Goal: Transaction & Acquisition: Purchase product/service

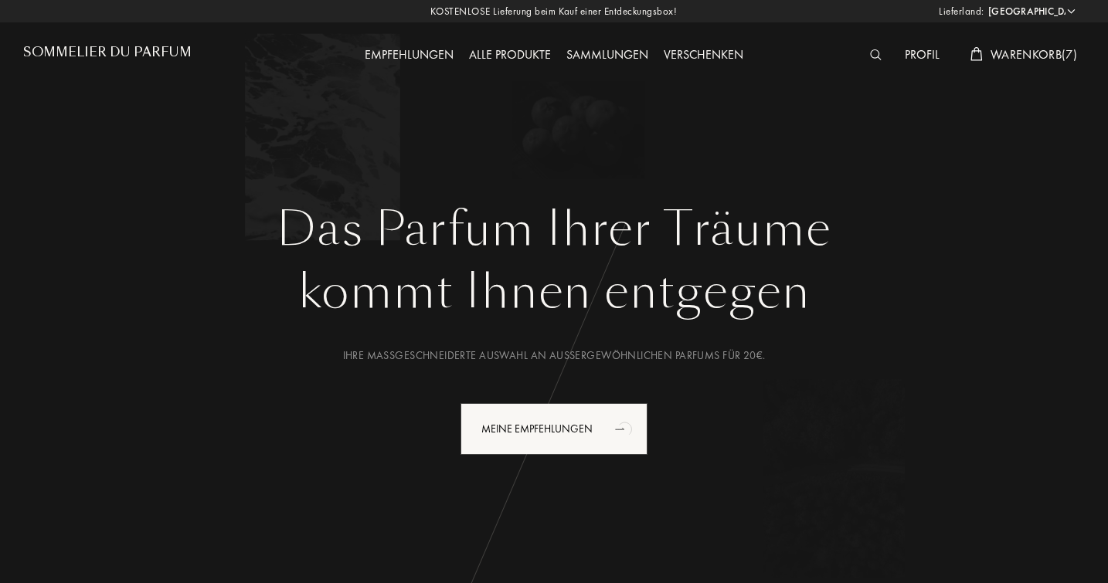
select select "DE"
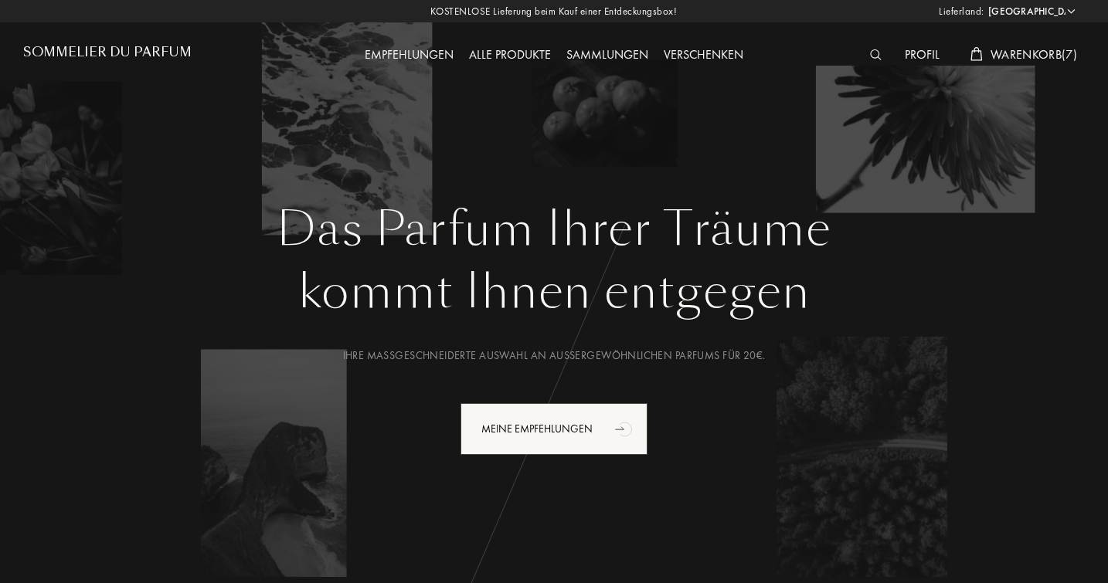
click at [1042, 50] on span "Warenkorb ( 7 )" at bounding box center [1033, 54] width 87 height 16
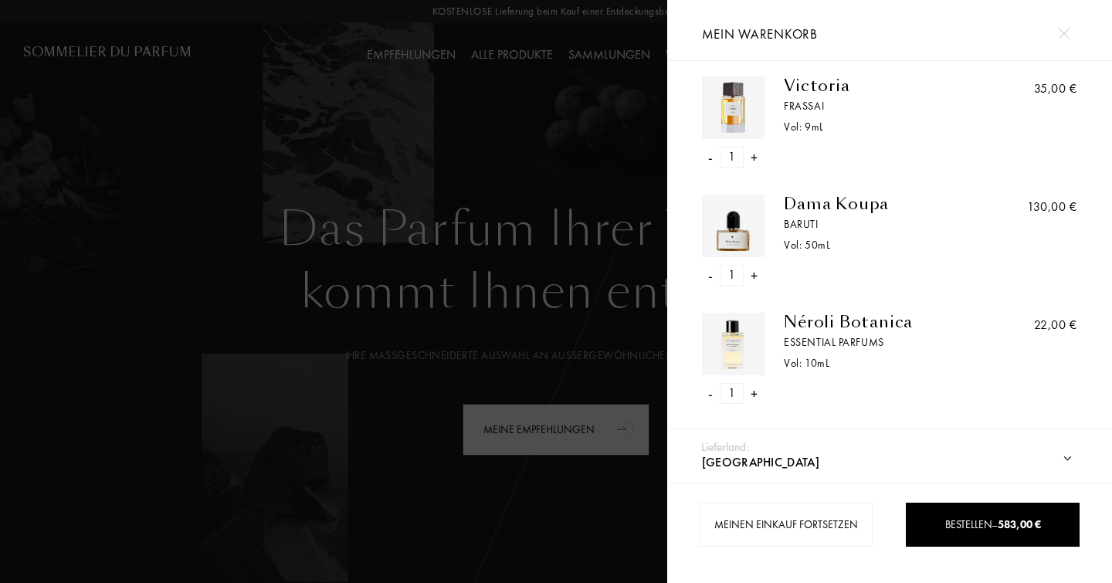
scroll to position [484, 0]
click at [848, 202] on div "Dama Koupa" at bounding box center [884, 204] width 200 height 19
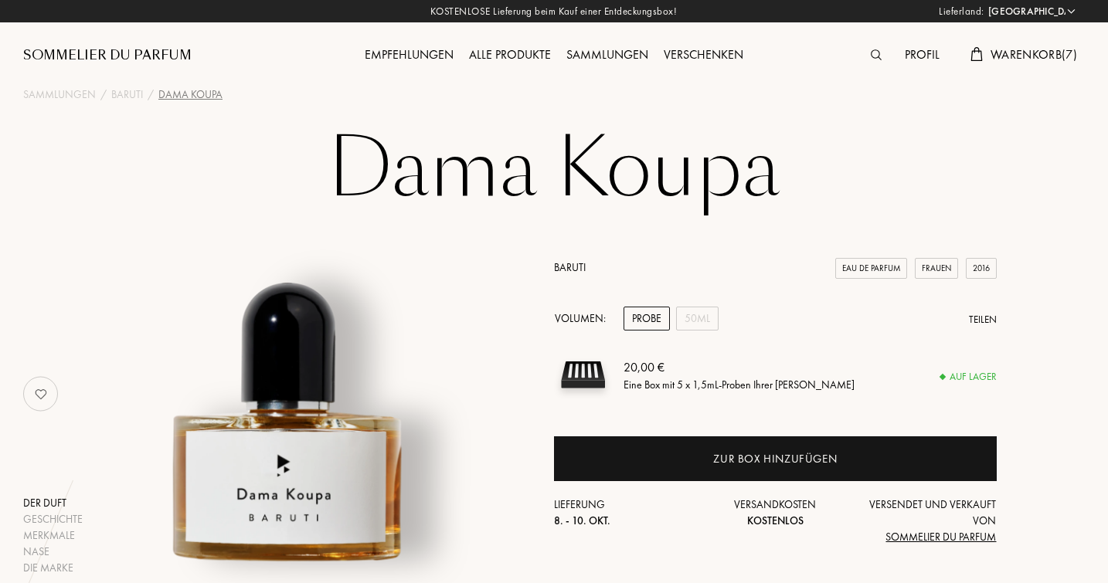
select select "DE"
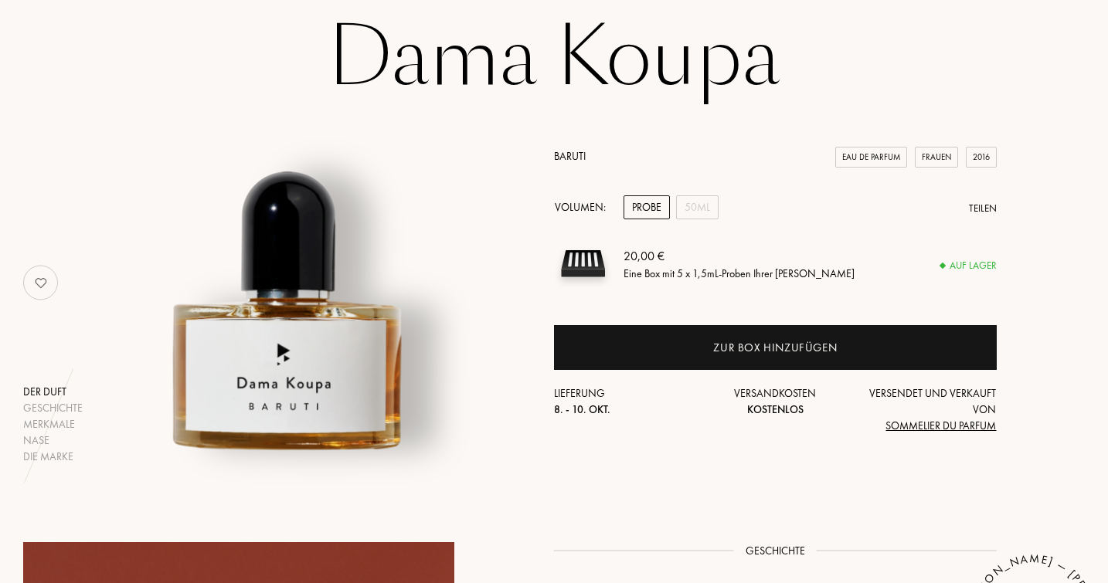
scroll to position [113, 0]
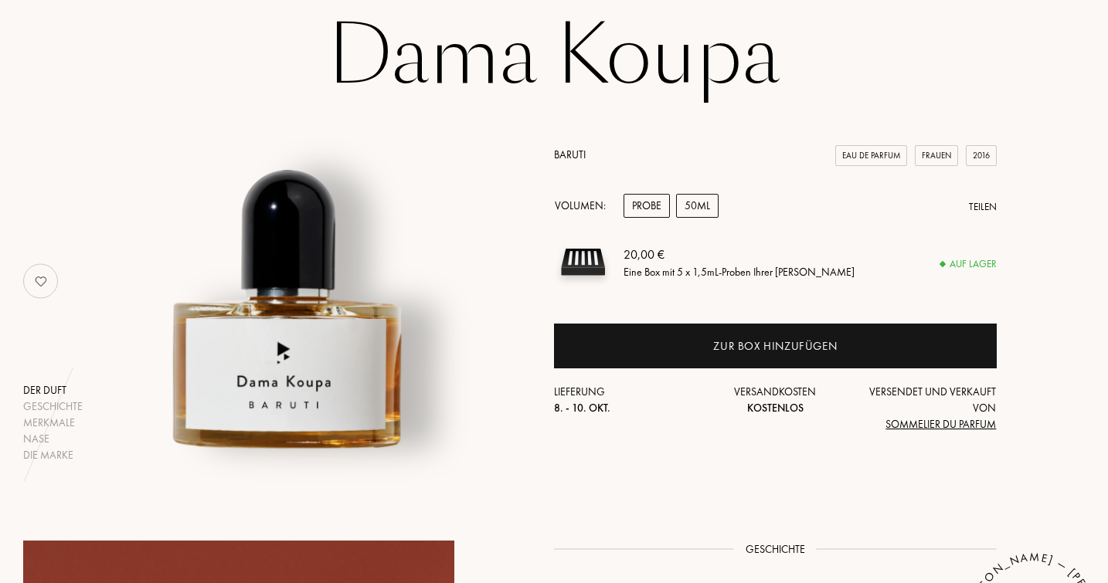
click at [702, 205] on div "50mL" at bounding box center [697, 206] width 42 height 24
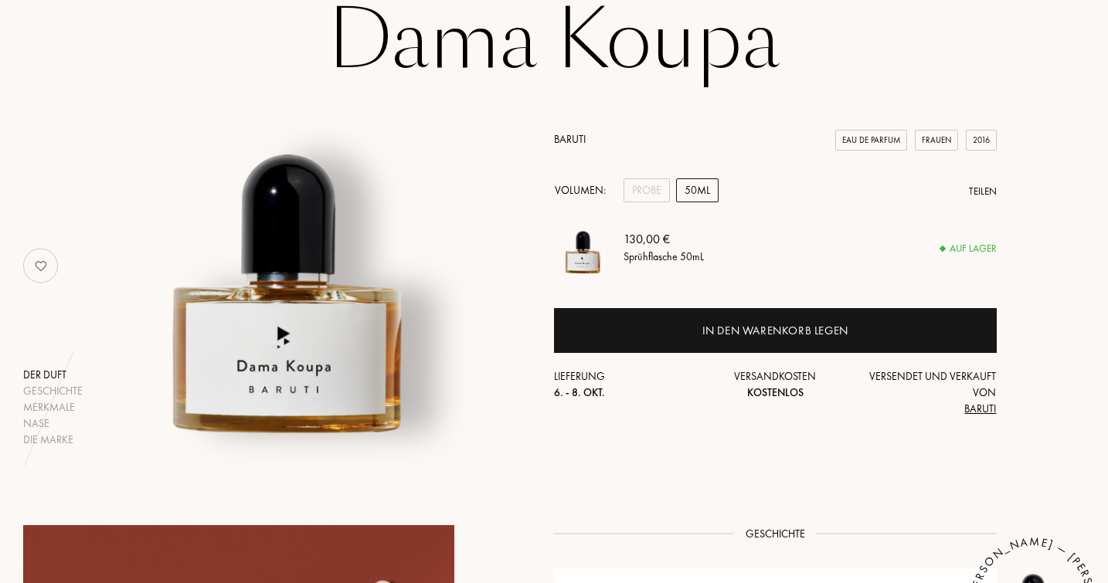
scroll to position [138, 0]
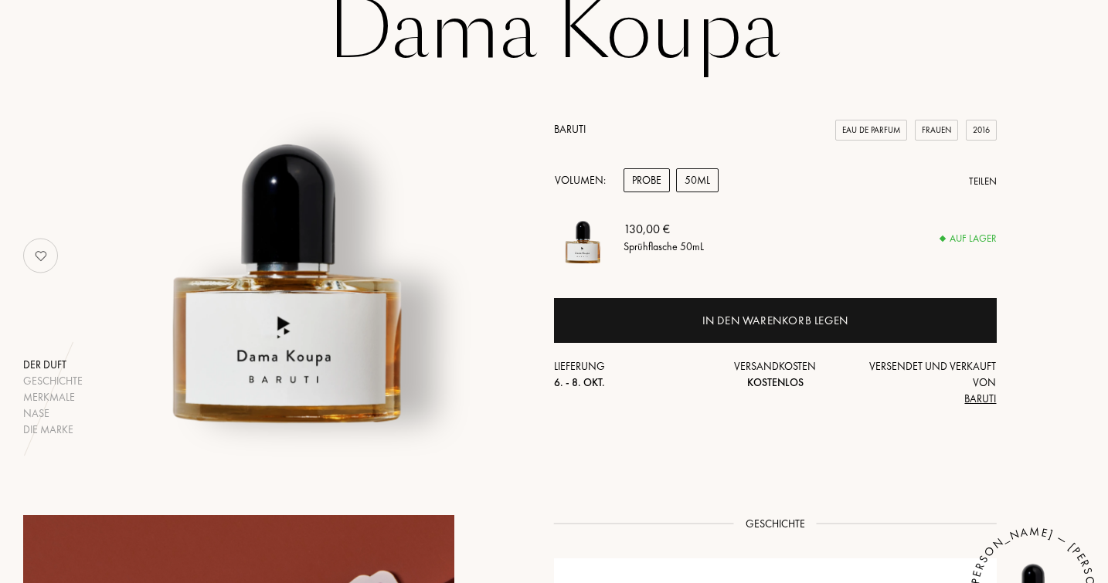
click at [645, 171] on div "Probe" at bounding box center [646, 180] width 46 height 24
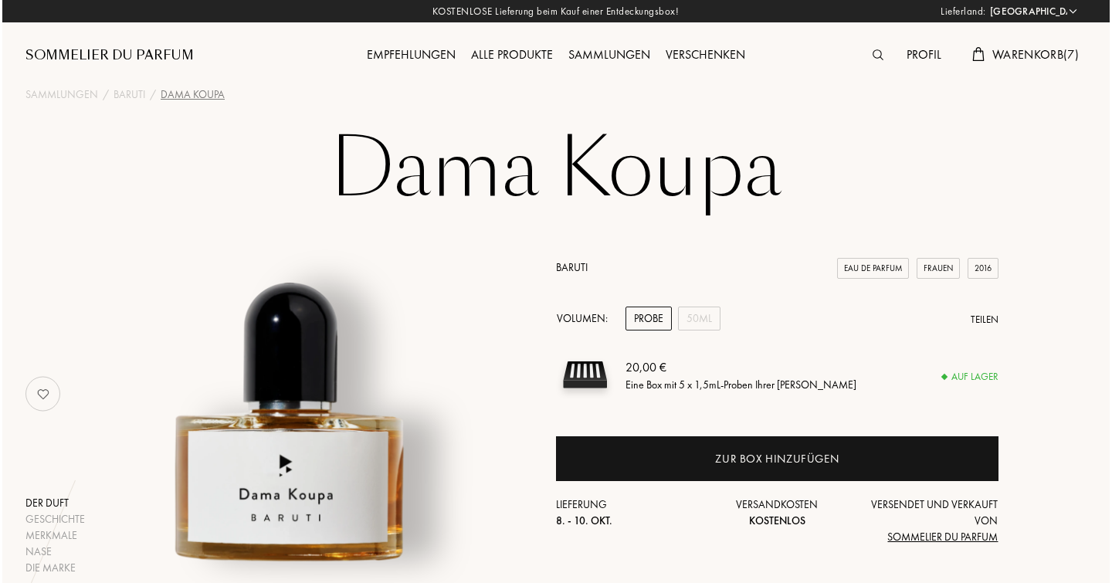
scroll to position [12, 0]
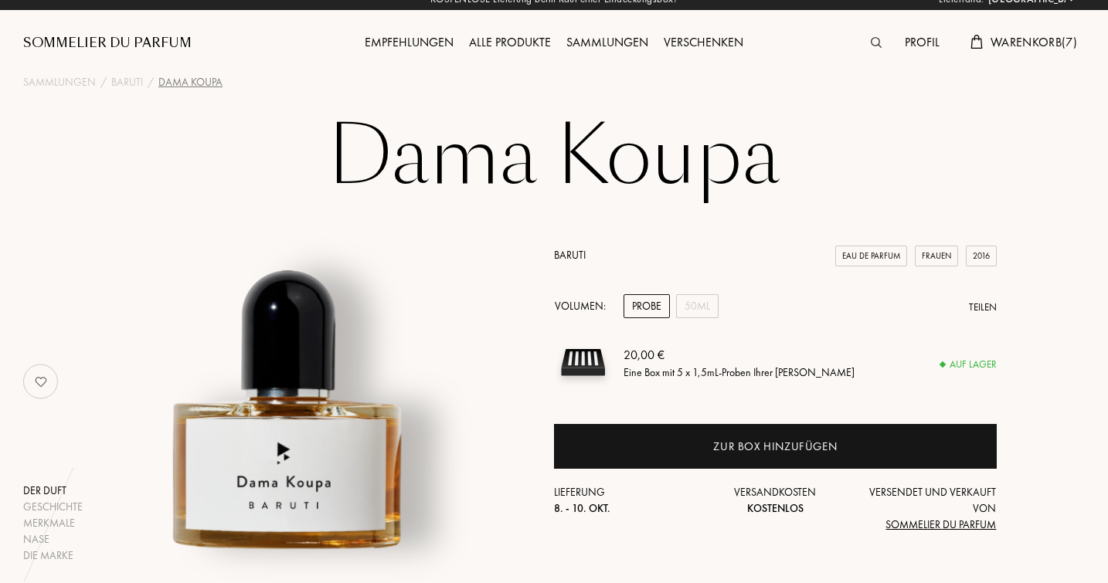
click at [1020, 37] on span "Warenkorb ( 7 )" at bounding box center [1033, 42] width 87 height 16
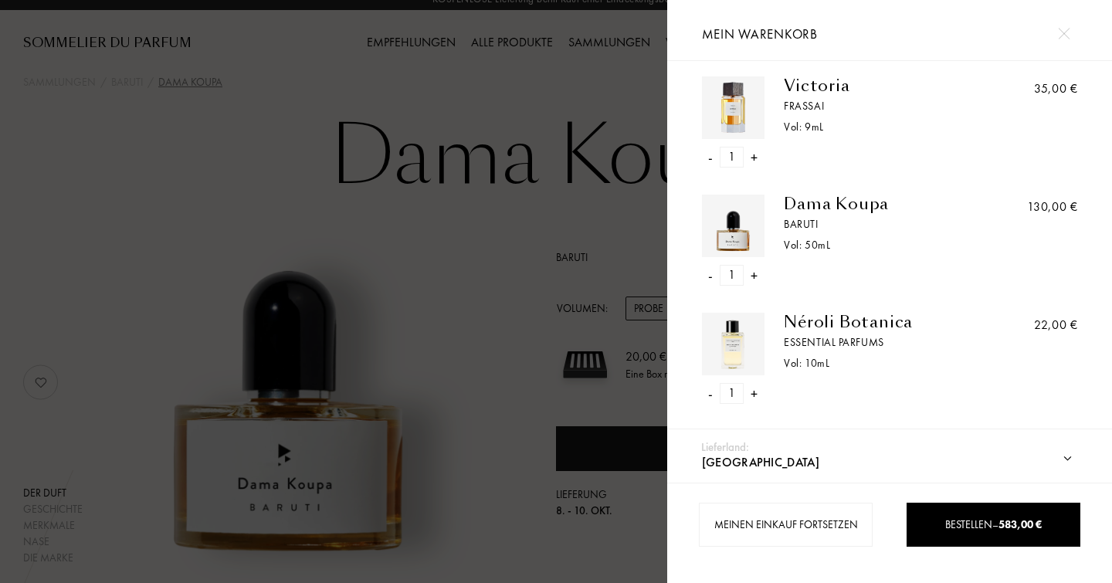
scroll to position [484, 0]
click at [711, 273] on div "-" at bounding box center [711, 276] width 5 height 21
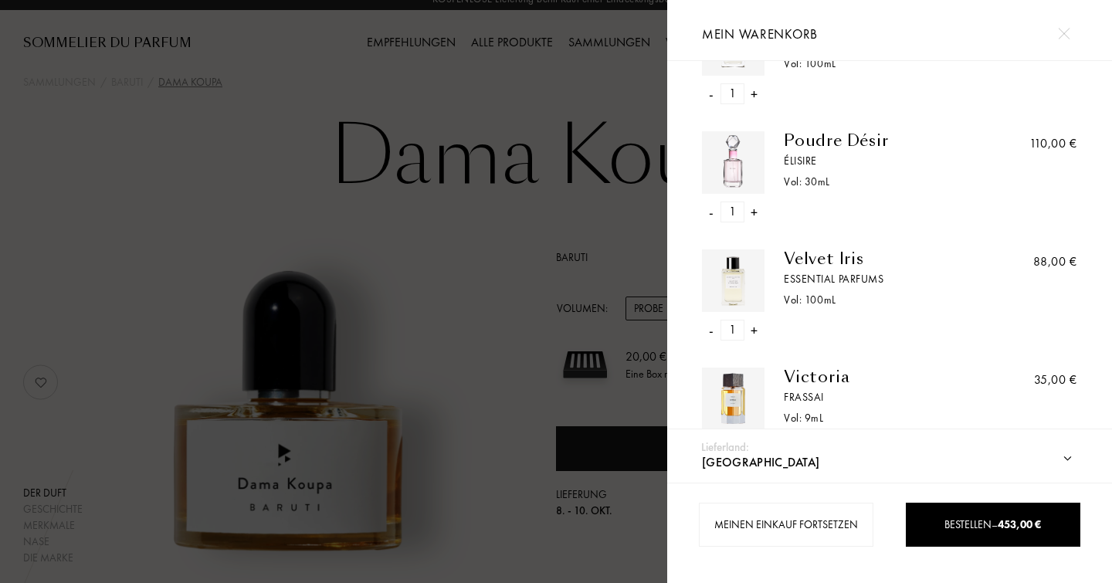
scroll to position [195, 0]
click at [711, 326] on div "-" at bounding box center [711, 328] width 5 height 21
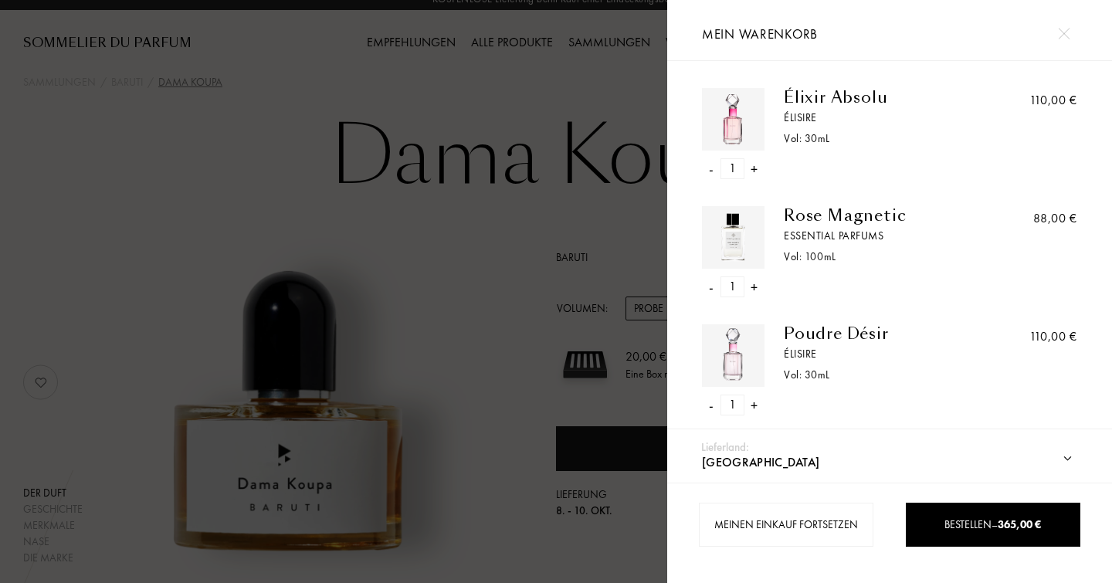
scroll to position [0, 0]
click at [806, 105] on div "Élixir Absolu" at bounding box center [884, 97] width 200 height 19
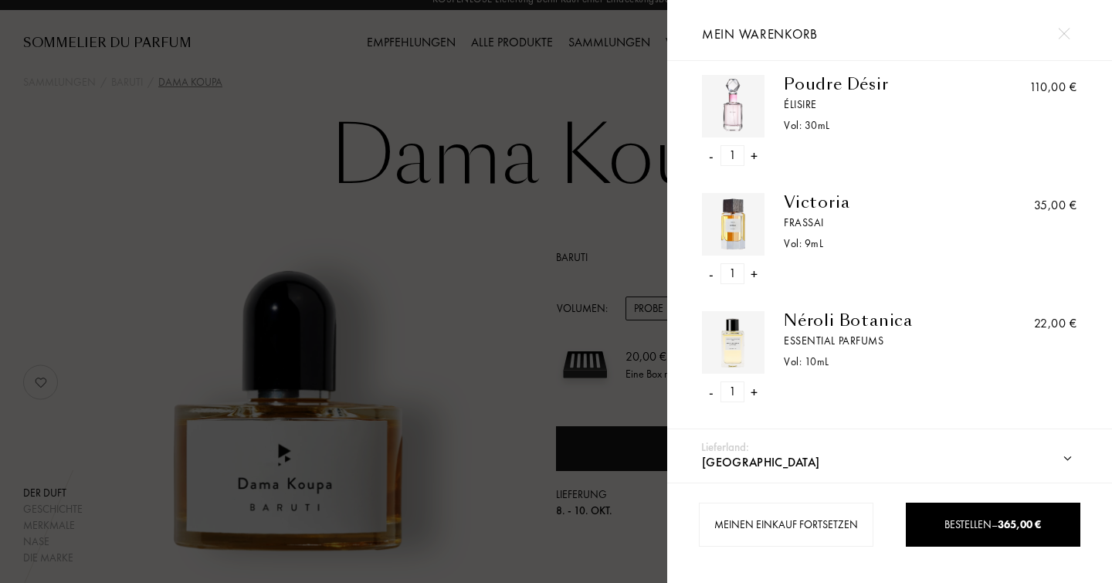
scroll to position [249, 0]
click at [816, 319] on div "Néroli Botanica" at bounding box center [884, 321] width 200 height 19
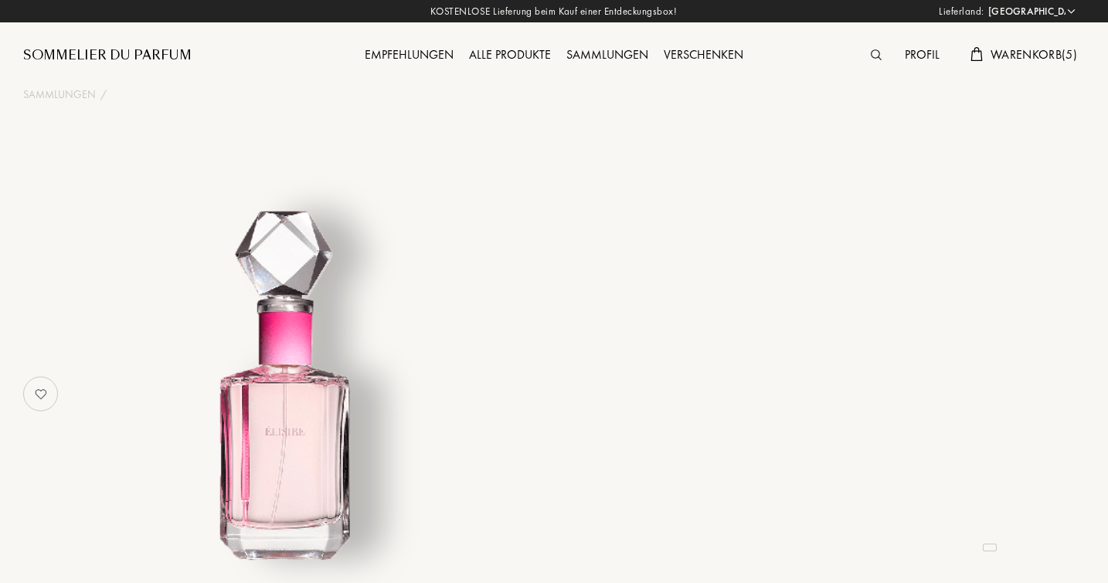
select select "DE"
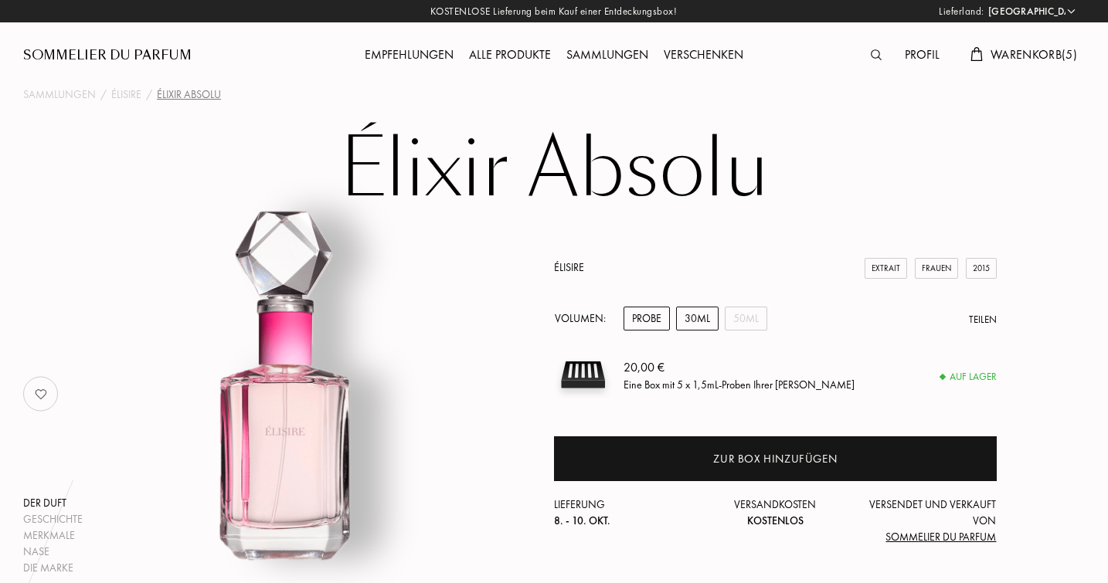
click at [699, 311] on div "30mL" at bounding box center [697, 319] width 42 height 24
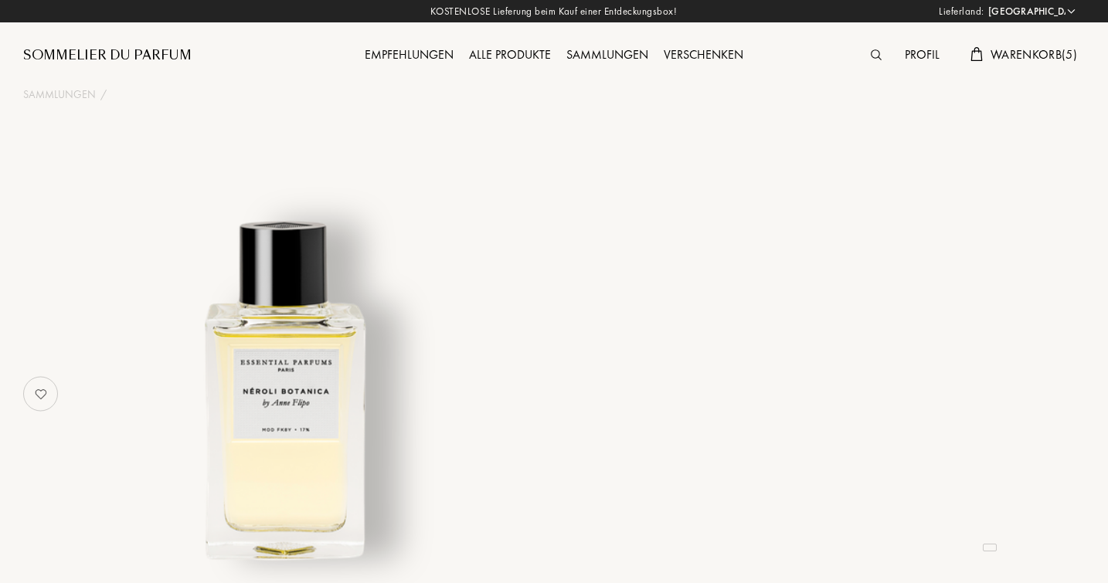
select select "DE"
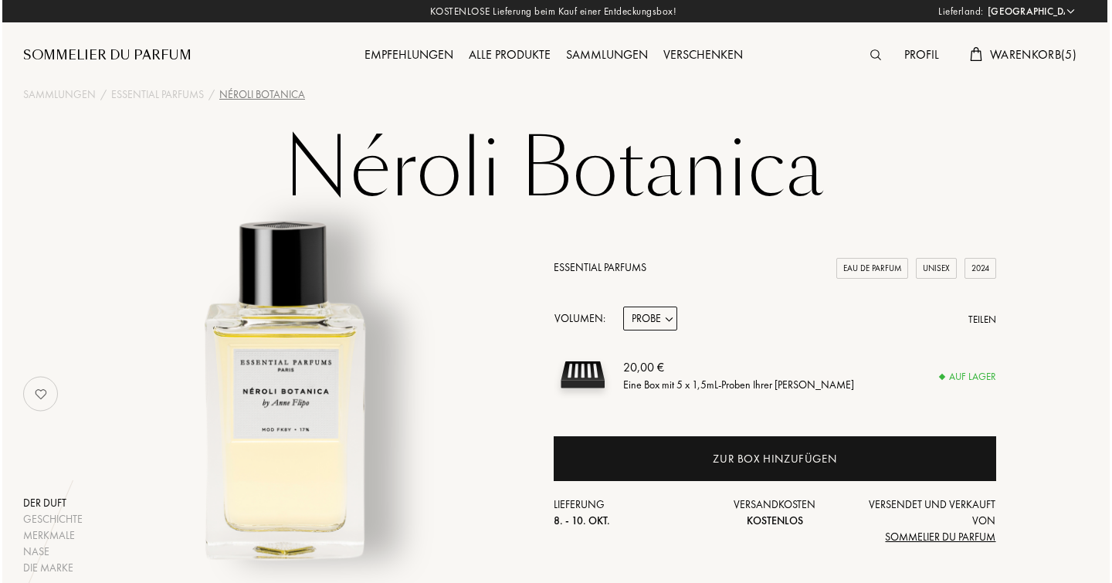
scroll to position [0, 2]
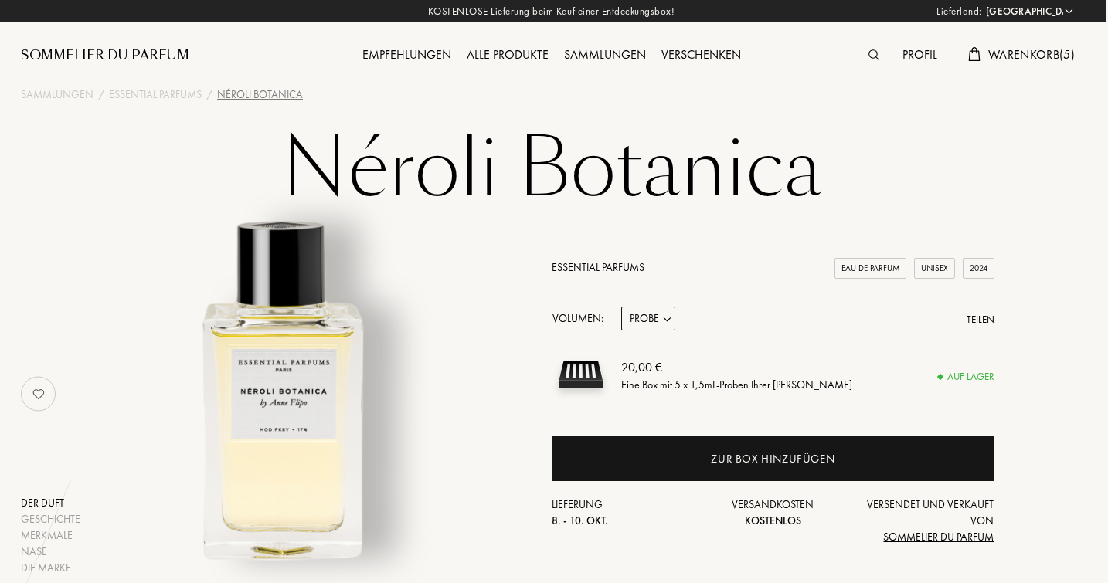
click at [1013, 47] on span "Warenkorb ( 5 )" at bounding box center [1031, 54] width 87 height 16
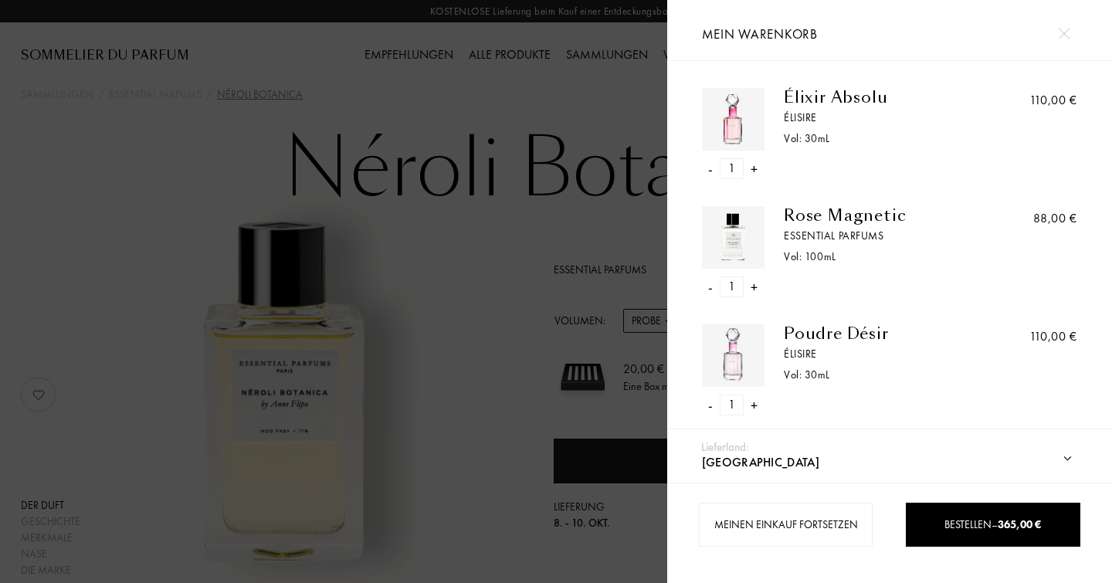
click at [803, 219] on div "Rose Magnetic" at bounding box center [884, 215] width 200 height 19
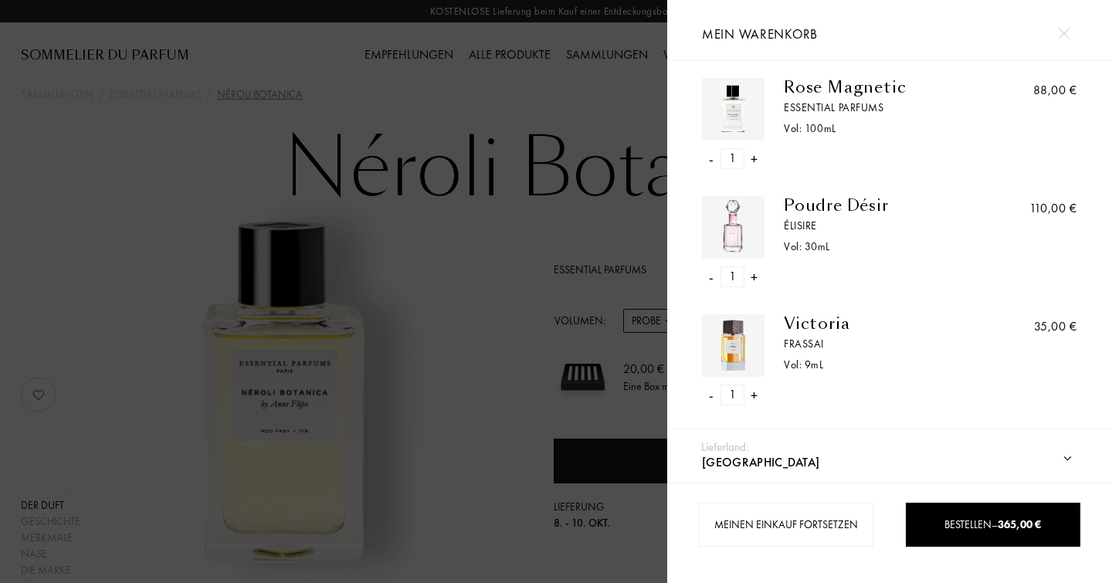
scroll to position [103, 0]
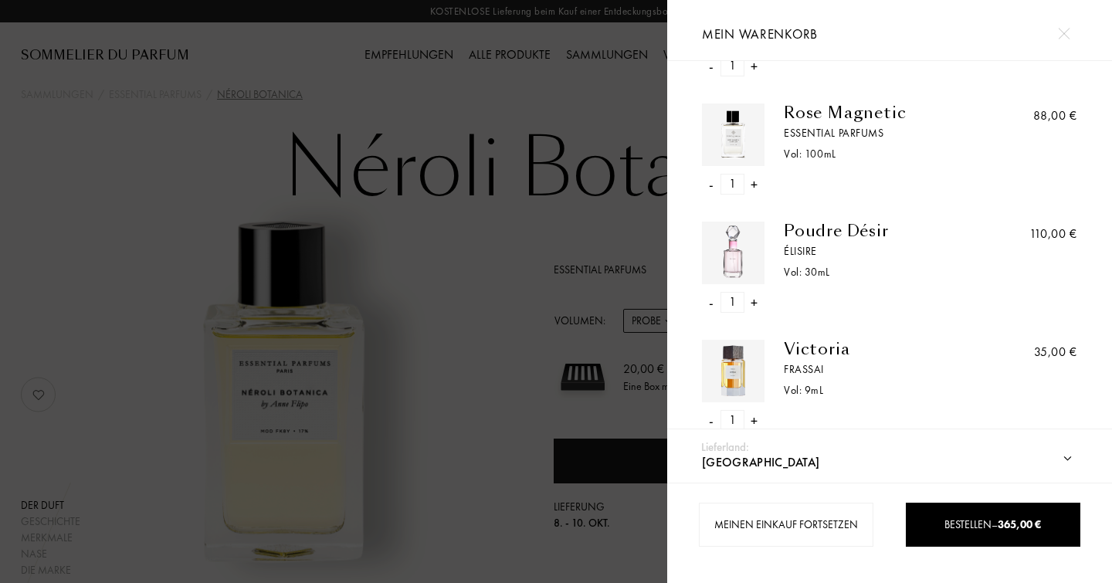
click at [711, 301] on div "-" at bounding box center [711, 302] width 5 height 21
click at [739, 255] on img at bounding box center [733, 253] width 55 height 55
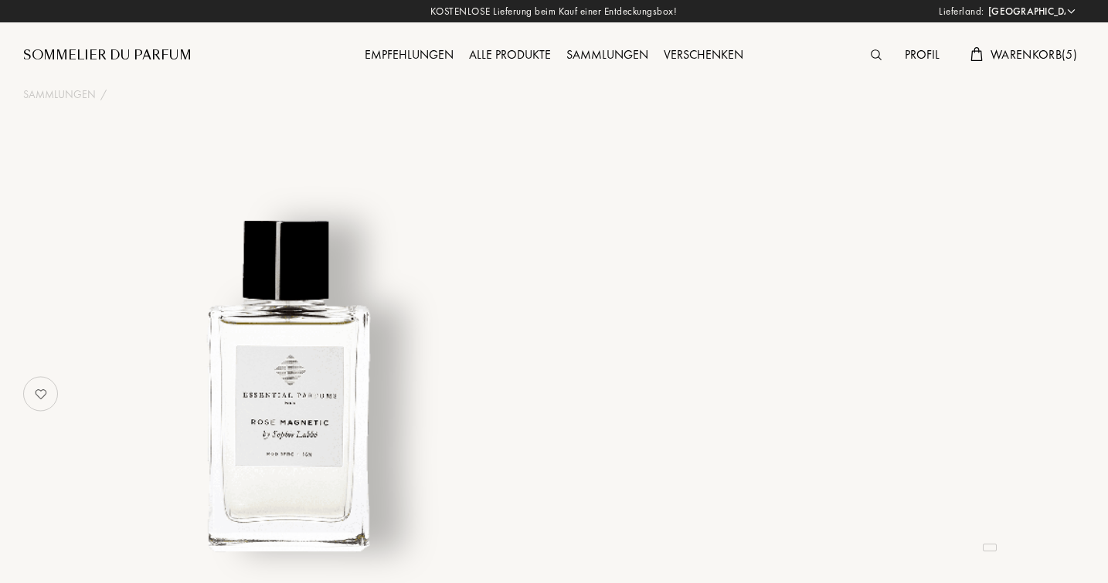
select select "DE"
select select "3"
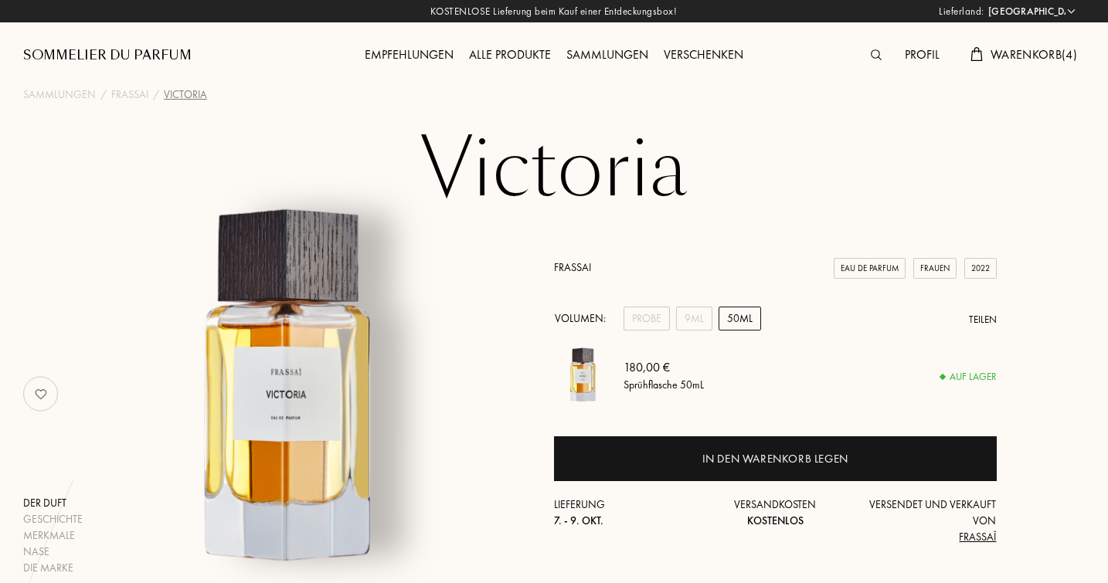
select select "DE"
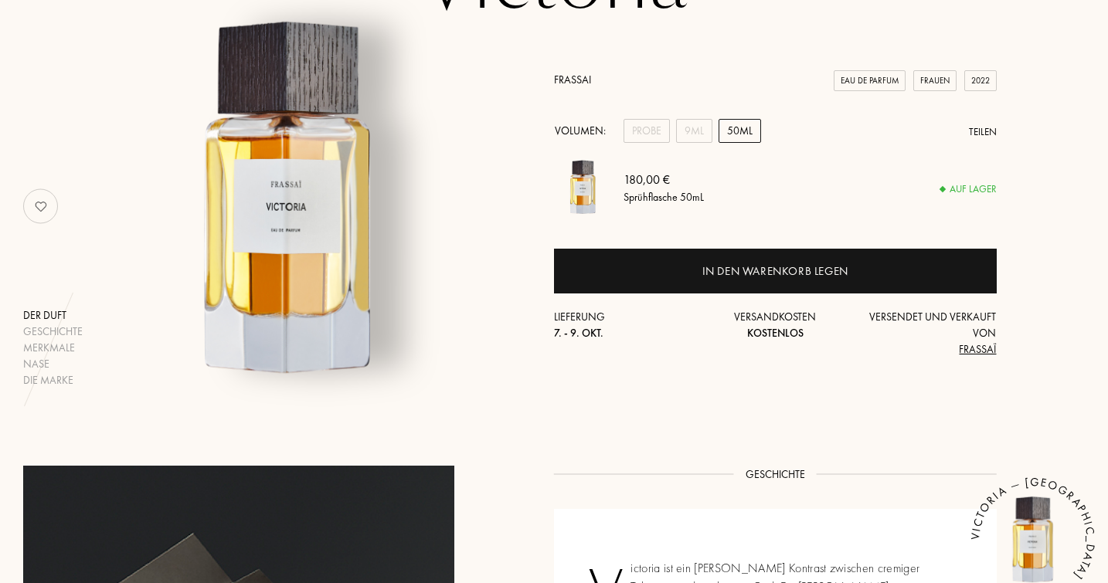
scroll to position [189, 0]
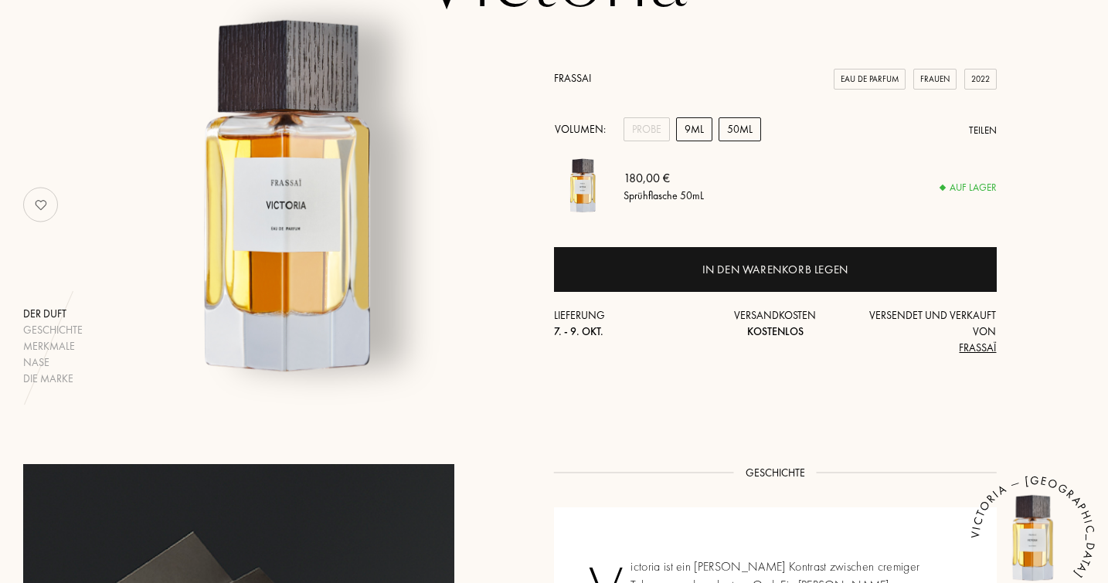
click at [696, 129] on div "9mL" at bounding box center [694, 129] width 36 height 24
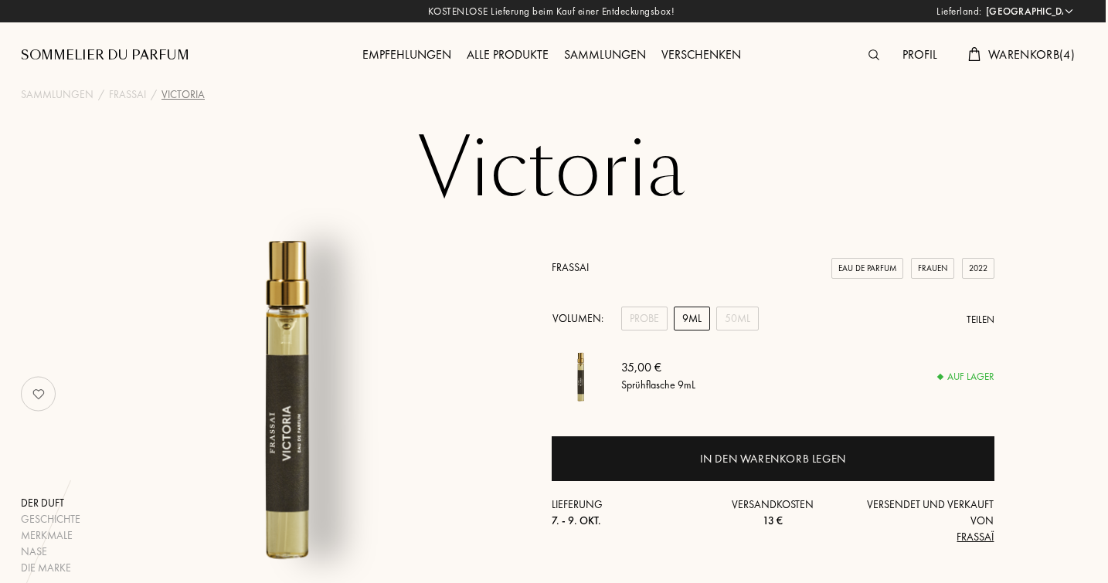
scroll to position [0, 2]
click at [735, 317] on div "50mL" at bounding box center [737, 319] width 42 height 24
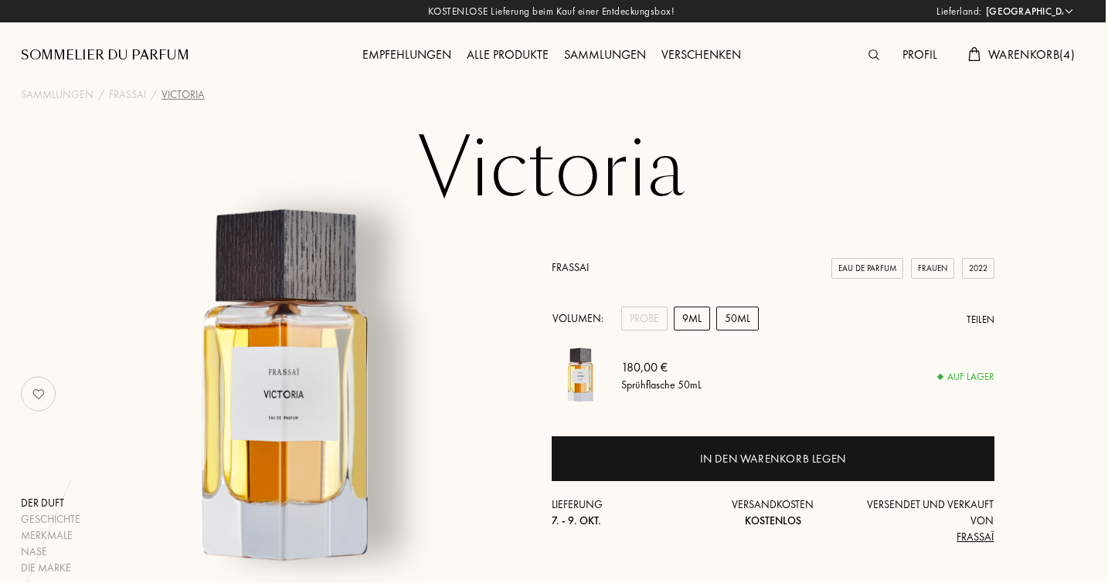
click at [690, 317] on div "9mL" at bounding box center [692, 319] width 36 height 24
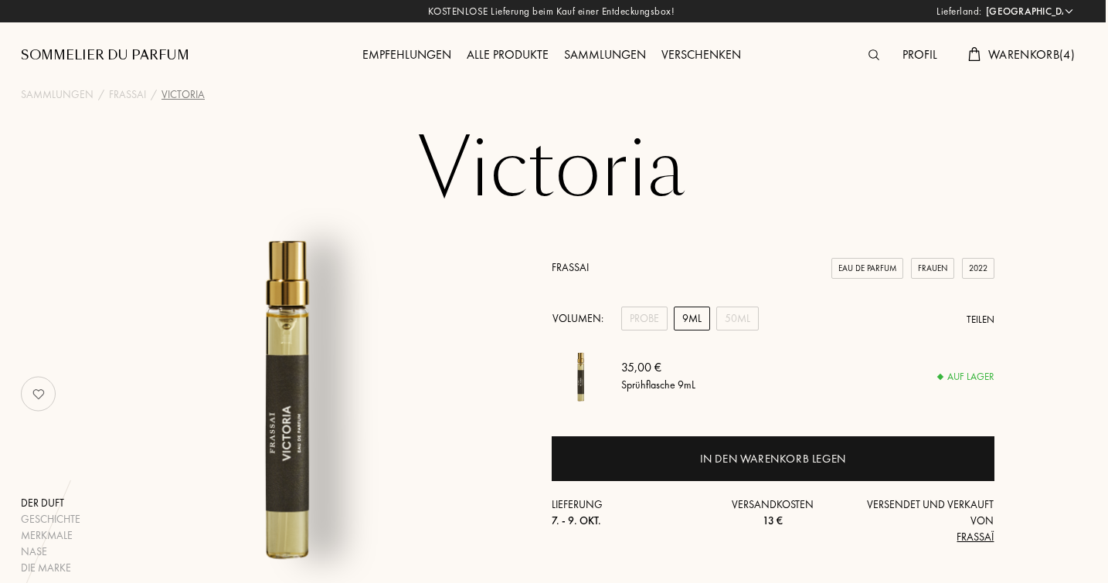
click at [1000, 56] on span "Warenkorb ( 4 )" at bounding box center [1031, 54] width 87 height 16
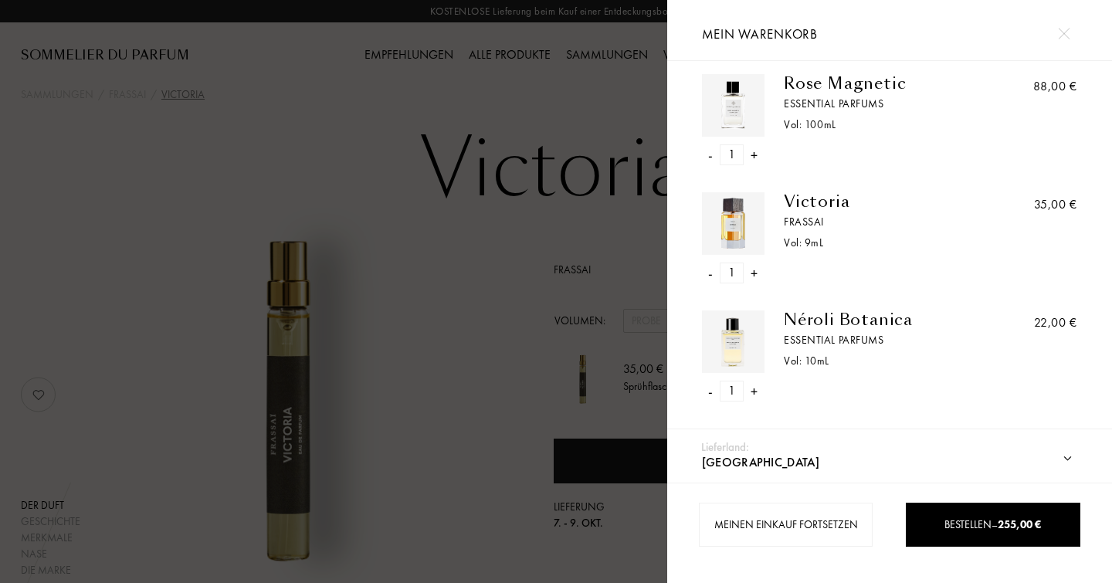
scroll to position [131, 0]
click at [797, 321] on div "Néroli Botanica" at bounding box center [884, 320] width 200 height 19
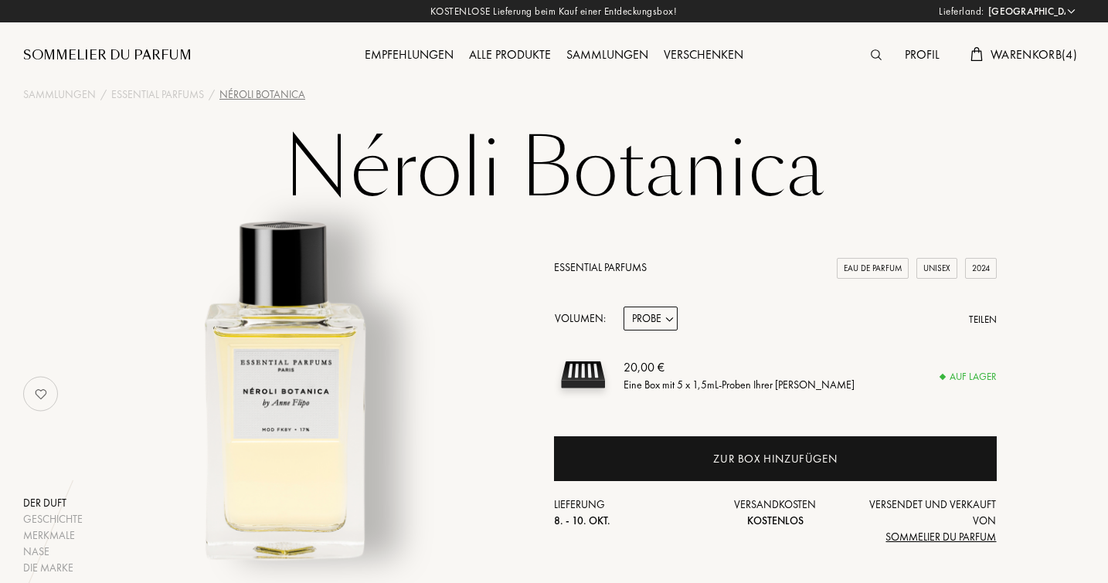
select select "DE"
select select "1"
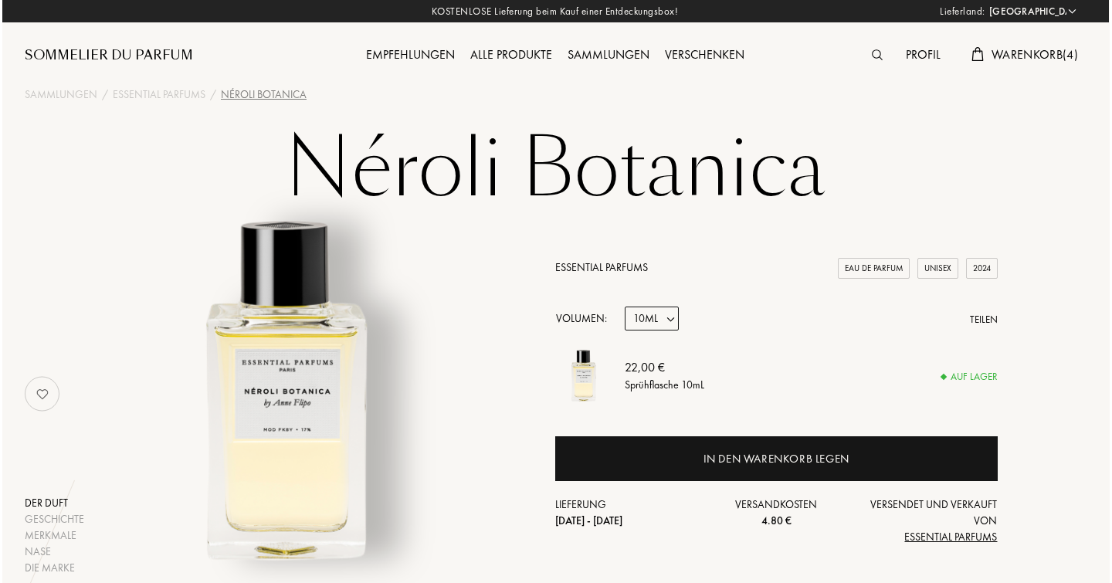
scroll to position [0, 1]
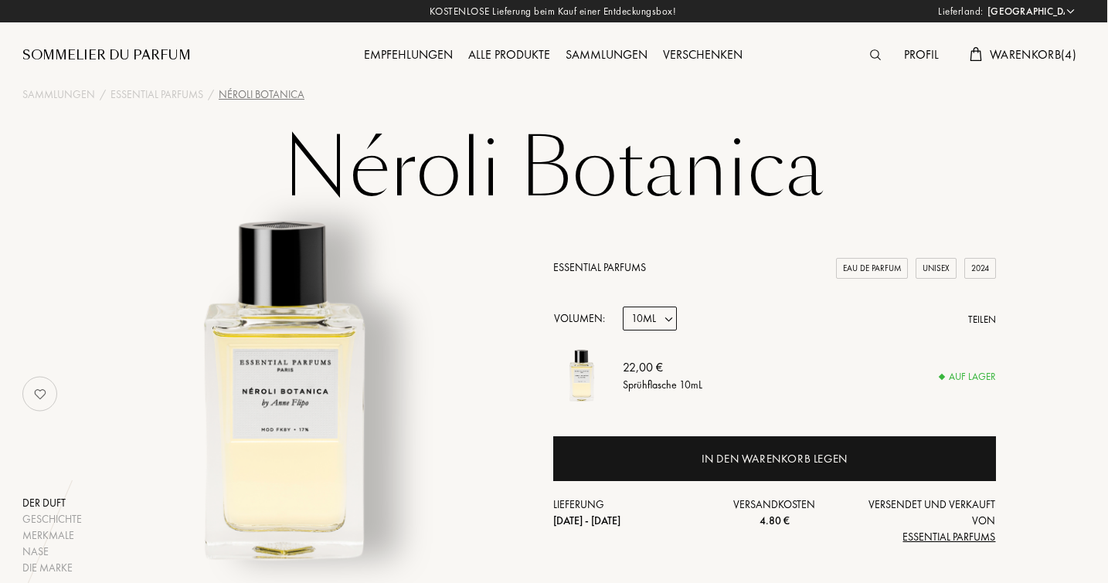
click at [1002, 53] on span "Warenkorb ( 4 )" at bounding box center [1033, 54] width 87 height 16
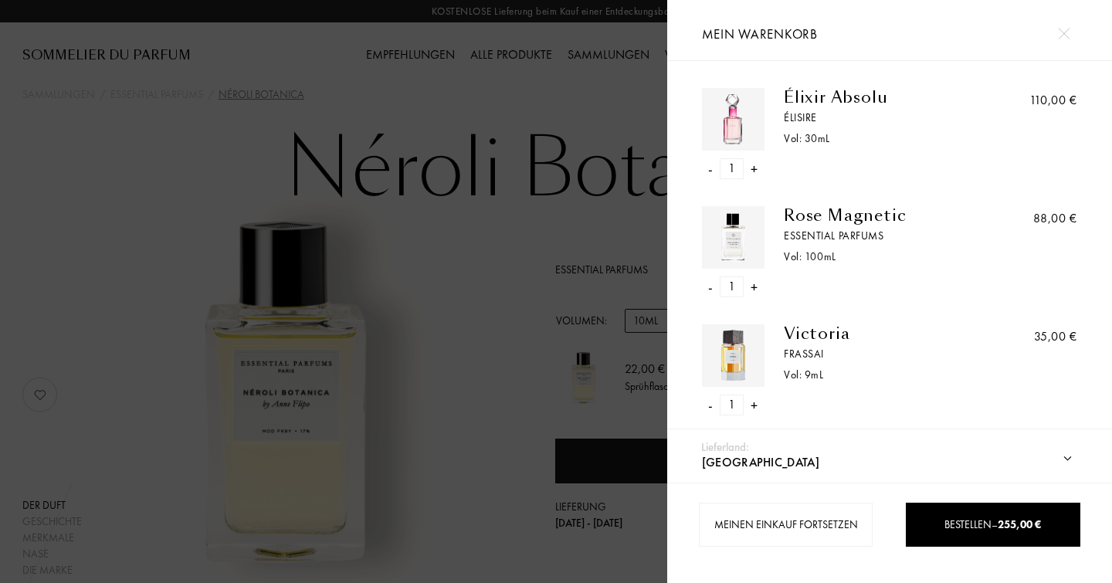
click at [813, 235] on div "Essential Parfums" at bounding box center [884, 236] width 200 height 16
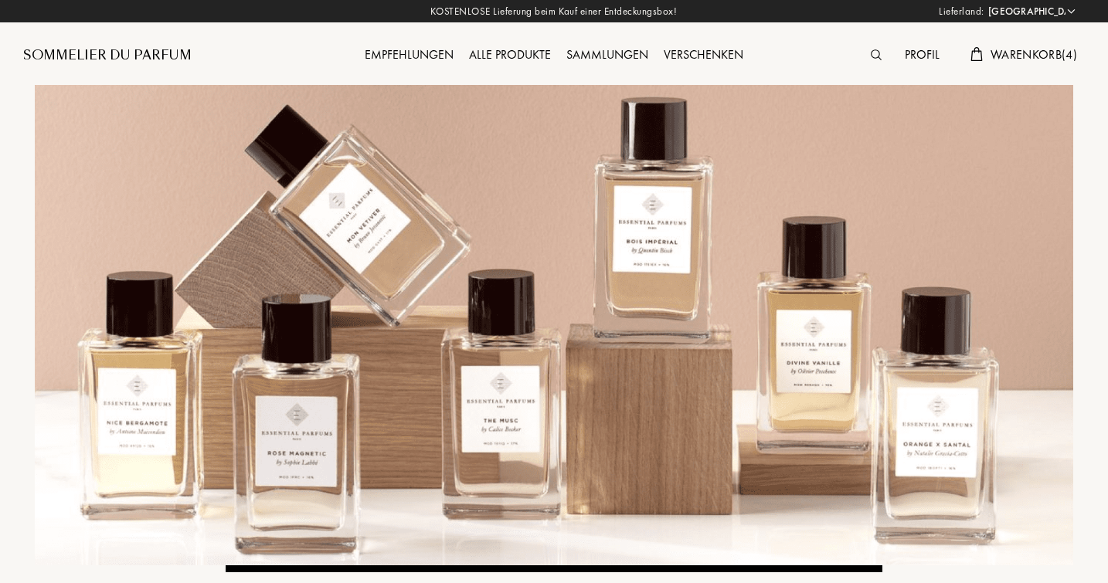
select select "DE"
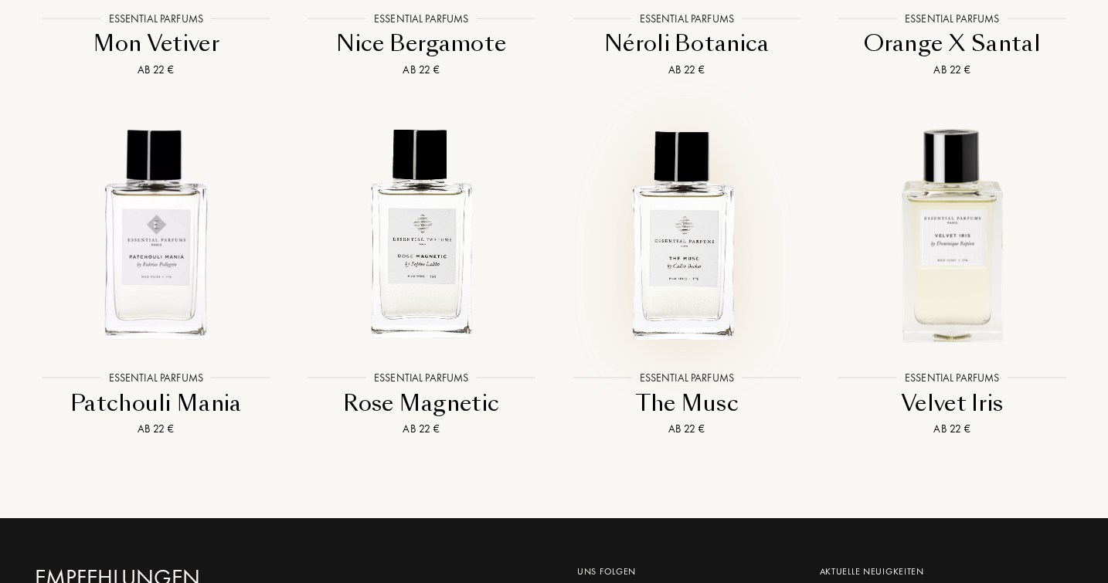
scroll to position [2716, 0]
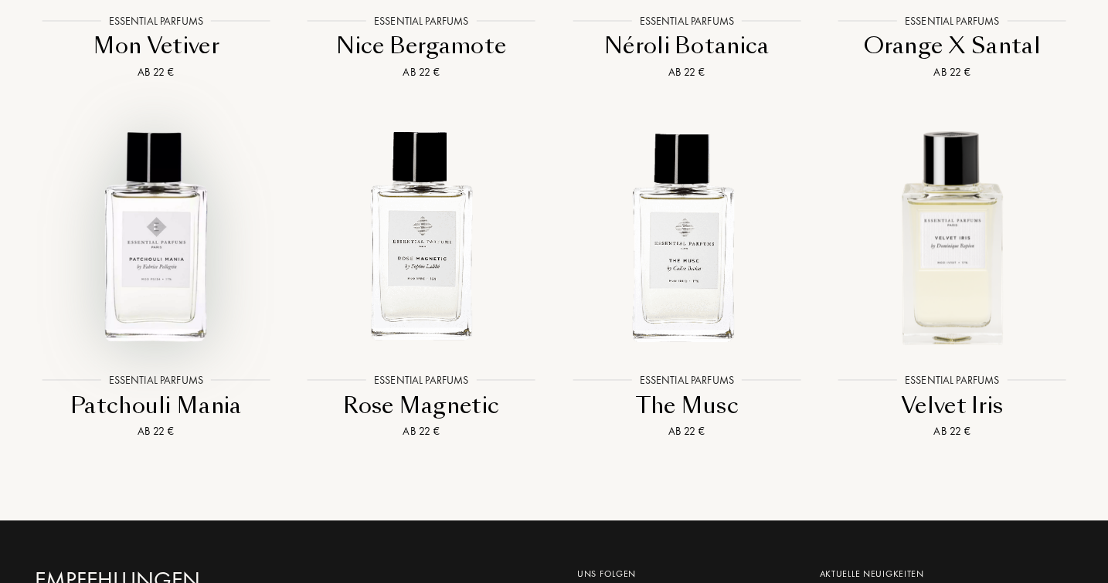
click at [146, 272] on img at bounding box center [155, 236] width 239 height 239
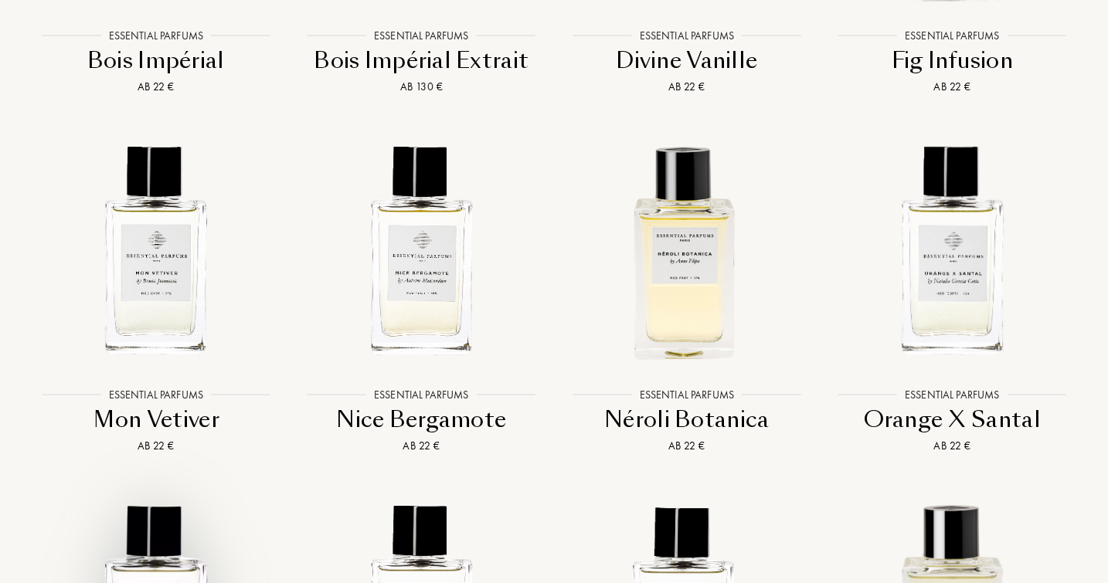
scroll to position [2335, 0]
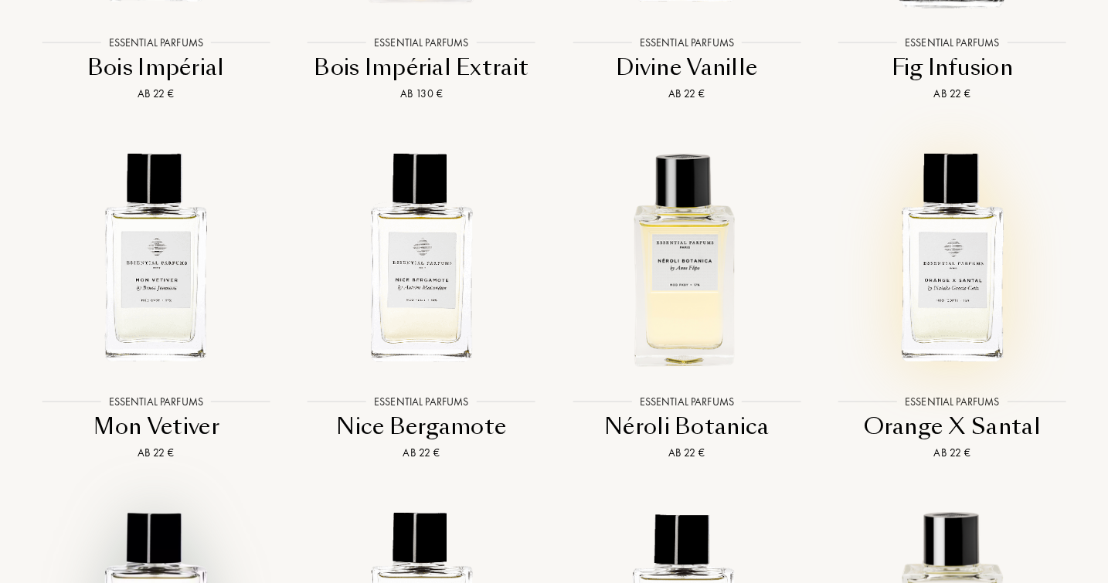
click at [935, 311] on img at bounding box center [952, 257] width 239 height 239
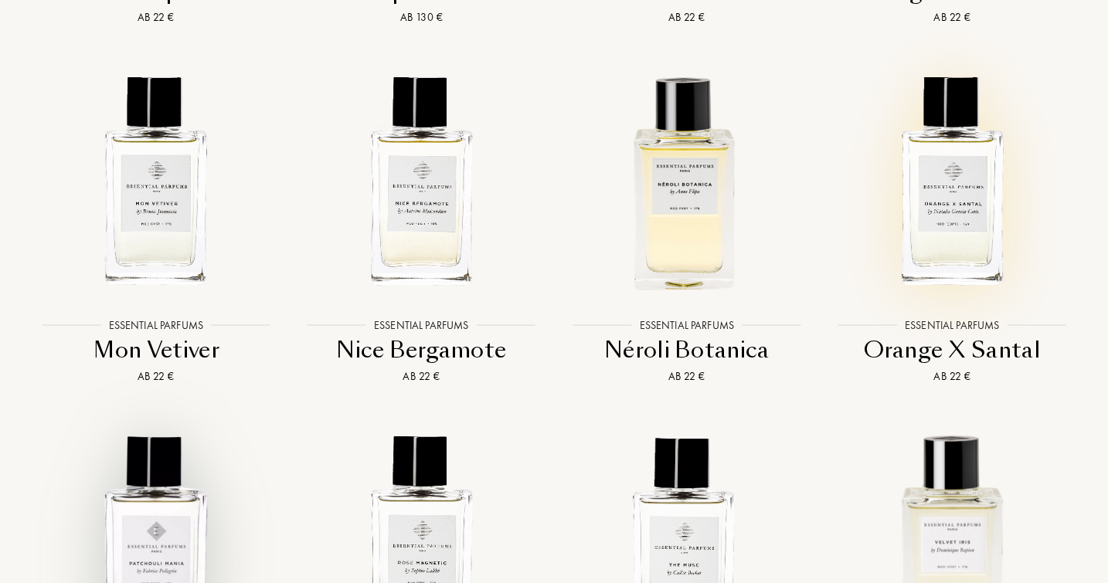
scroll to position [2415, 0]
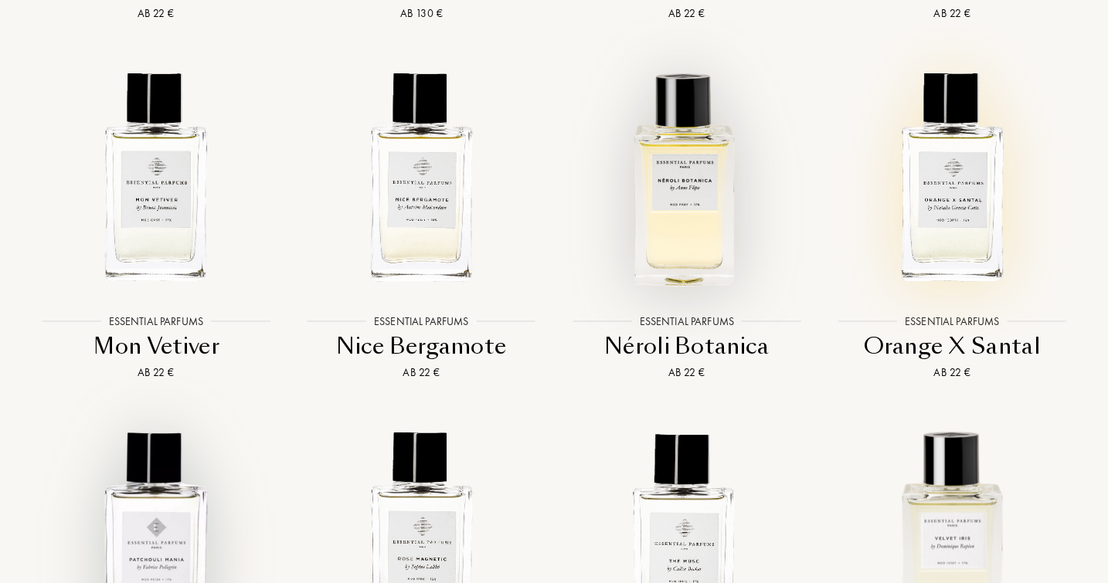
click at [669, 227] on img at bounding box center [686, 177] width 239 height 239
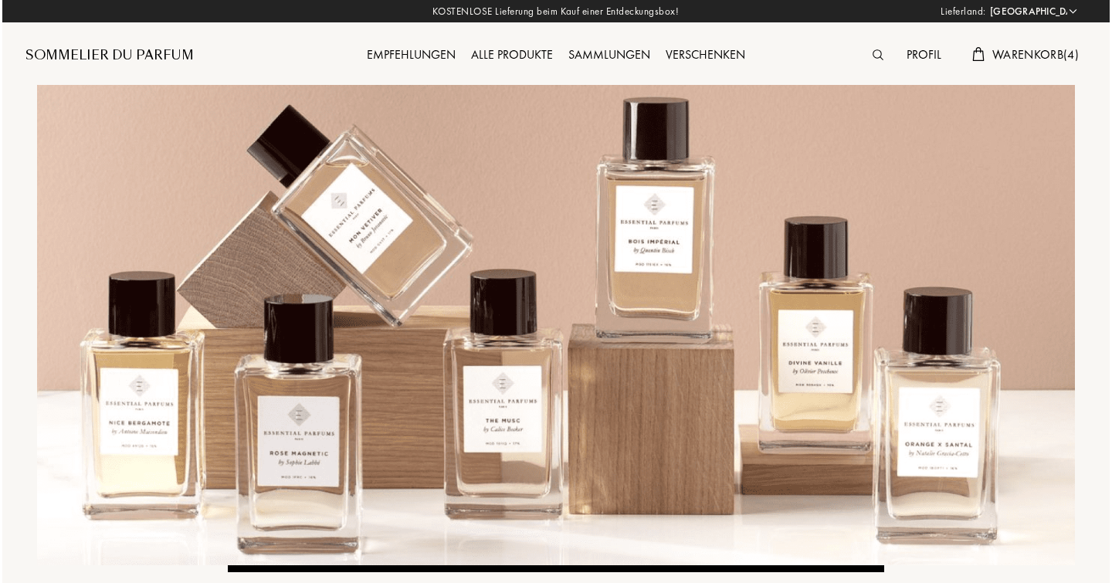
scroll to position [0, 0]
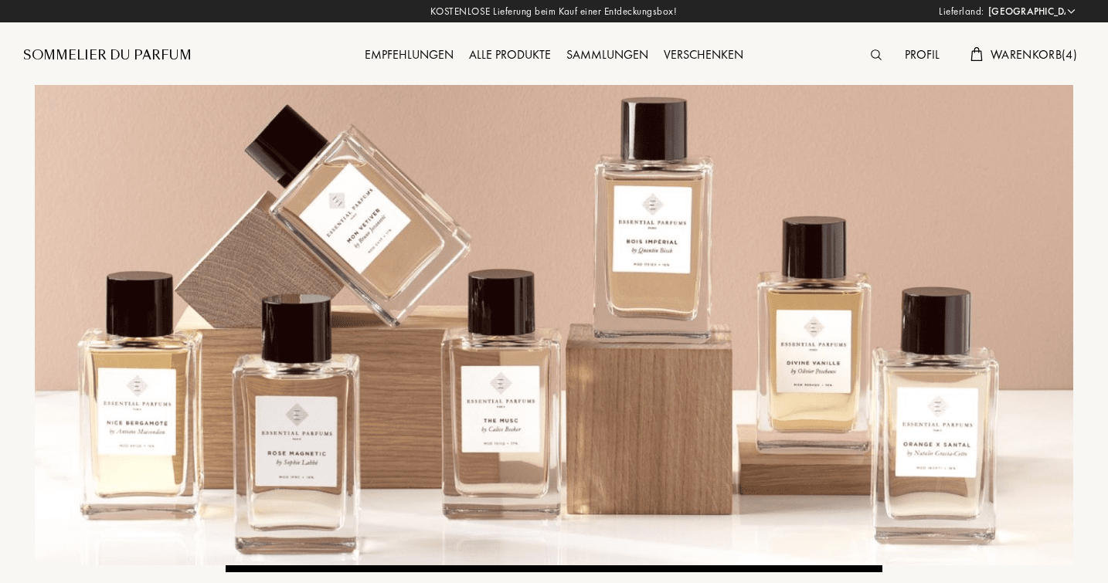
click at [1018, 54] on span "Warenkorb ( 4 )" at bounding box center [1033, 54] width 87 height 16
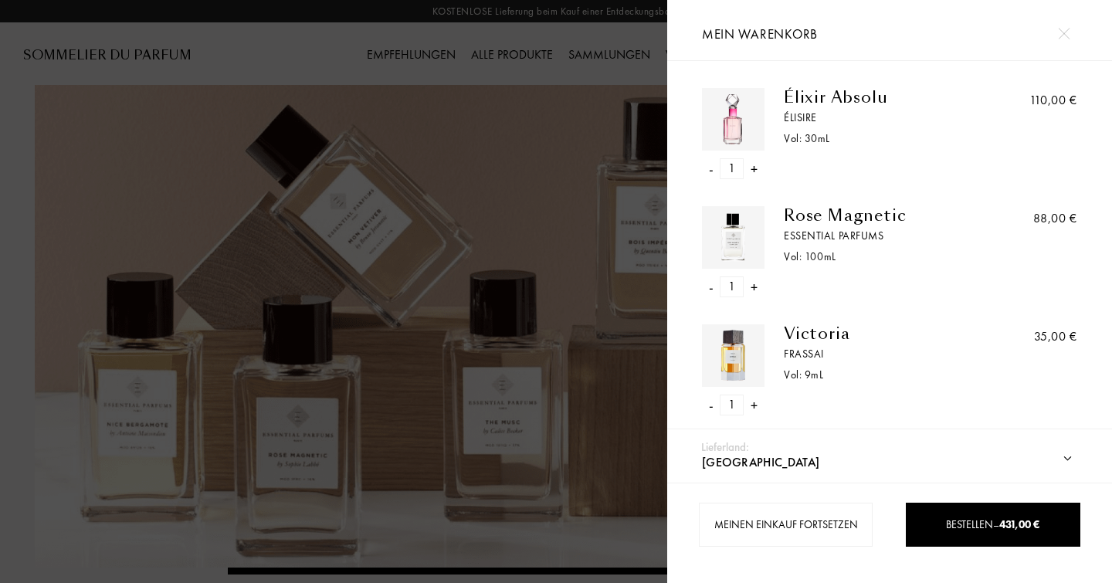
click at [808, 332] on div "Victoria" at bounding box center [884, 333] width 200 height 19
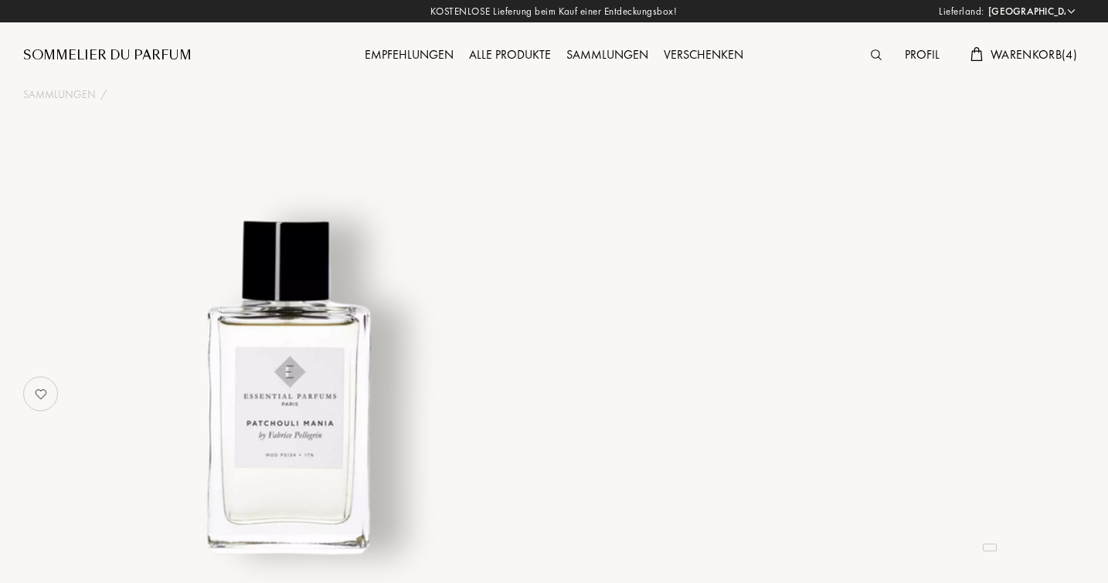
select select "DE"
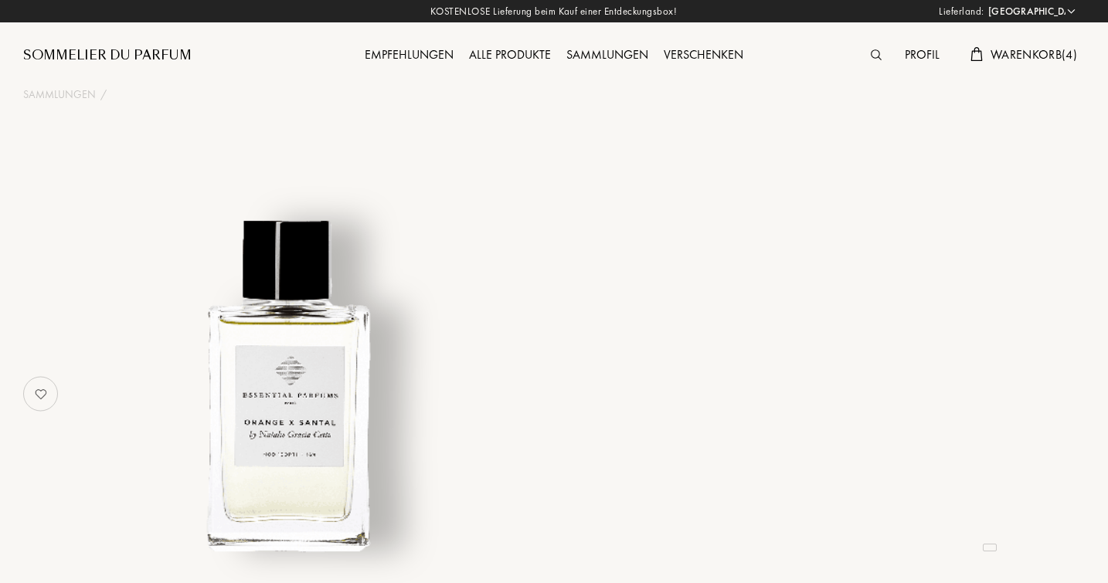
select select "DE"
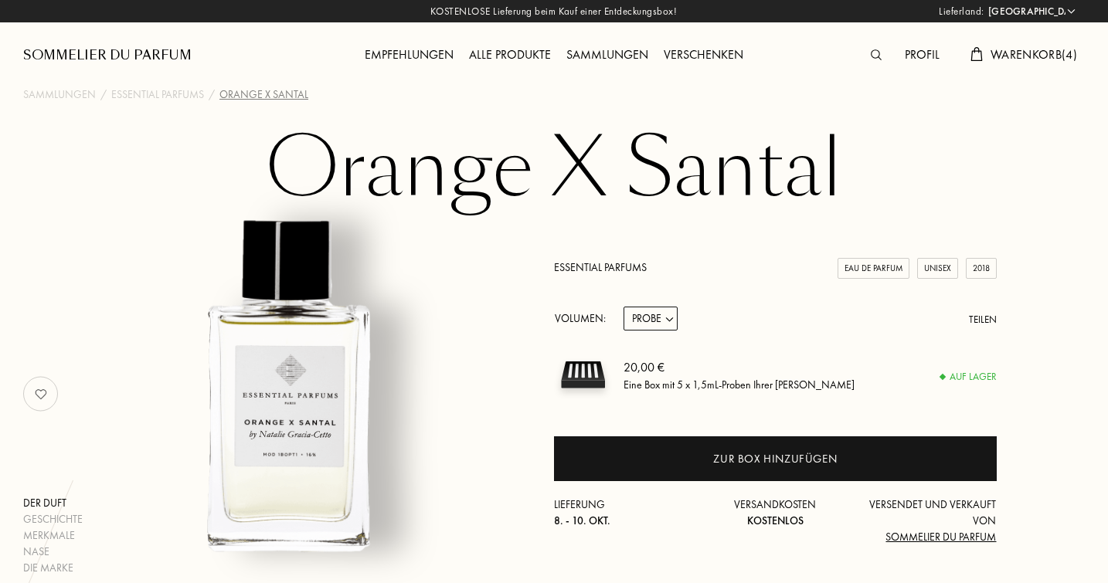
select select "1"
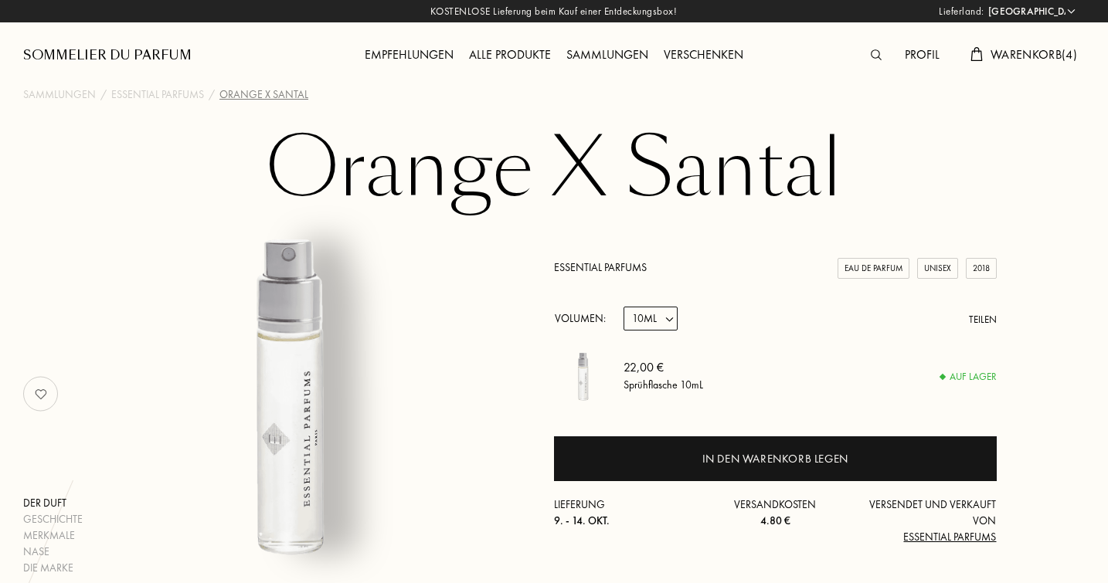
select select "2"
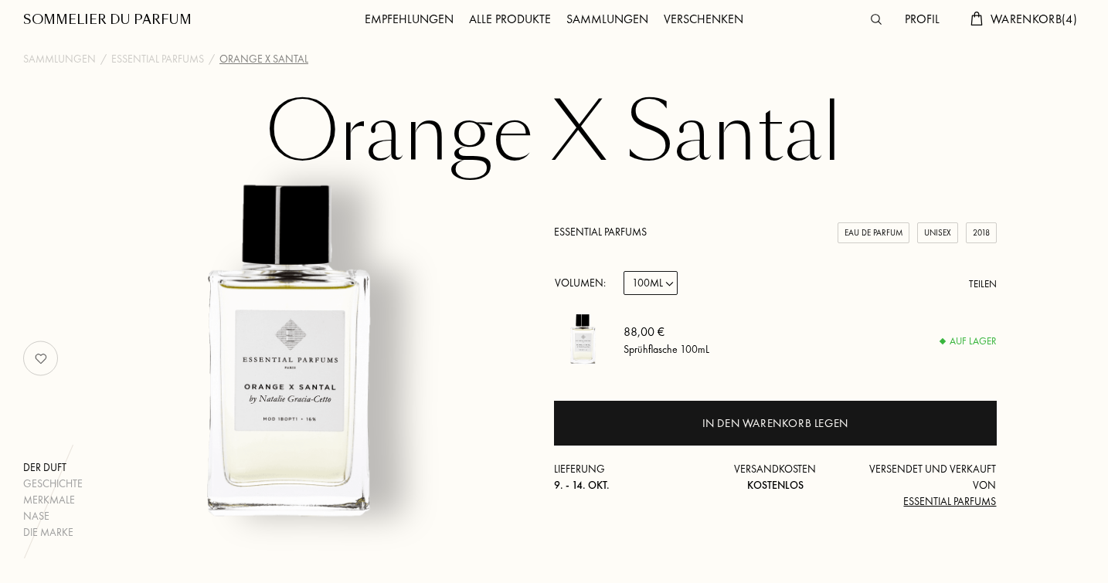
scroll to position [49, 0]
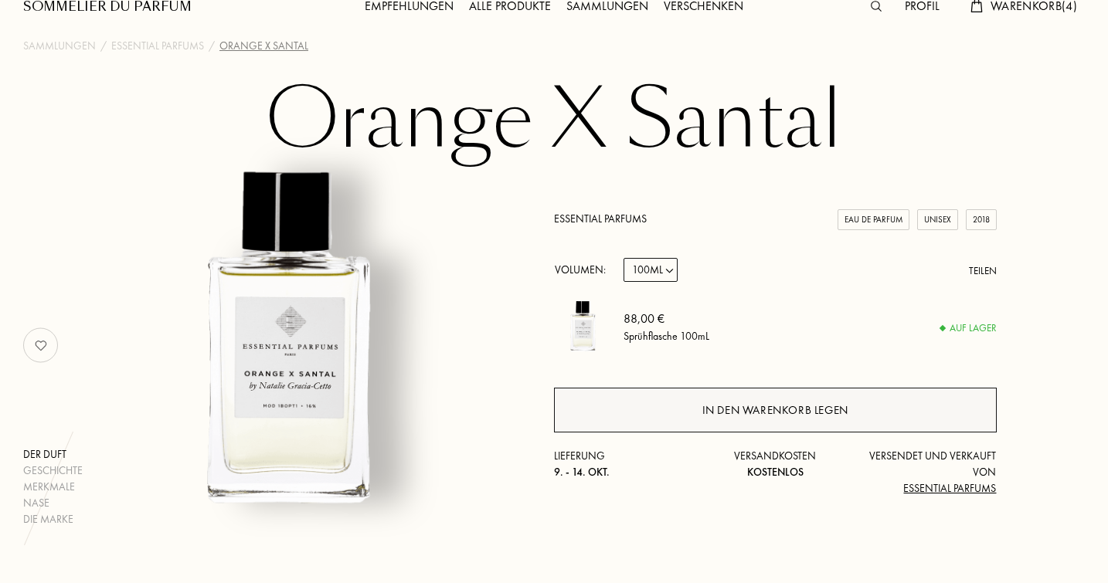
click at [738, 411] on div "In den Warenkorb legen" at bounding box center [775, 411] width 146 height 18
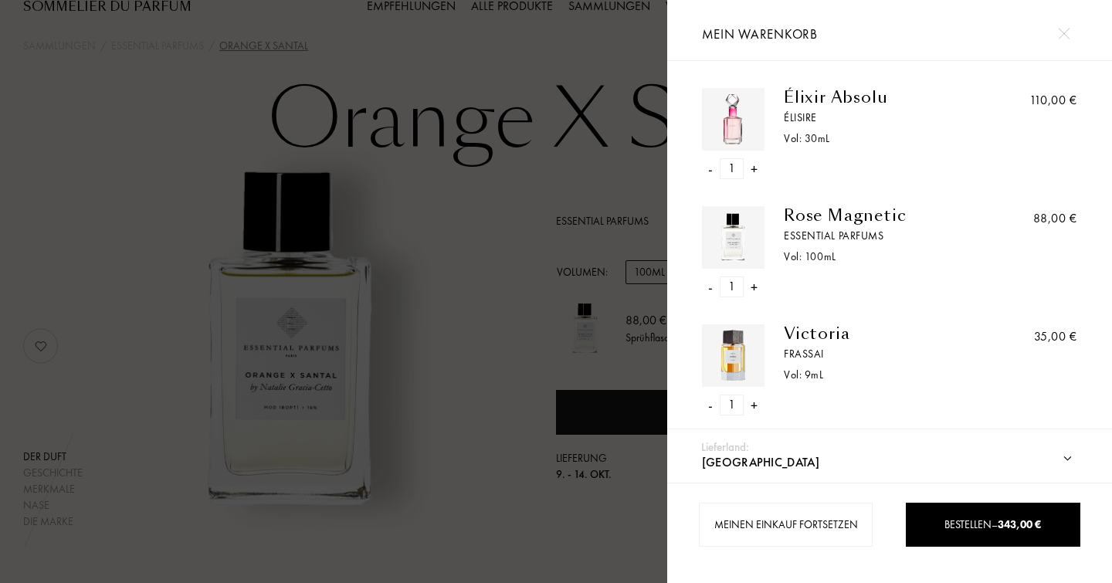
click at [1064, 30] on img at bounding box center [1064, 34] width 12 height 12
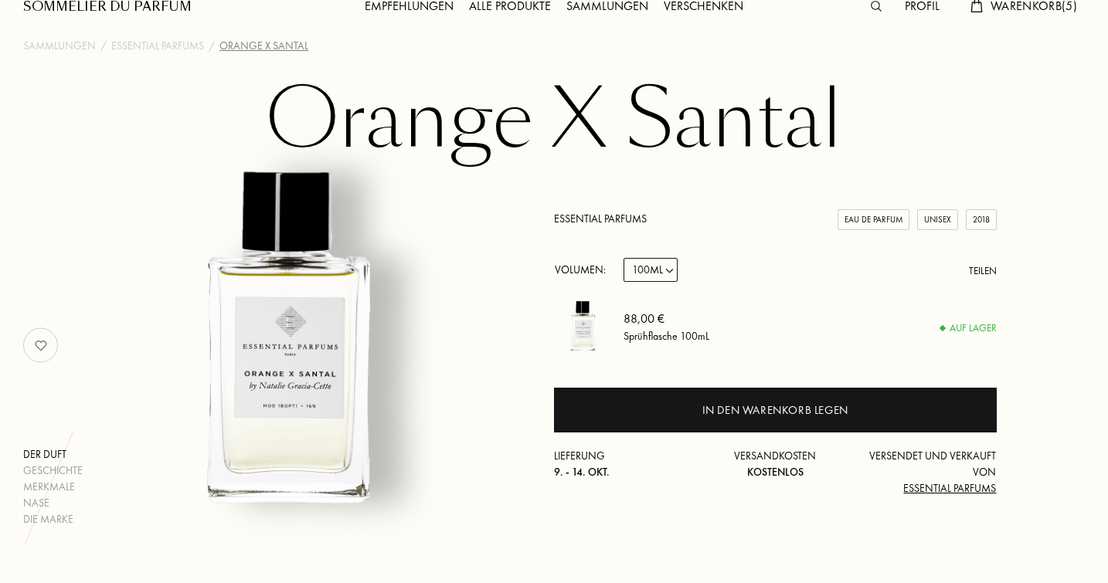
select select "0"
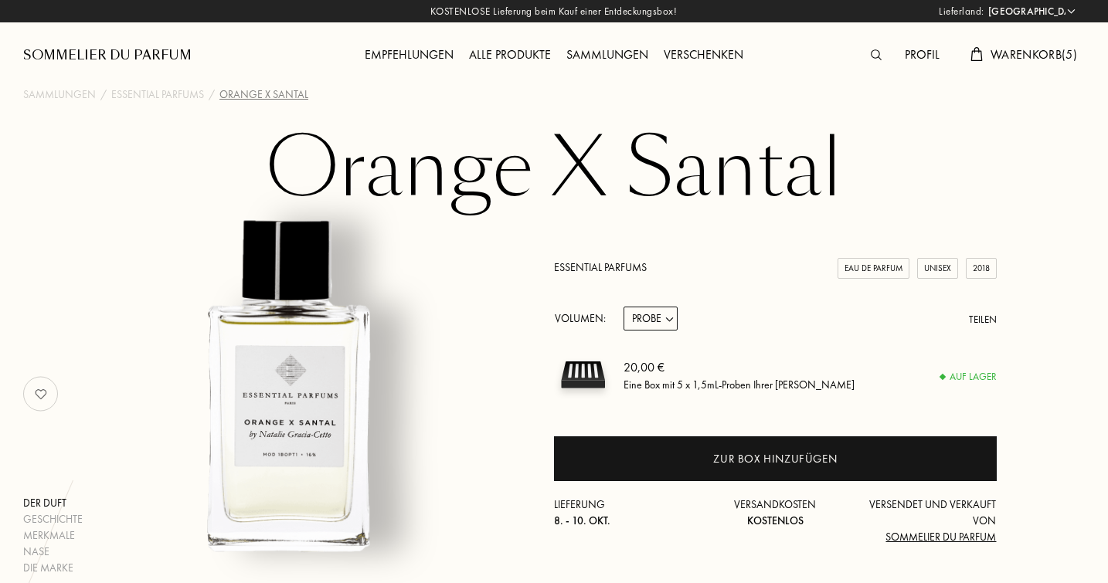
scroll to position [0, 0]
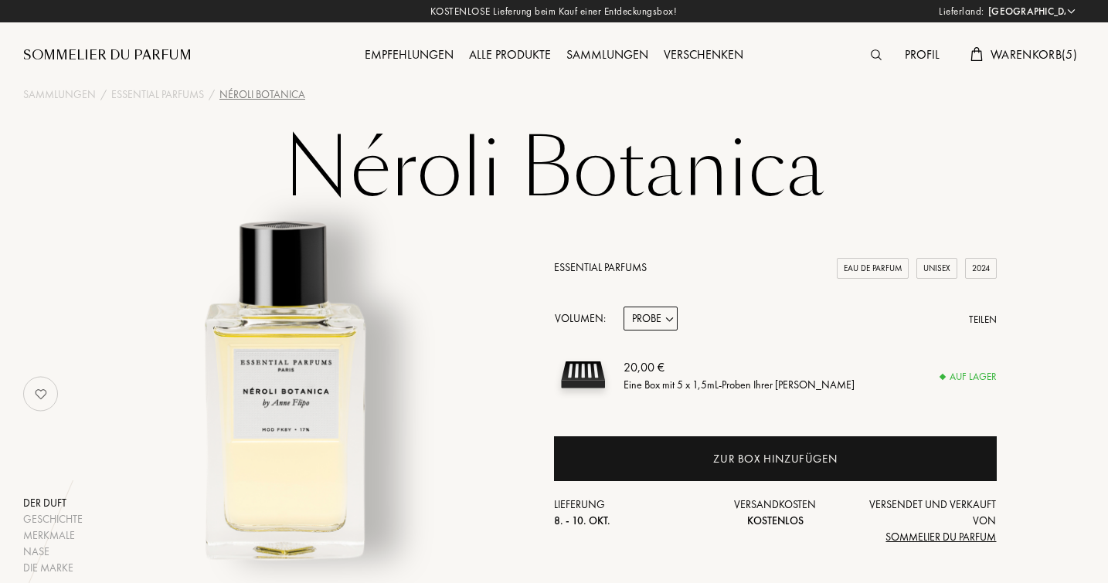
select select "DE"
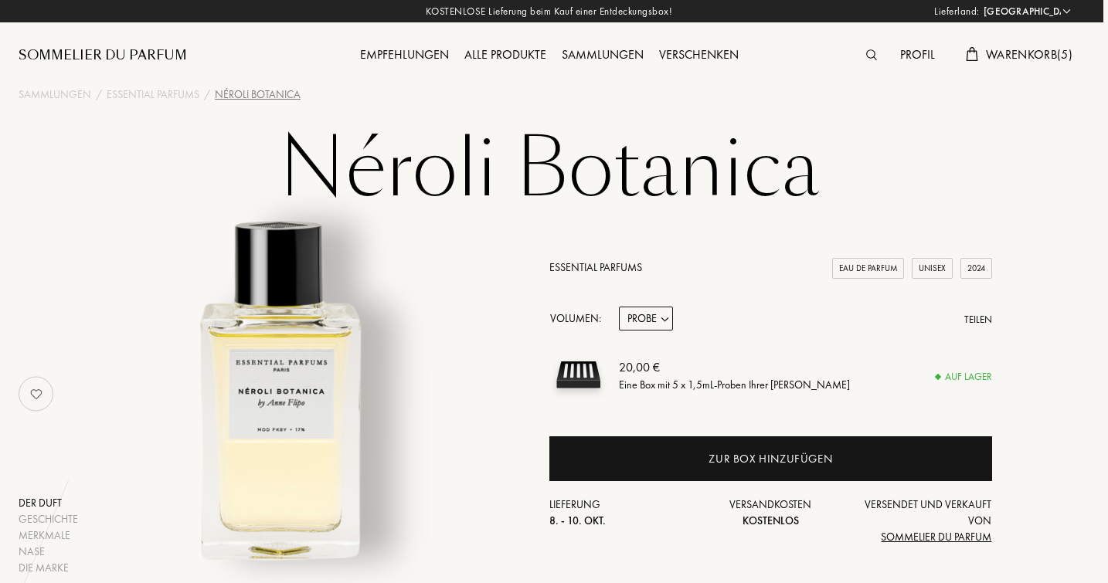
scroll to position [0, 5]
select select "2"
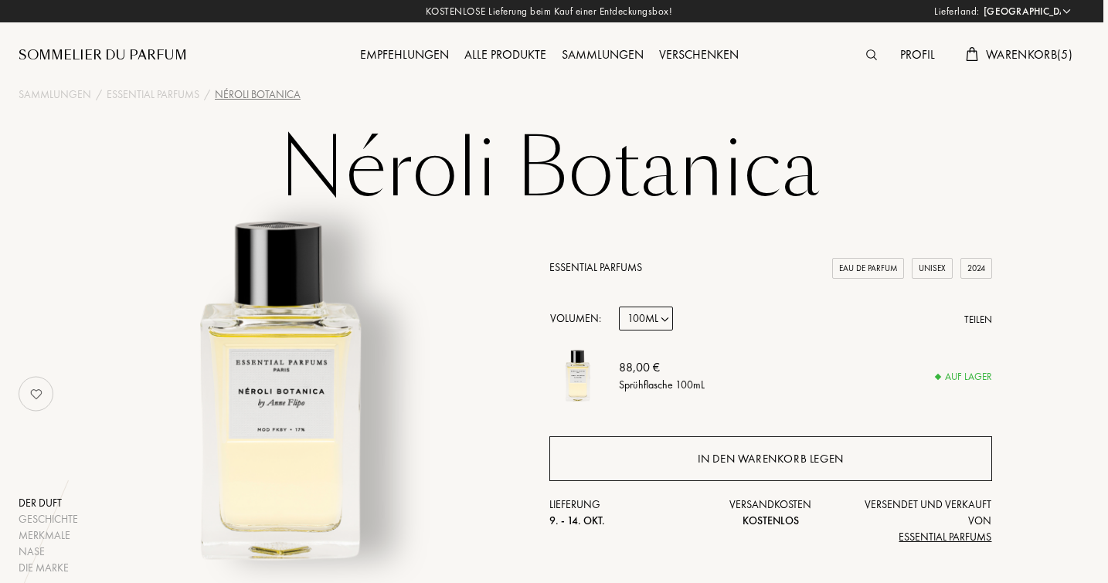
click at [772, 458] on div "In den Warenkorb legen" at bounding box center [771, 459] width 146 height 18
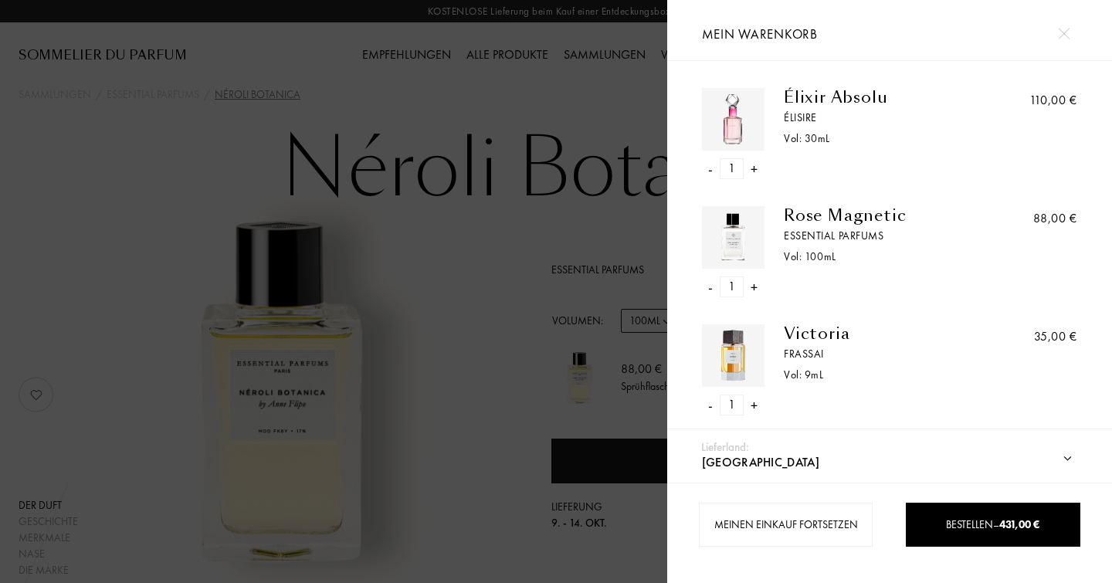
click at [1064, 32] on img at bounding box center [1064, 34] width 12 height 12
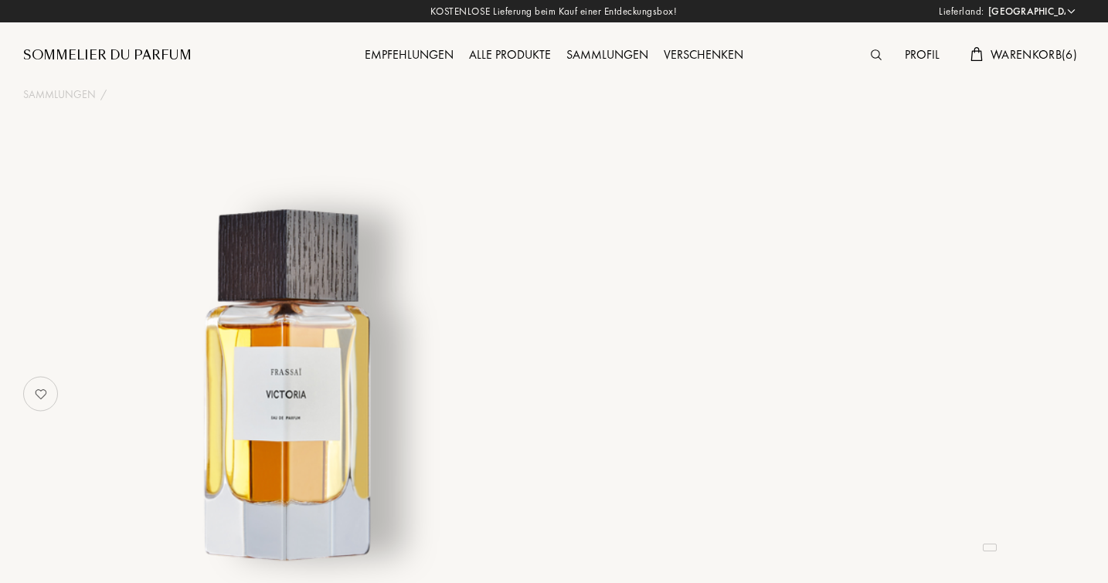
select select "DE"
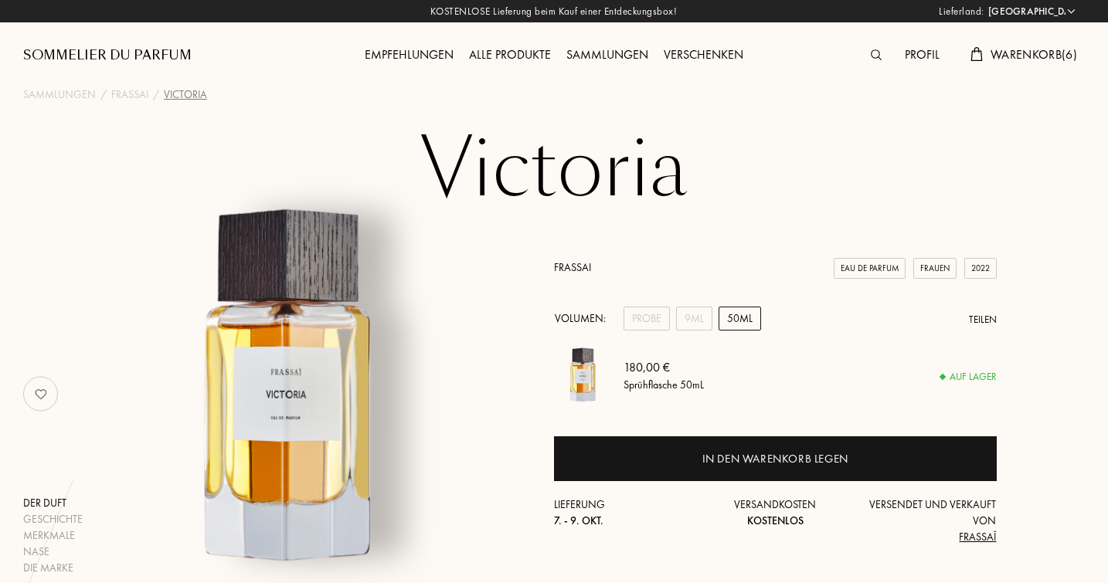
scroll to position [36, 0]
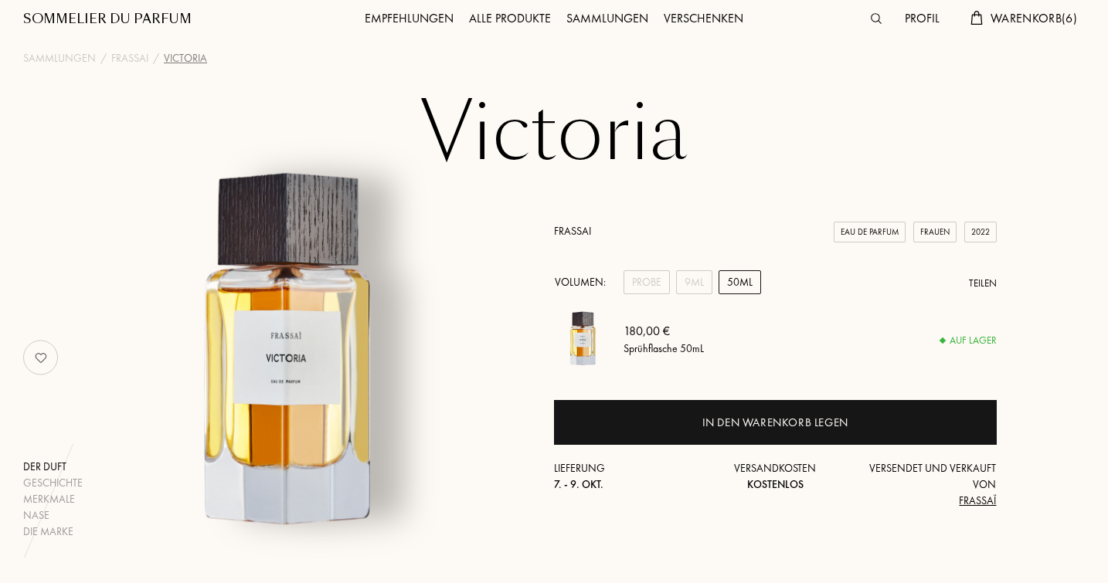
click at [731, 281] on div "50mL" at bounding box center [739, 282] width 42 height 24
click at [694, 276] on div "9mL" at bounding box center [694, 282] width 36 height 24
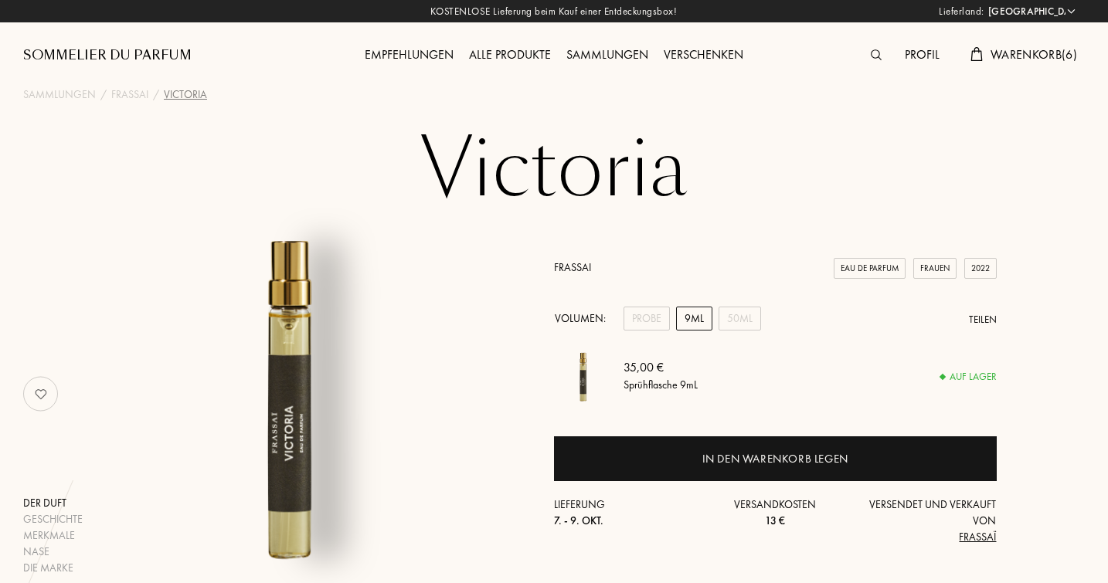
scroll to position [0, 0]
click at [408, 55] on div "Empfehlungen" at bounding box center [409, 56] width 104 height 20
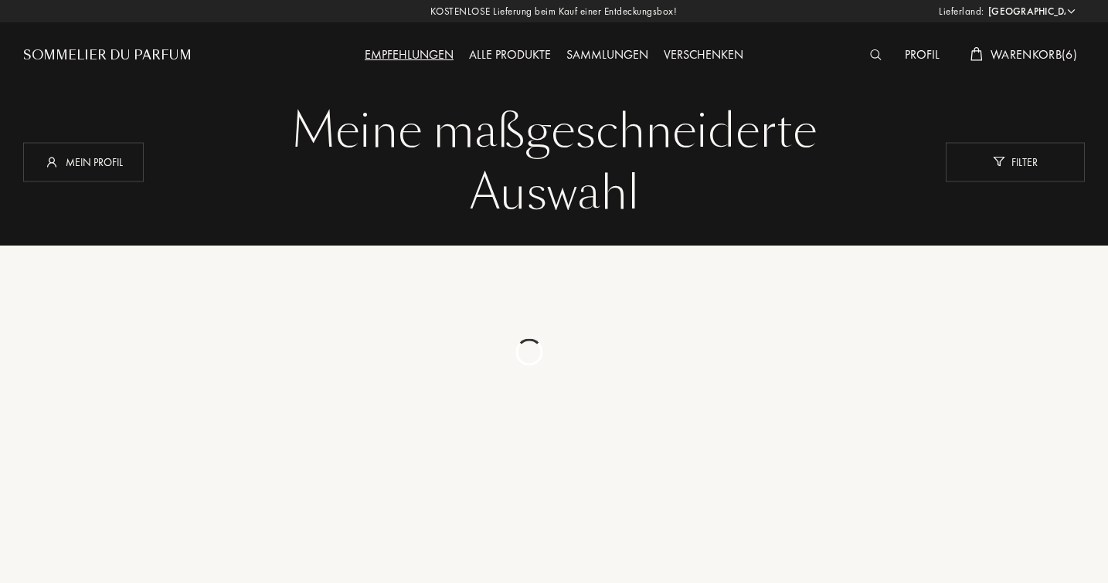
select select "DE"
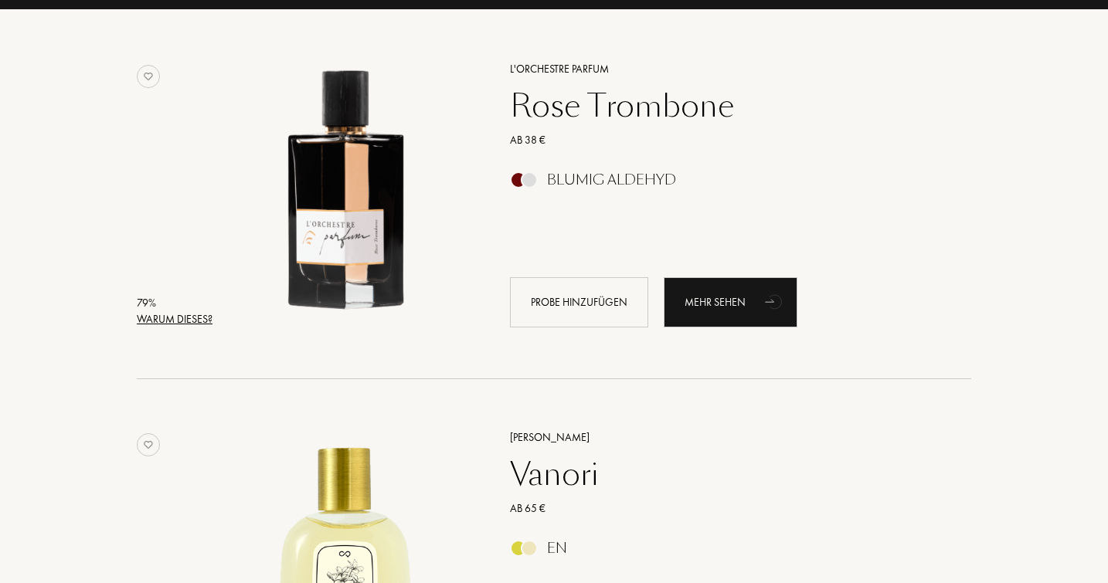
scroll to position [237, 0]
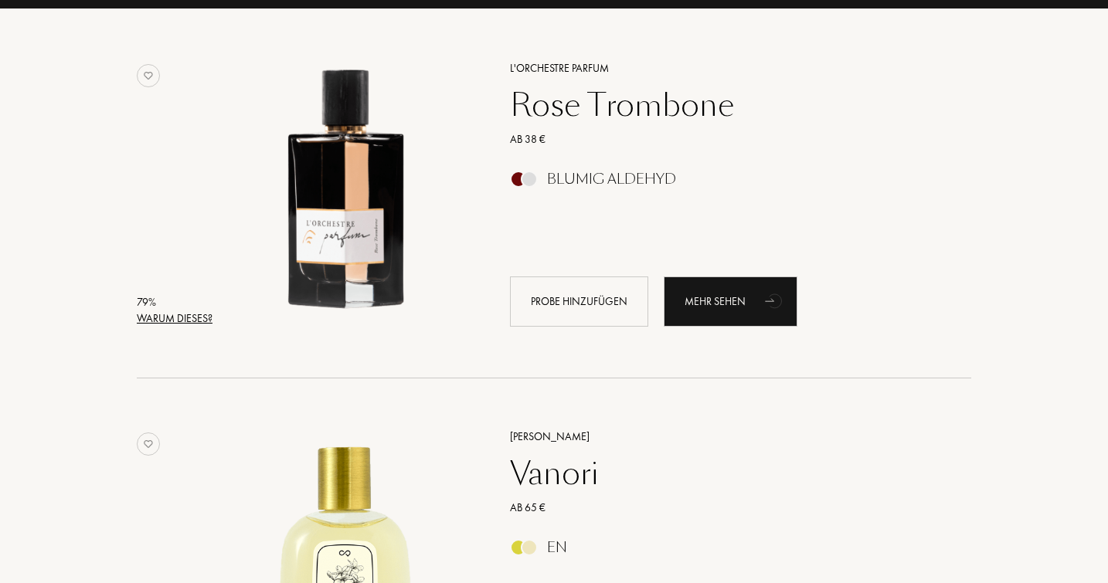
click at [644, 99] on div "Rose Trombone" at bounding box center [723, 105] width 450 height 37
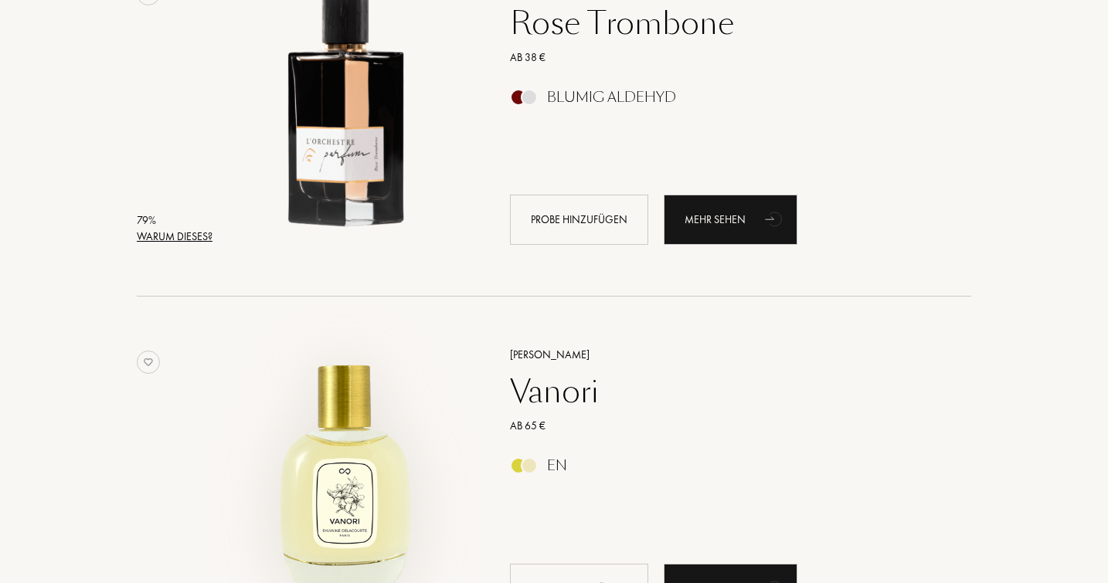
scroll to position [595, 0]
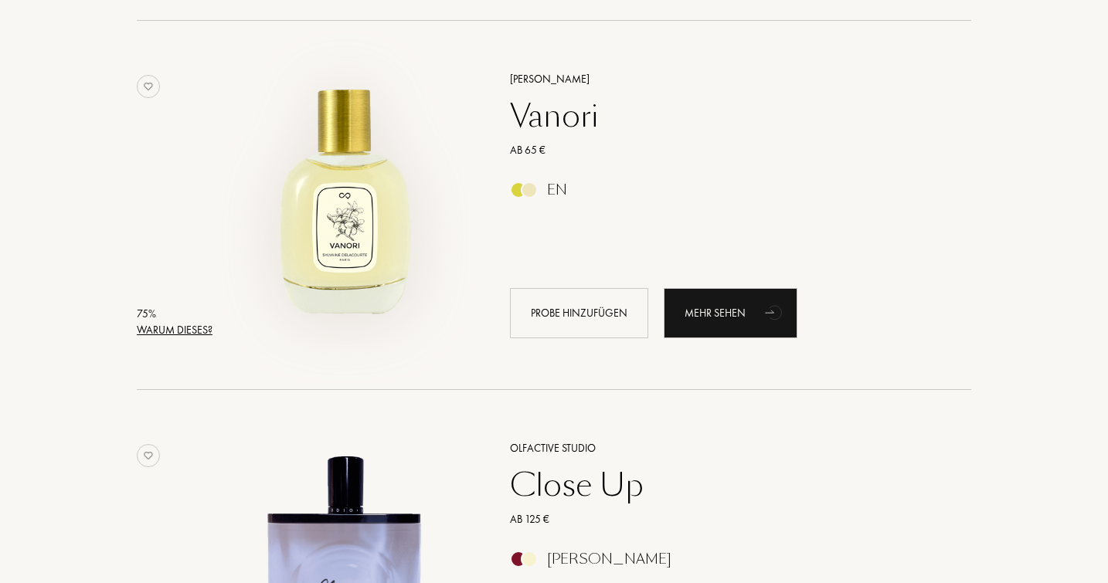
click at [371, 236] on img at bounding box center [344, 197] width 257 height 257
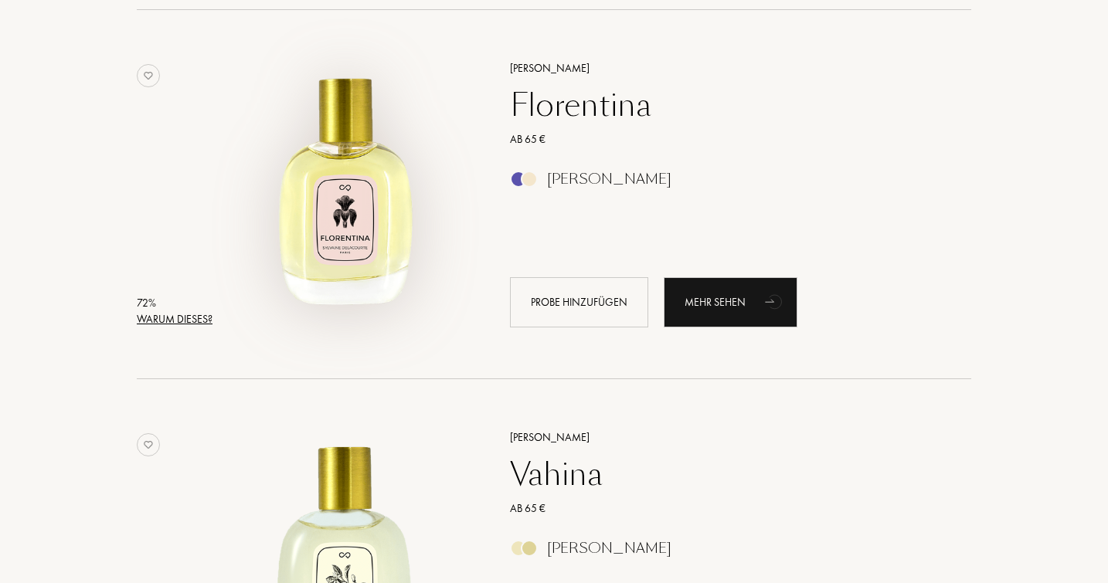
scroll to position [1339, 0]
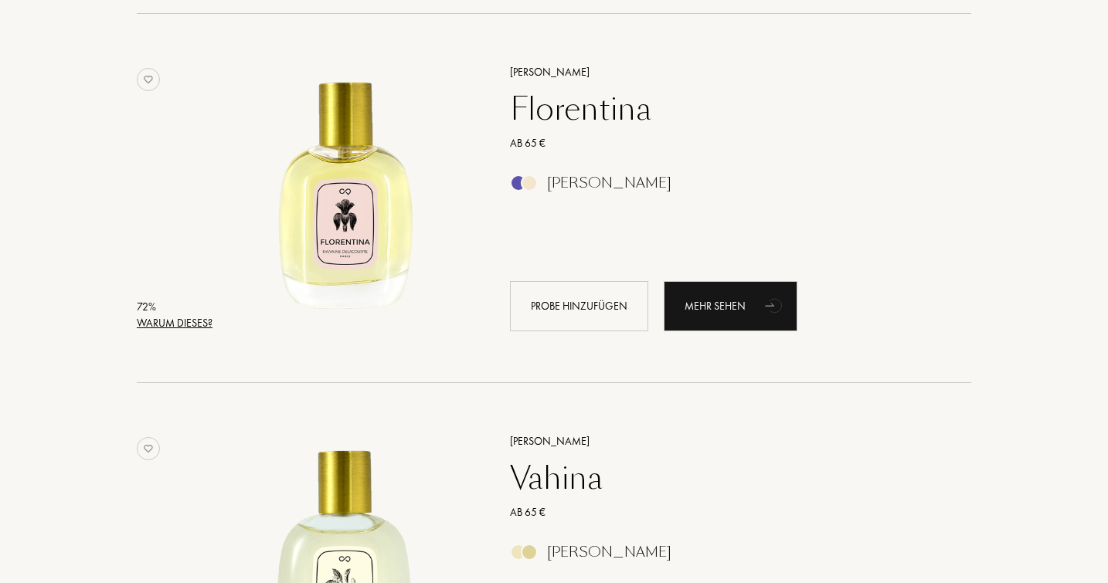
click at [562, 106] on div "Florentina" at bounding box center [723, 108] width 450 height 37
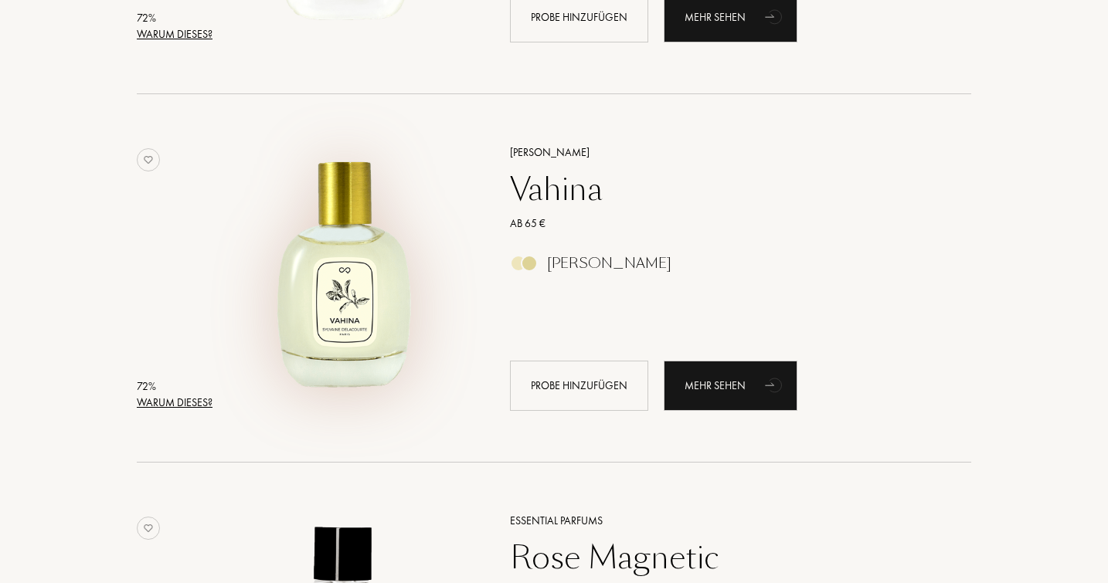
scroll to position [1661, 0]
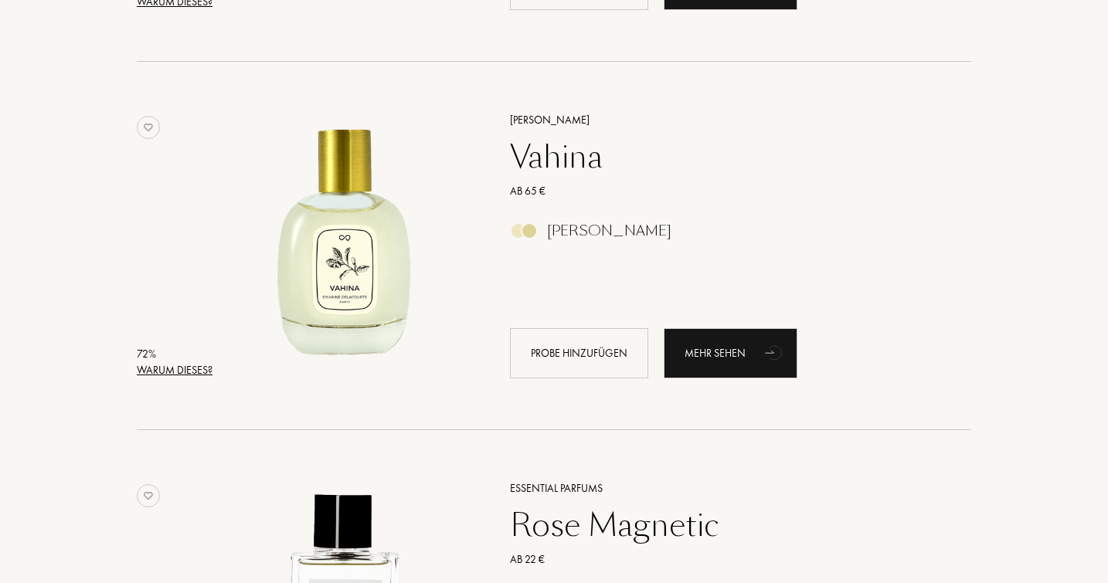
click at [562, 169] on div "Vahina" at bounding box center [723, 156] width 450 height 37
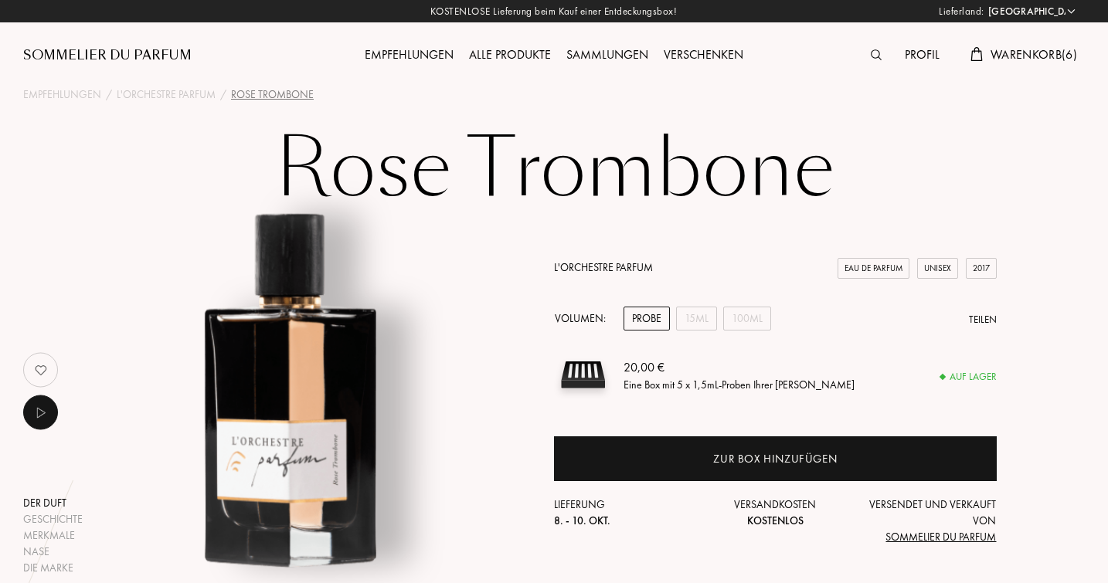
select select "DE"
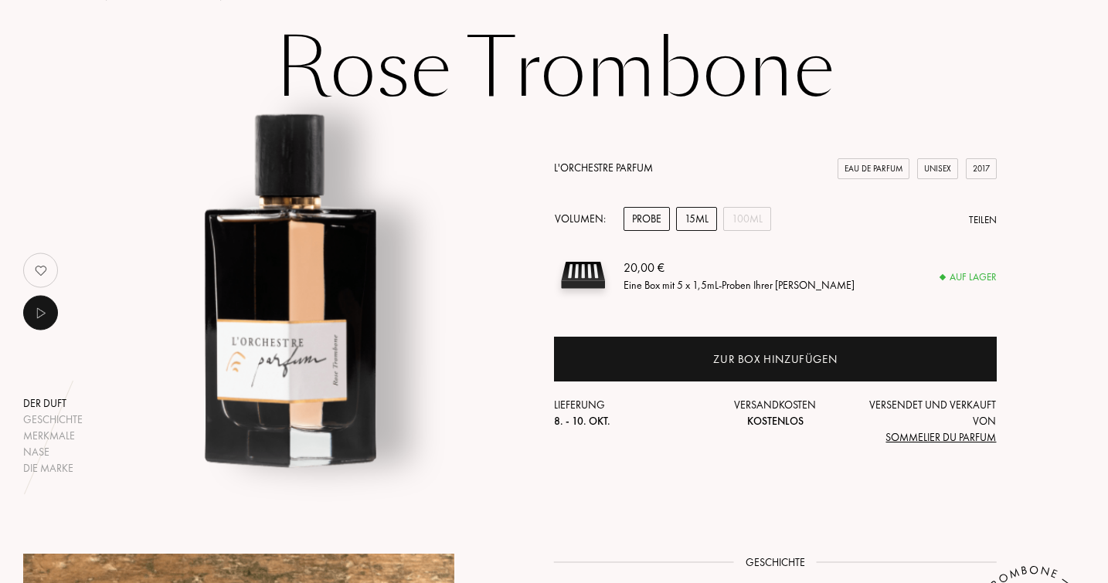
scroll to position [104, 0]
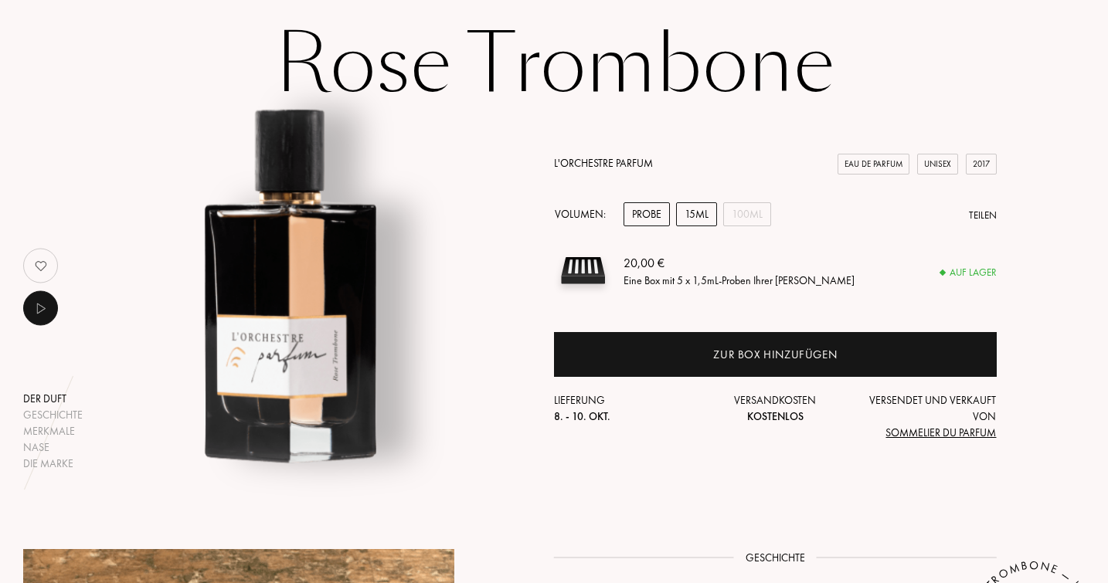
click at [701, 213] on div "15mL" at bounding box center [696, 214] width 41 height 24
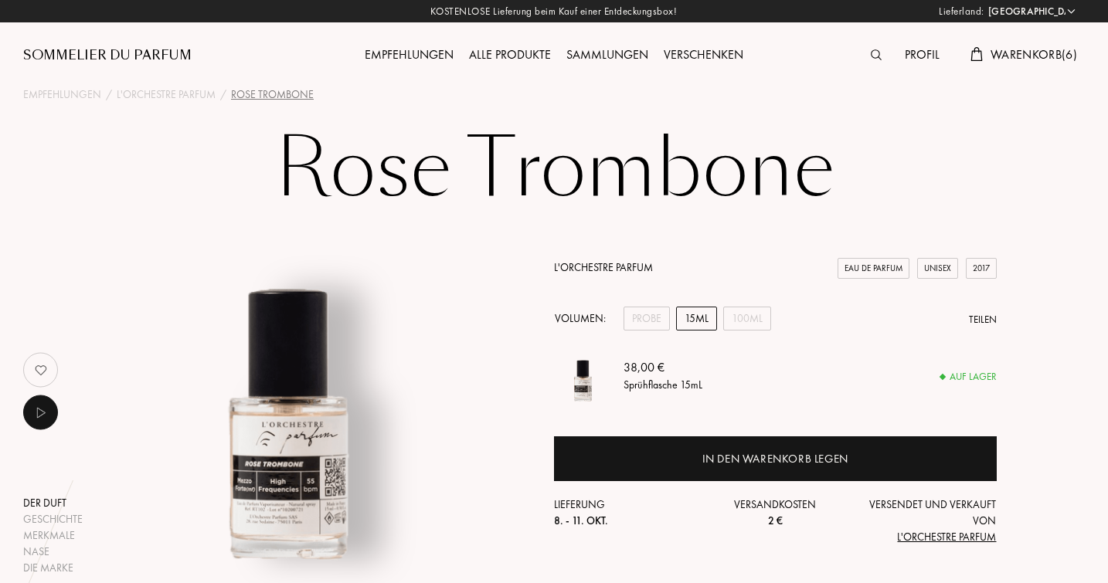
scroll to position [0, 0]
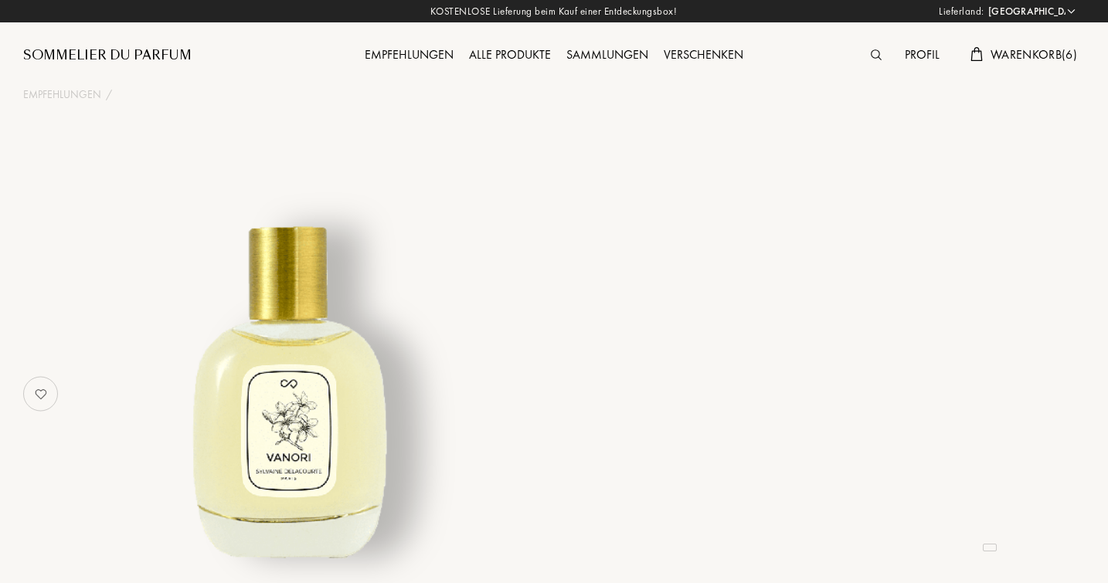
select select "DE"
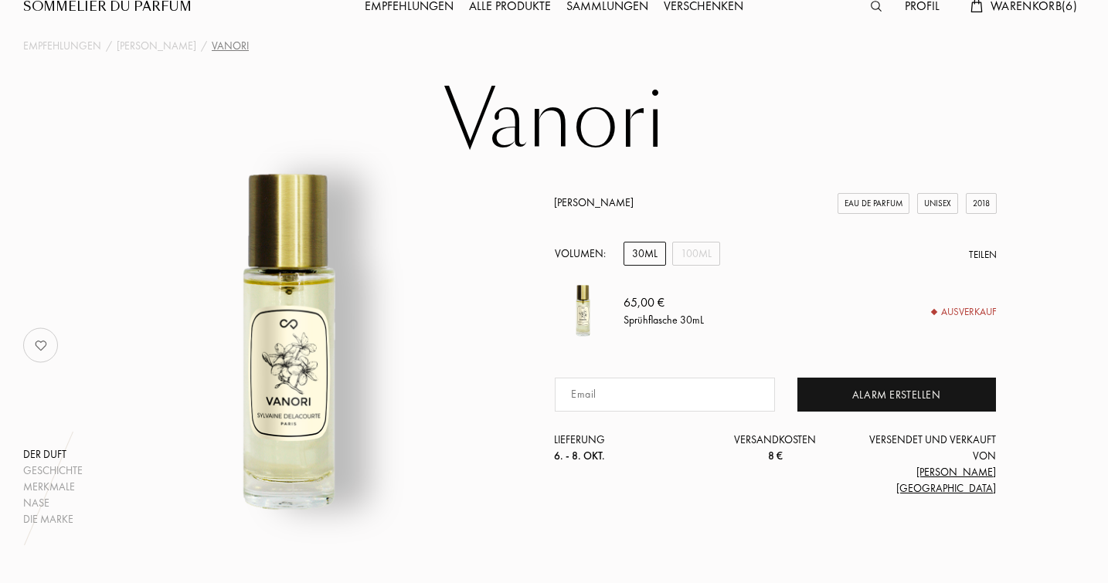
scroll to position [59, 0]
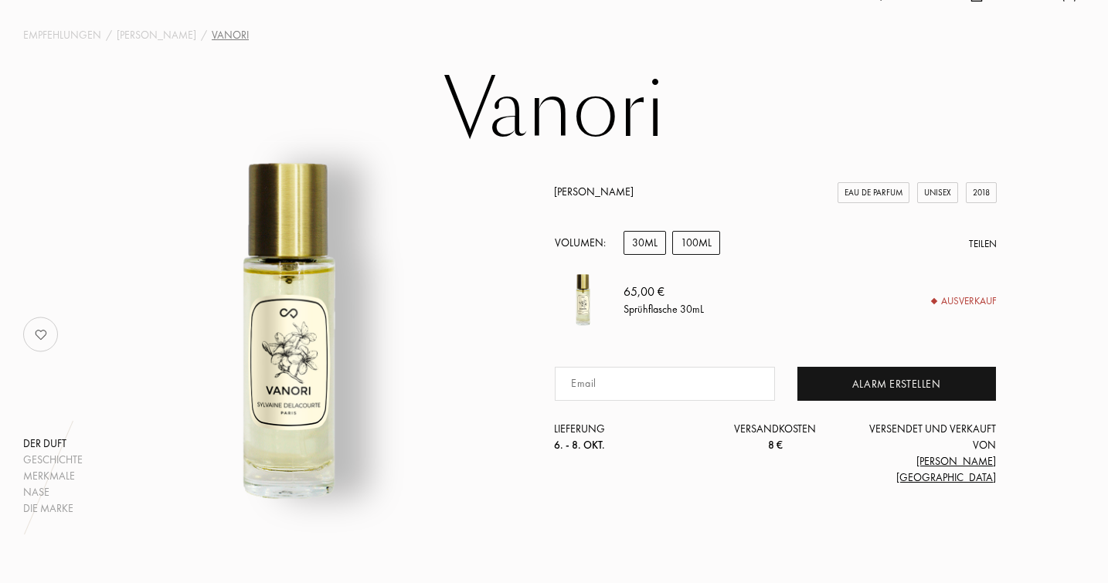
click at [696, 255] on div "100mL" at bounding box center [696, 243] width 48 height 24
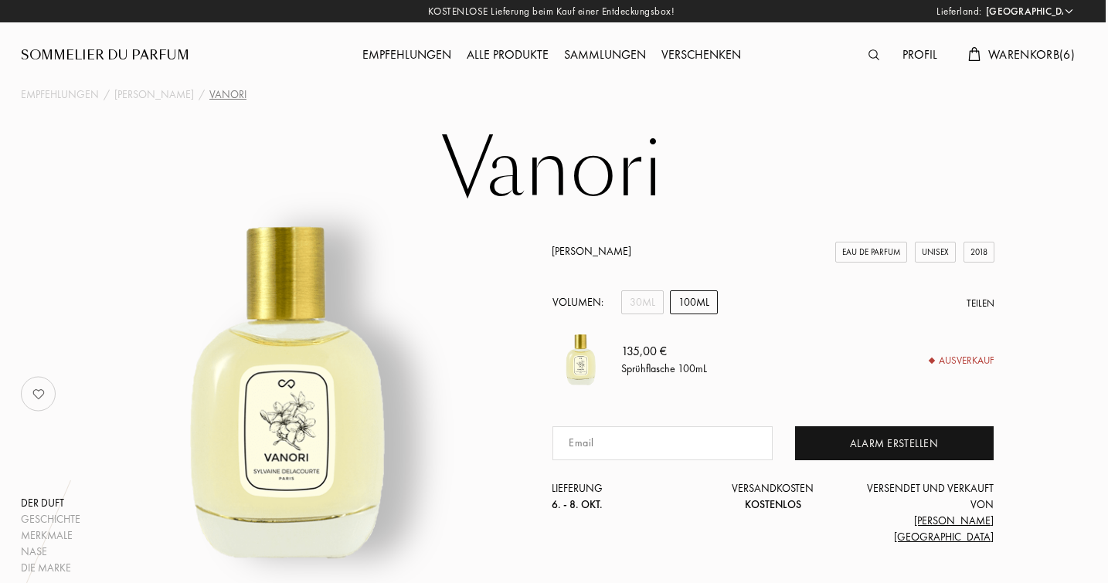
scroll to position [0, 2]
click at [637, 314] on div "30mL" at bounding box center [642, 302] width 42 height 24
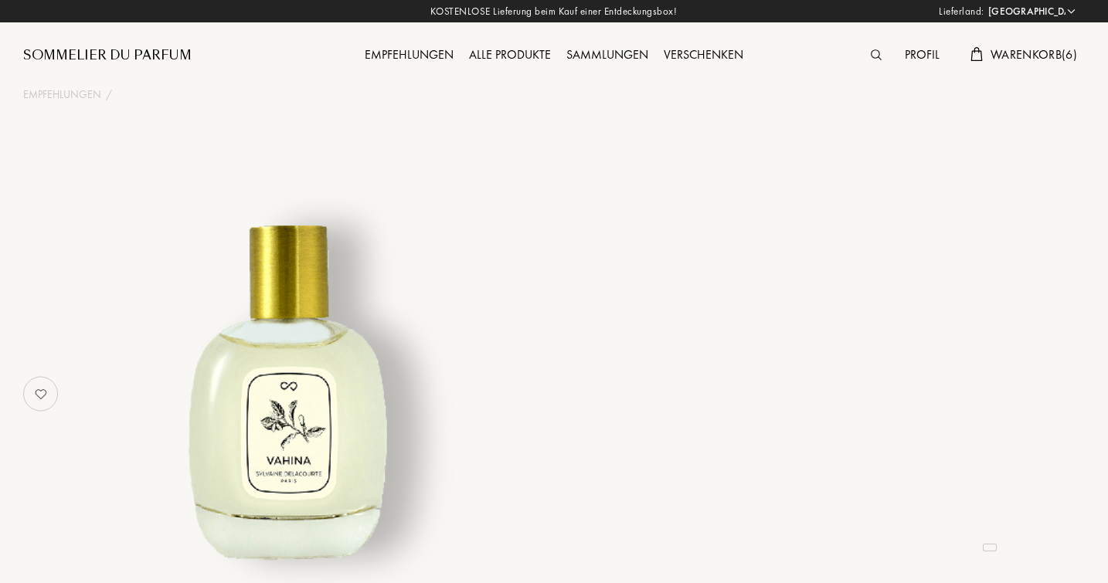
select select "DE"
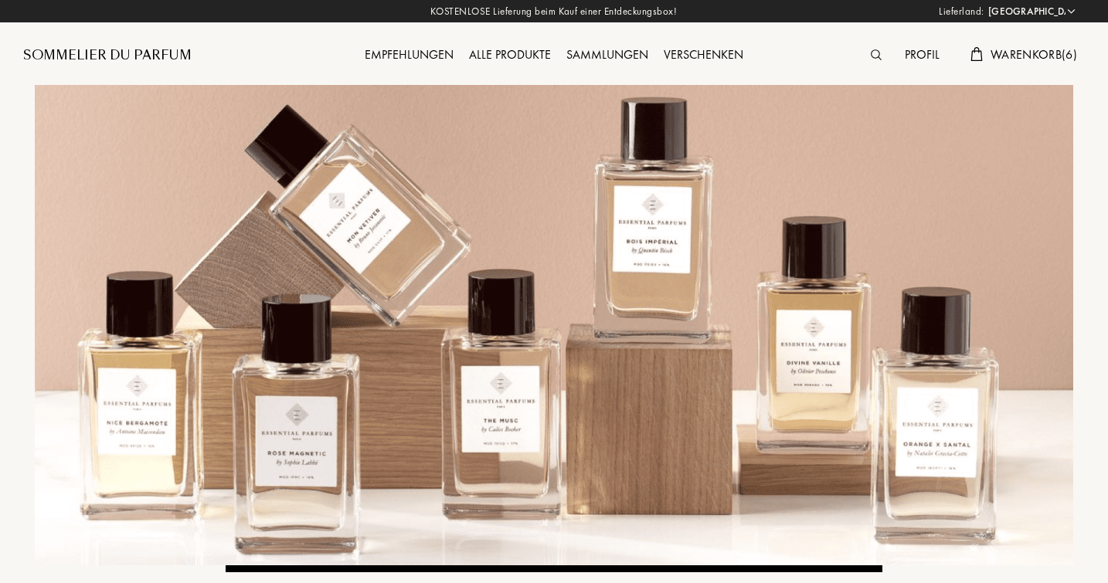
select select "DE"
click at [423, 53] on div "Empfehlungen" at bounding box center [409, 56] width 104 height 20
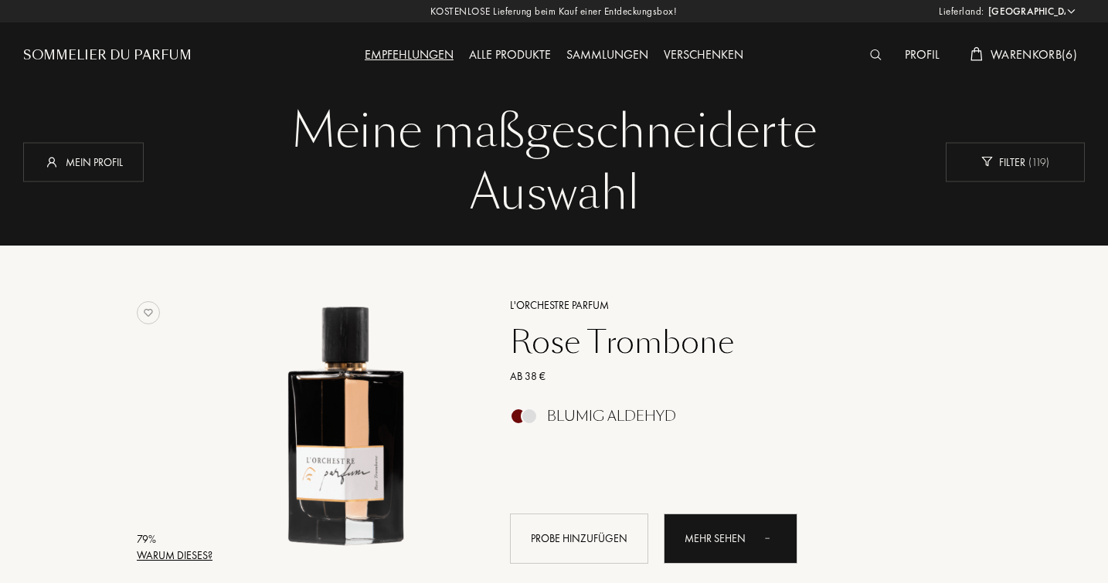
select select "DE"
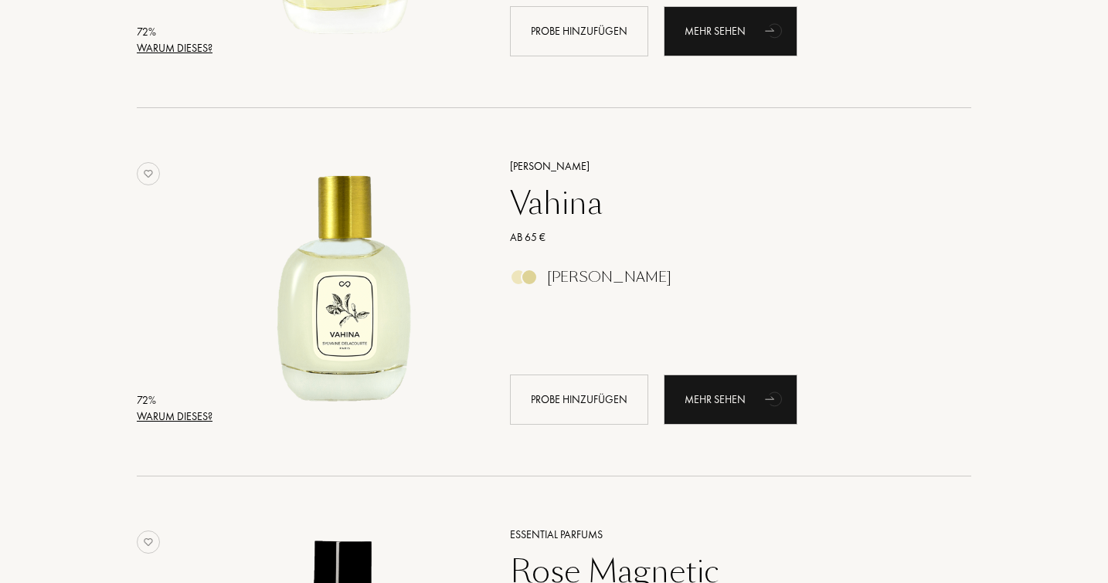
scroll to position [1685, 0]
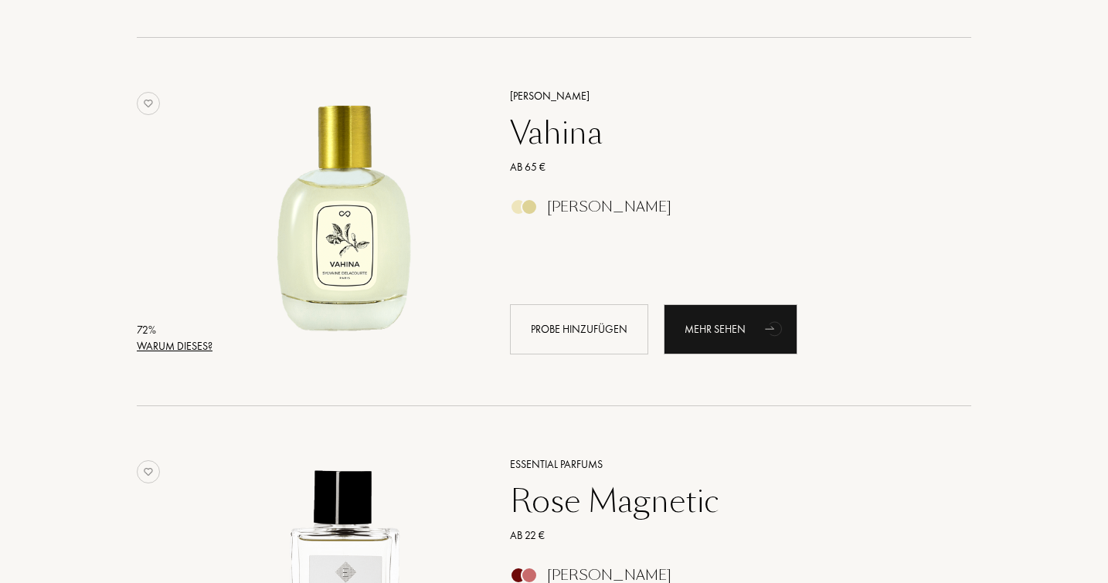
click at [565, 189] on div "Sylvaine Delacourte Vahina Ab 65 € Ambra Blumig Probe hinzufügen Mehr sehen" at bounding box center [724, 221] width 474 height 304
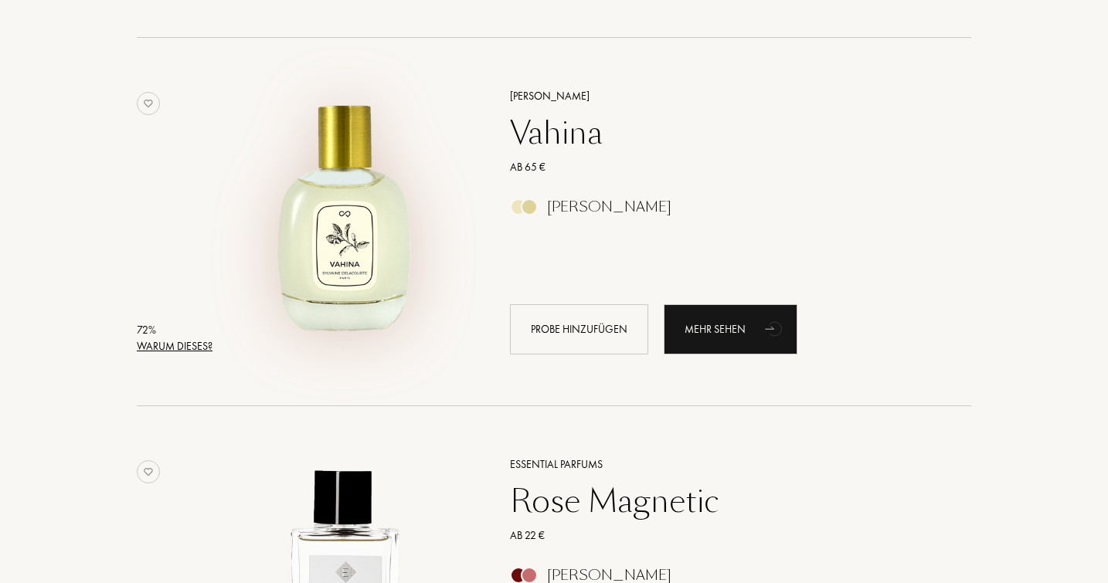
click at [414, 206] on img at bounding box center [344, 214] width 257 height 257
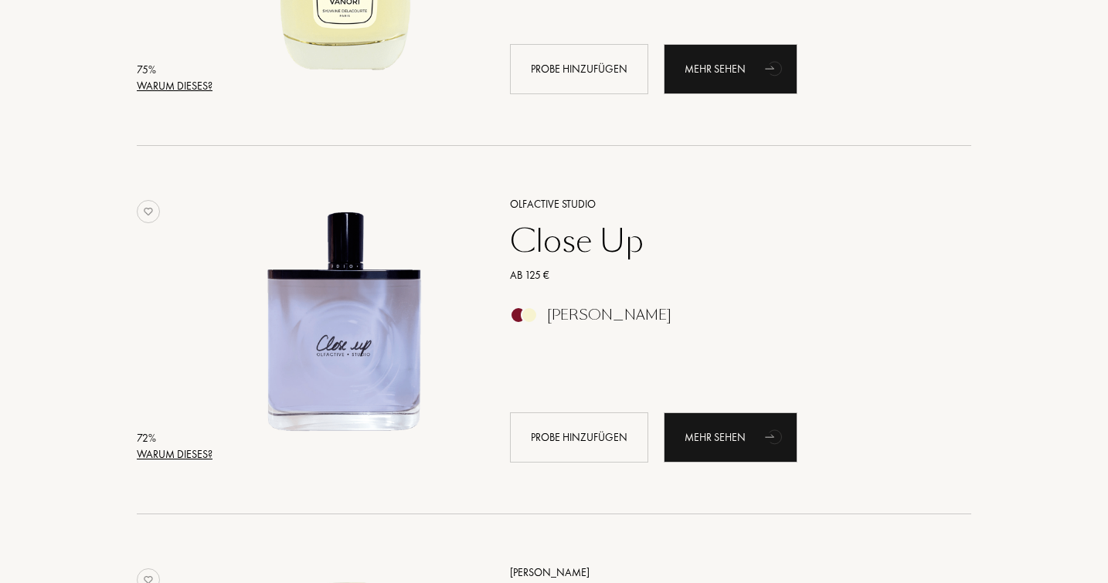
scroll to position [837, 0]
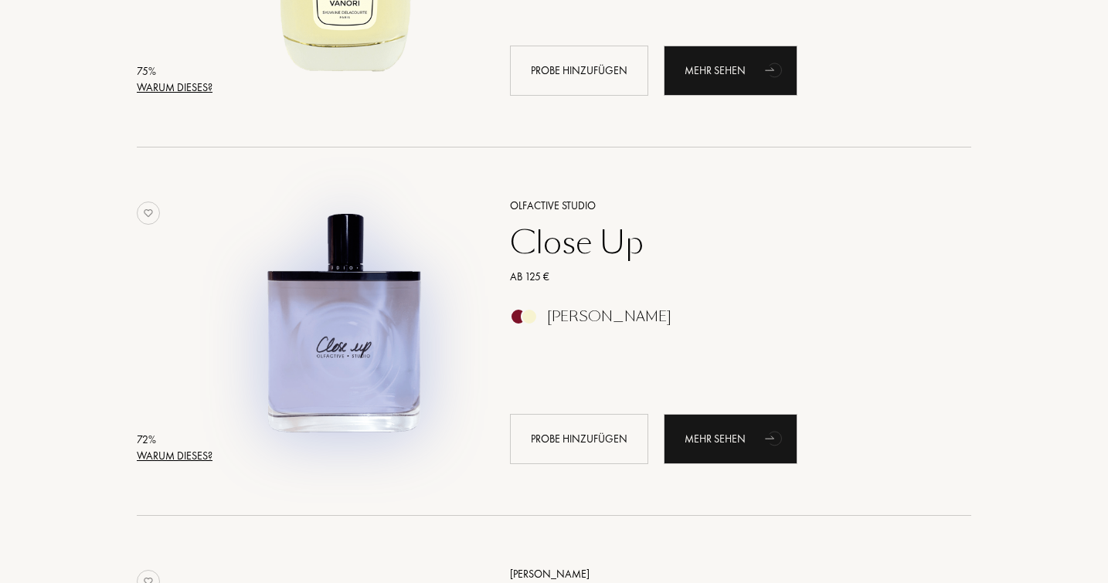
click at [348, 365] on img at bounding box center [344, 323] width 257 height 257
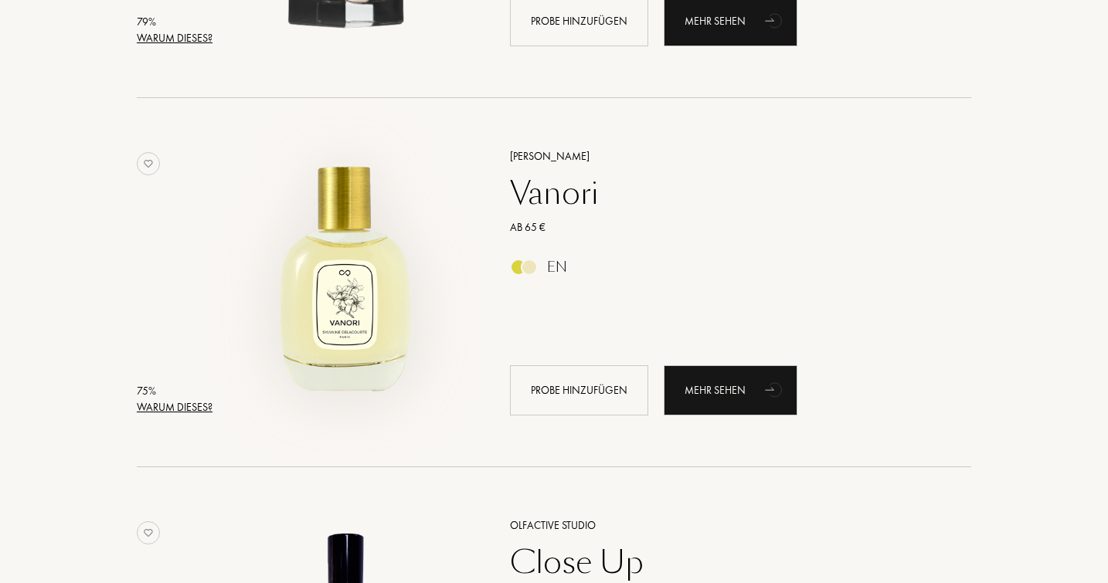
scroll to position [499, 0]
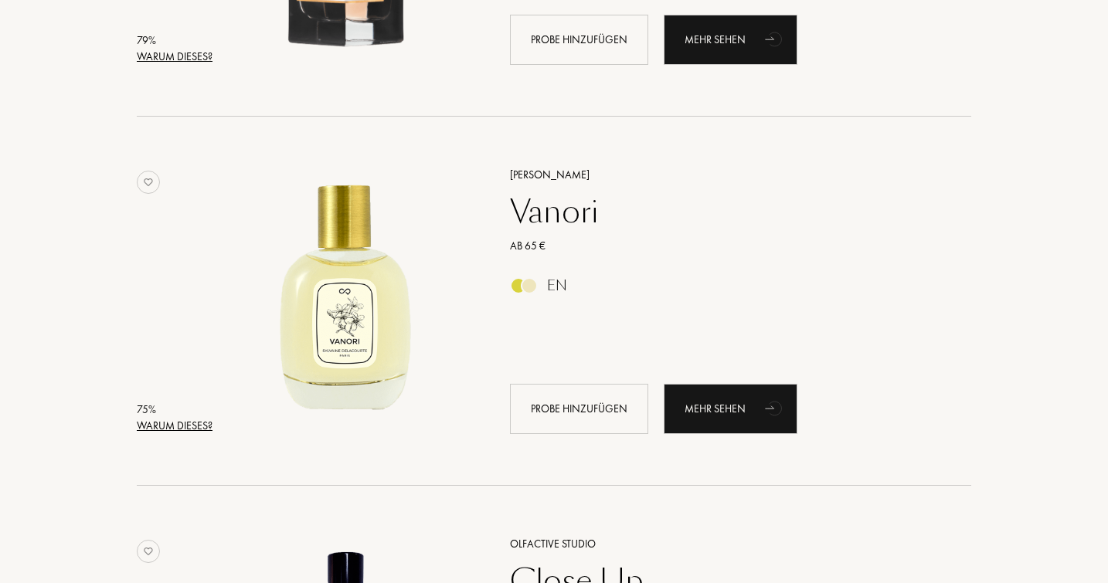
click at [543, 203] on div "Vanori" at bounding box center [723, 211] width 450 height 37
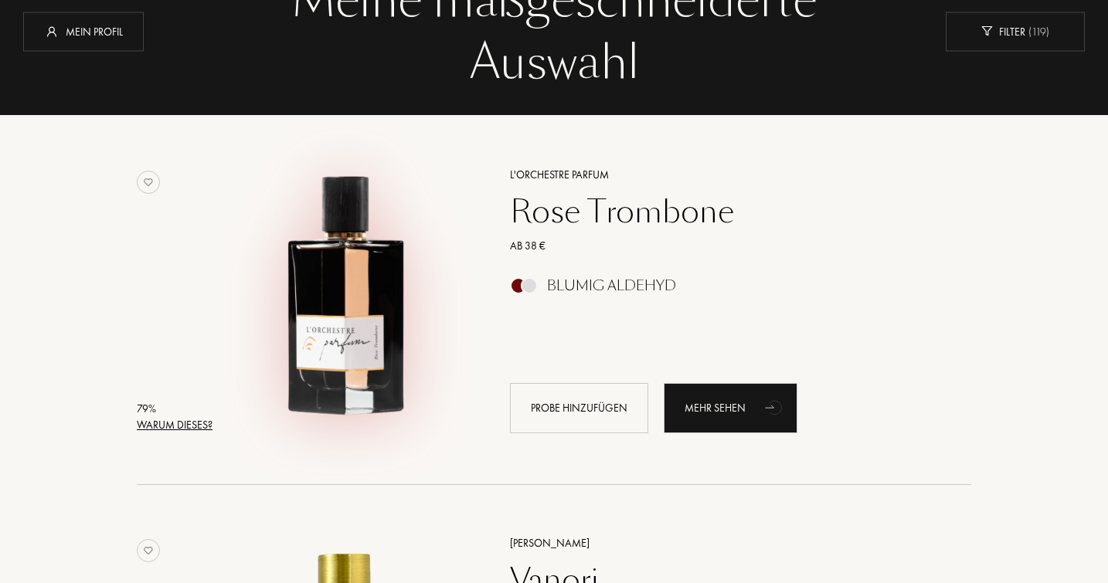
scroll to position [93, 0]
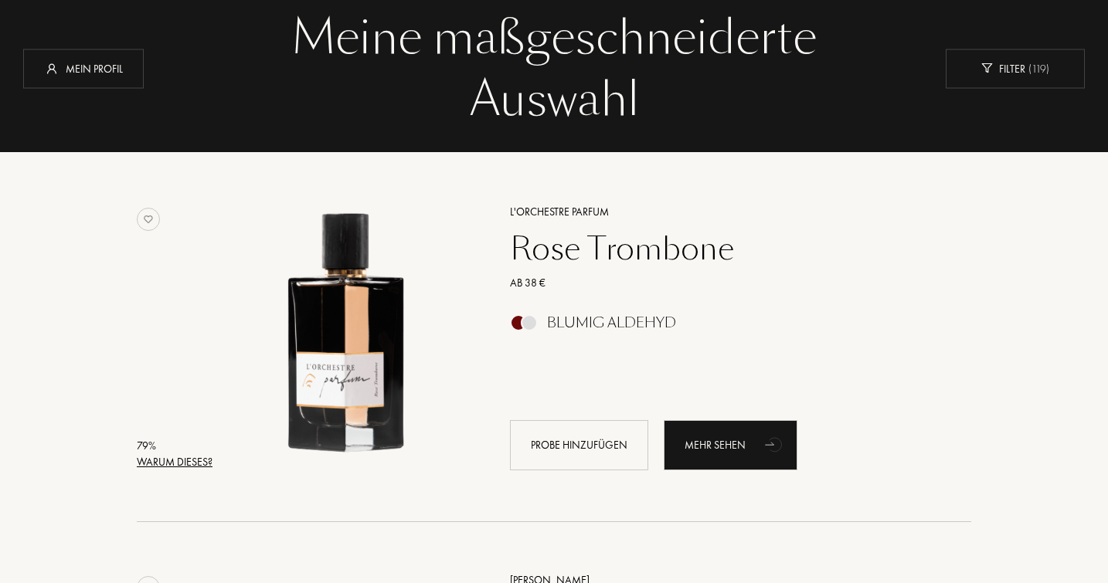
click at [556, 255] on div "Rose Trombone" at bounding box center [723, 248] width 450 height 37
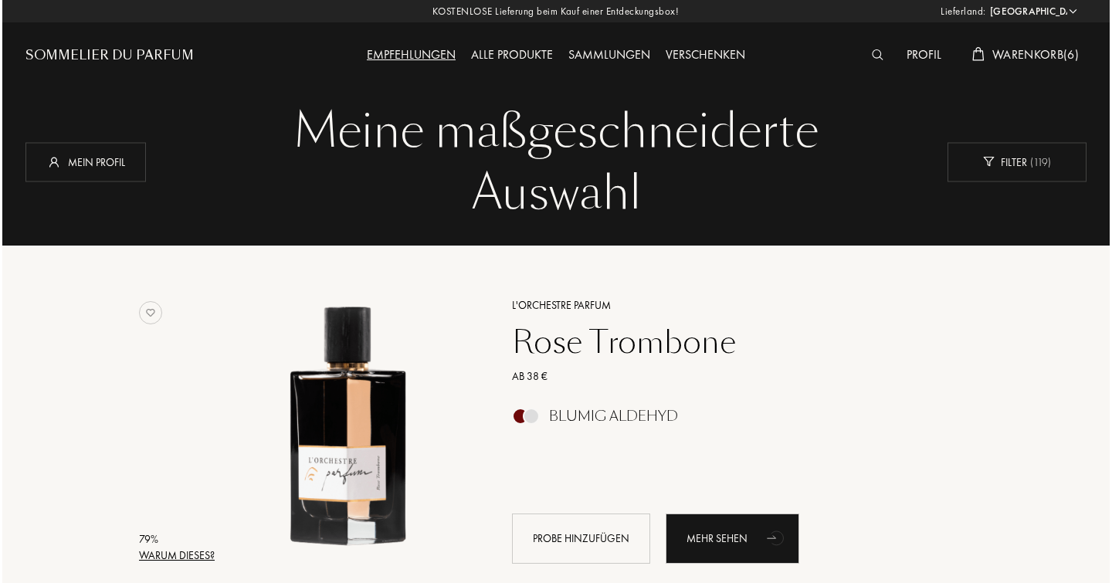
scroll to position [0, 0]
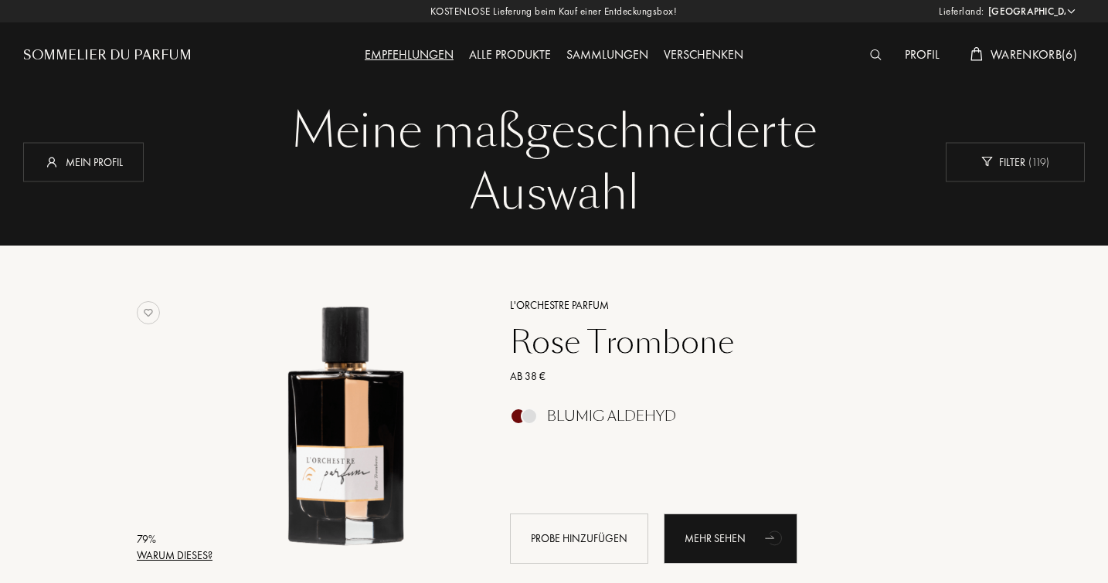
click at [1030, 55] on span "Warenkorb ( 6 )" at bounding box center [1033, 54] width 87 height 16
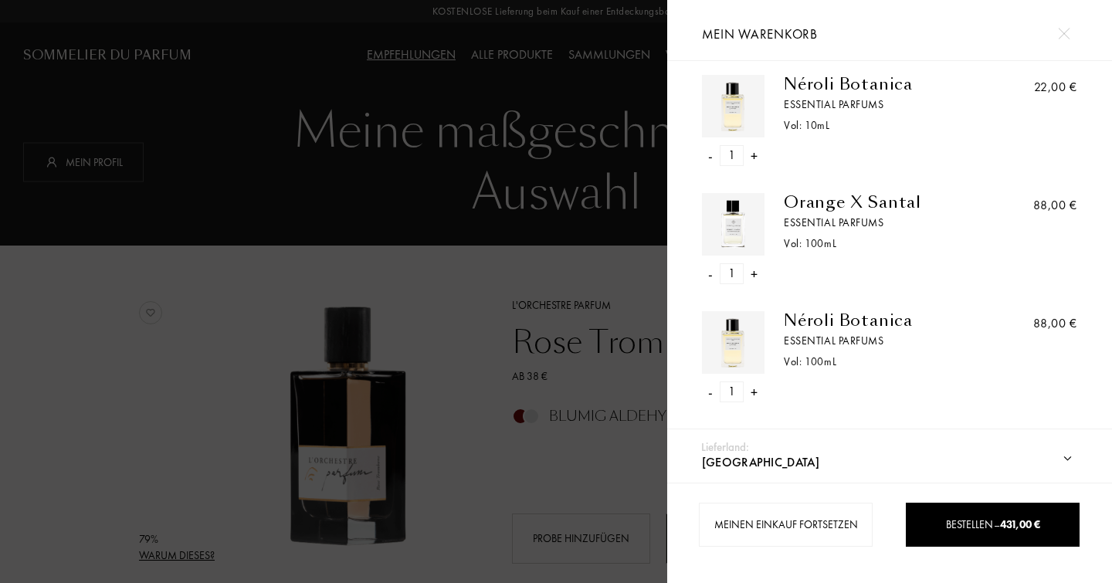
scroll to position [366, 0]
click at [711, 389] on div "-" at bounding box center [711, 393] width 5 height 21
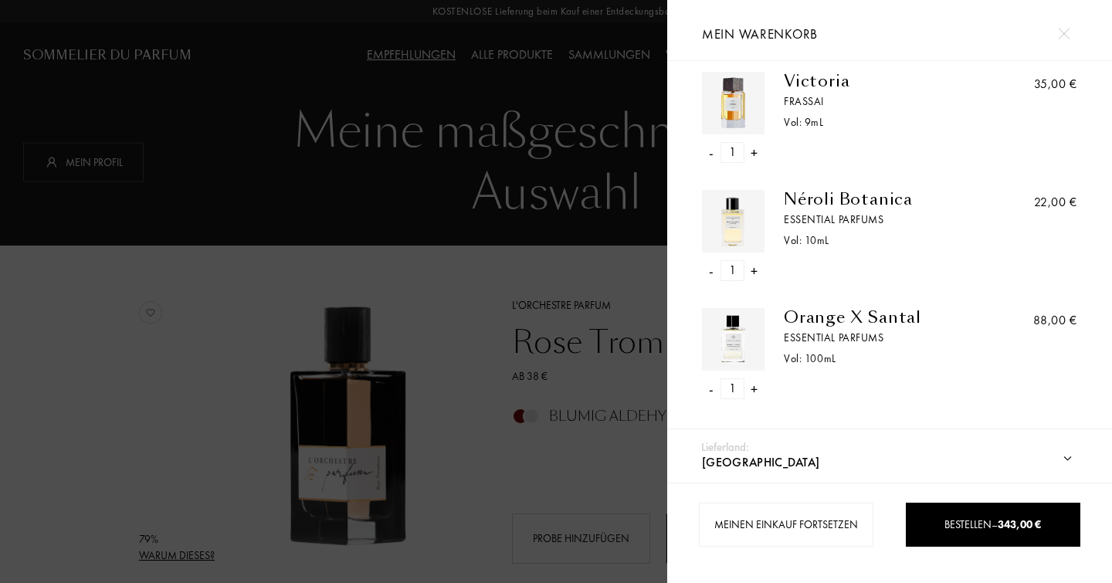
scroll to position [249, 0]
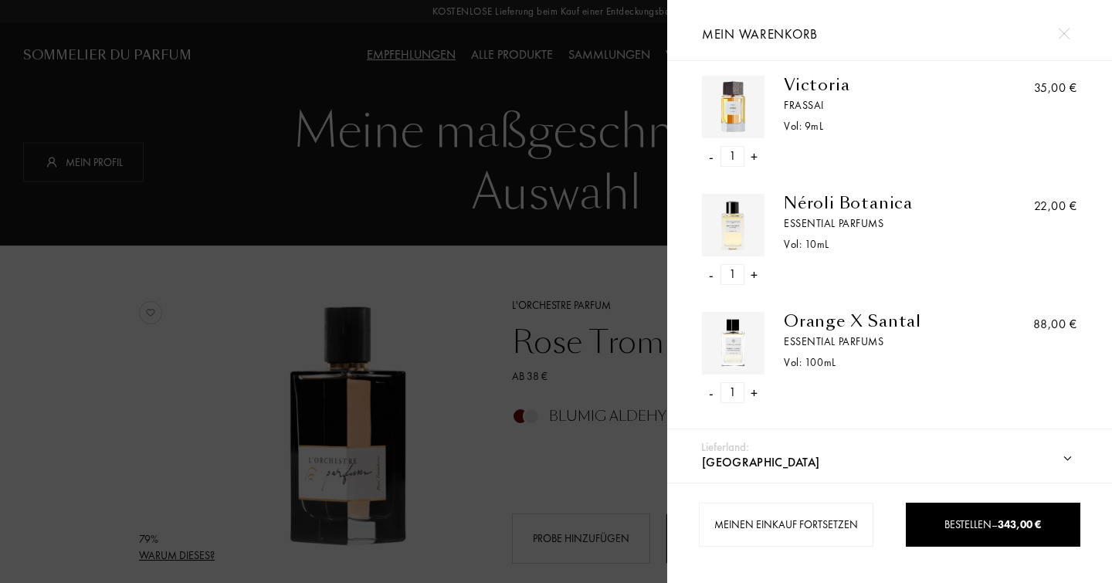
click at [709, 386] on div "-" at bounding box center [711, 392] width 5 height 21
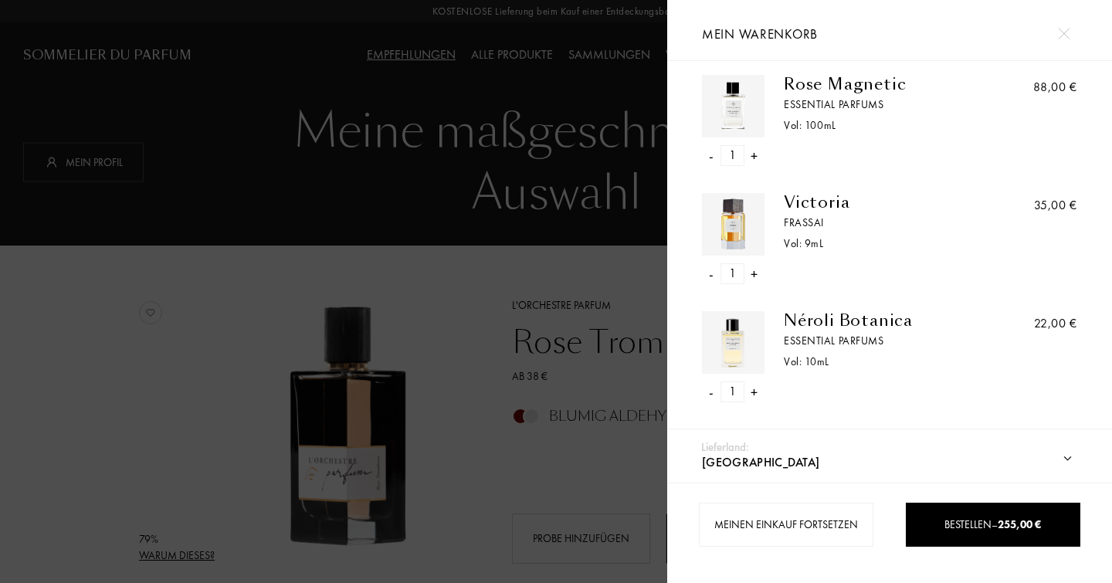
click at [712, 388] on div "-" at bounding box center [711, 392] width 5 height 21
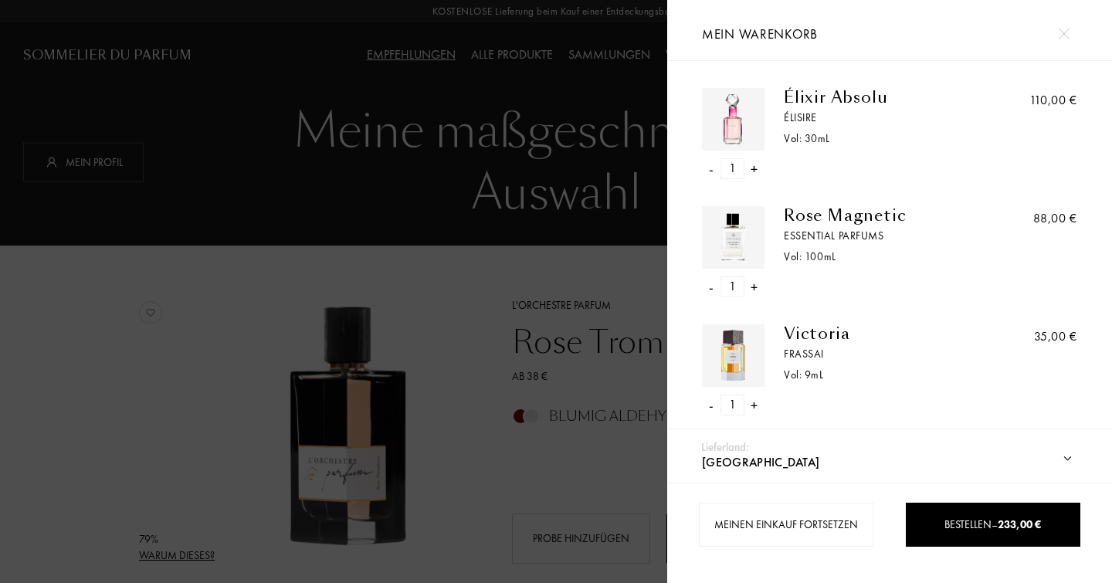
scroll to position [0, 0]
click at [711, 403] on div "-" at bounding box center [711, 405] width 5 height 21
click at [824, 211] on div "Rose Magnetic" at bounding box center [884, 215] width 200 height 19
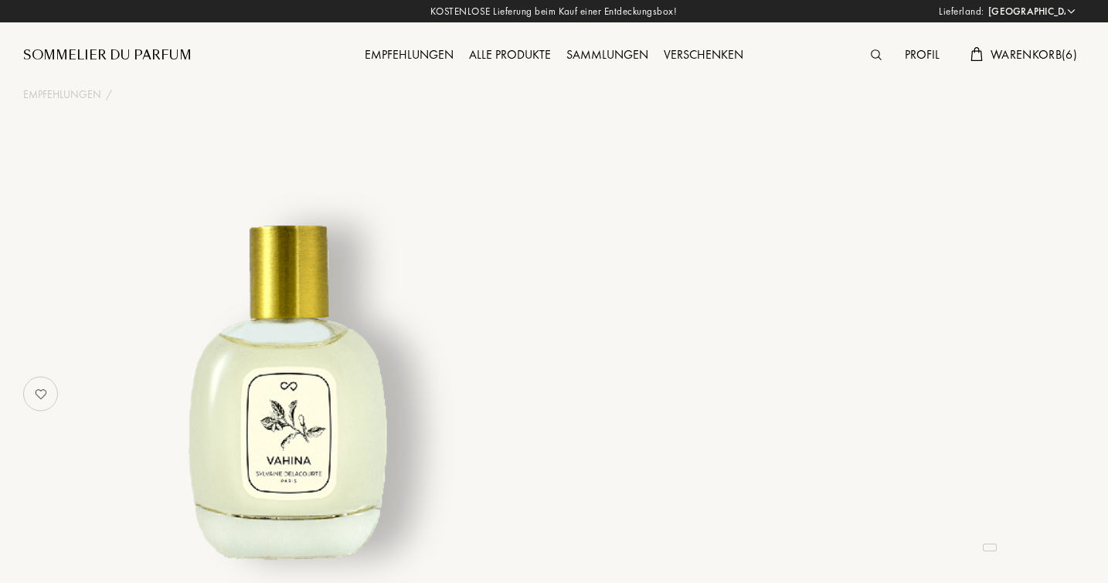
select select "DE"
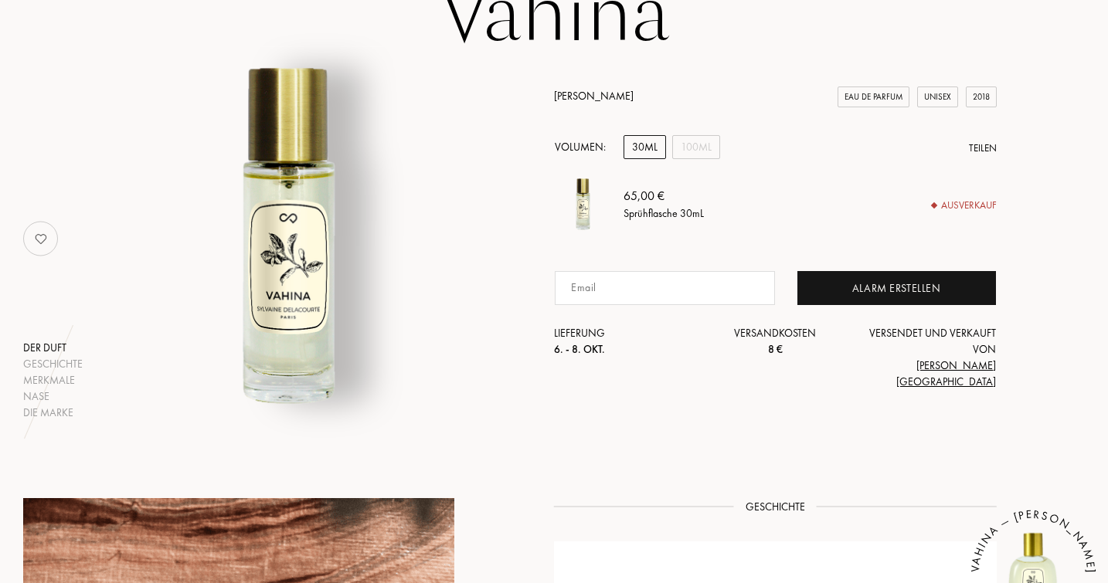
scroll to position [132, 0]
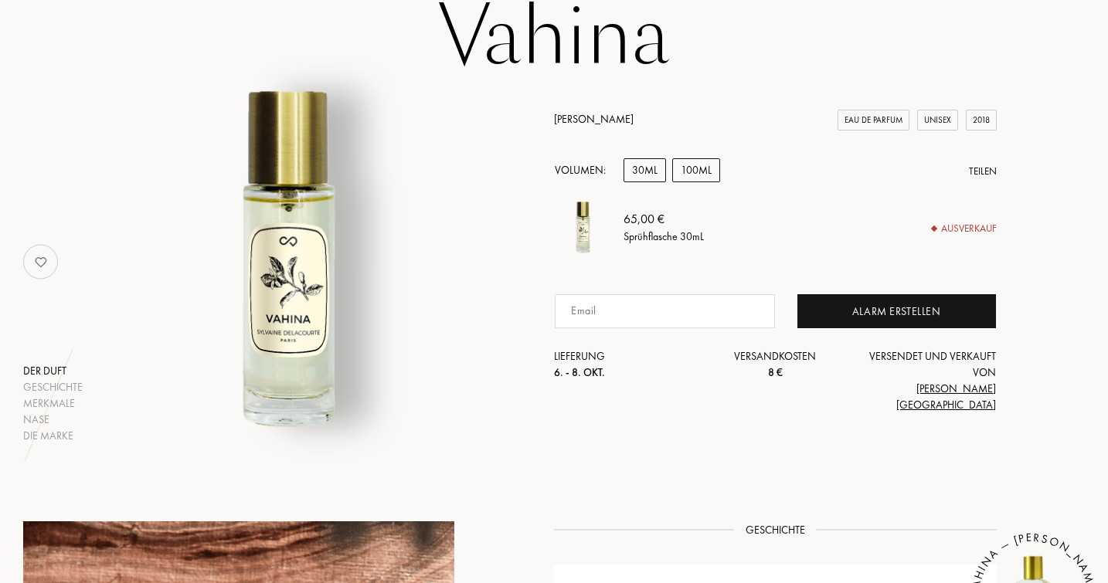
click at [697, 182] on div "100mL" at bounding box center [696, 170] width 48 height 24
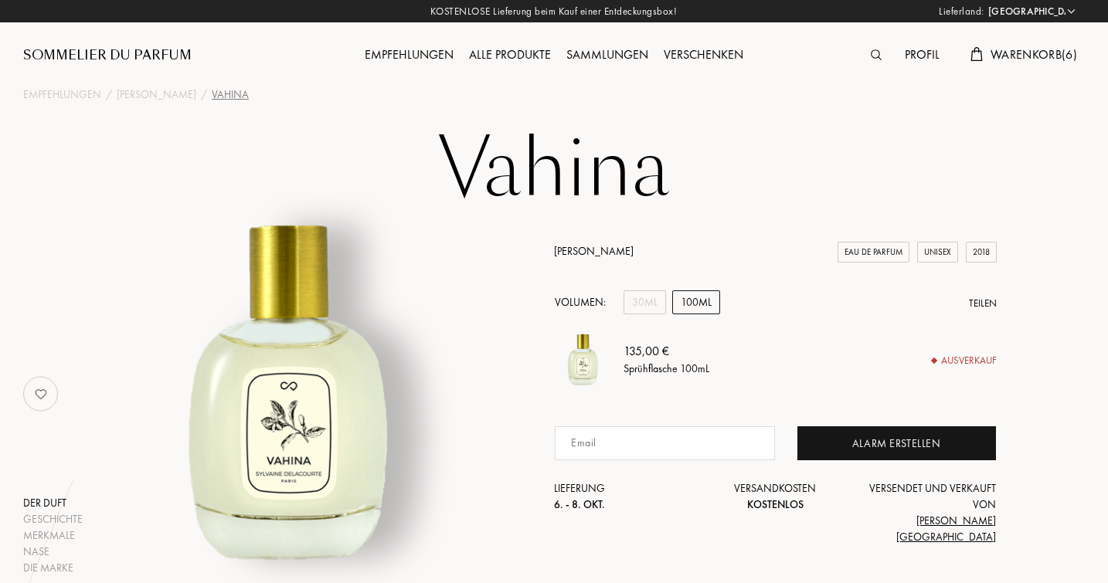
scroll to position [0, 0]
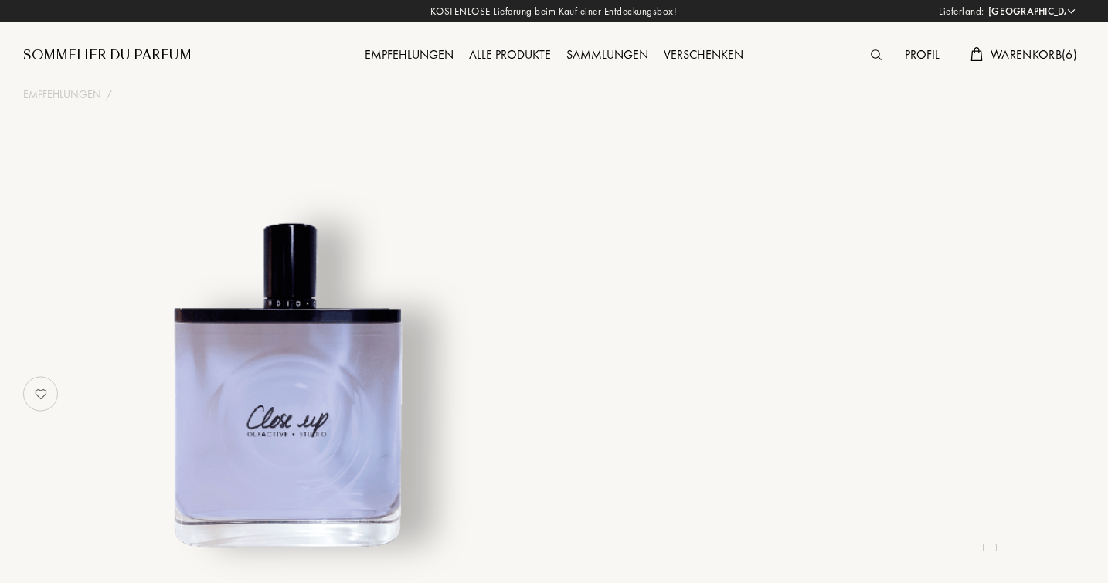
select select "DE"
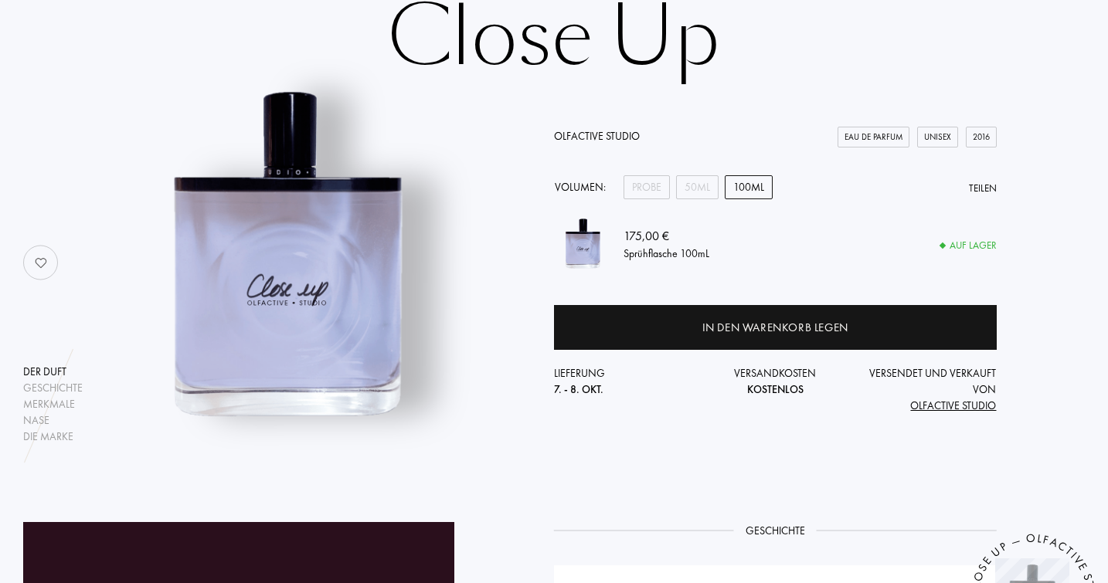
scroll to position [134, 0]
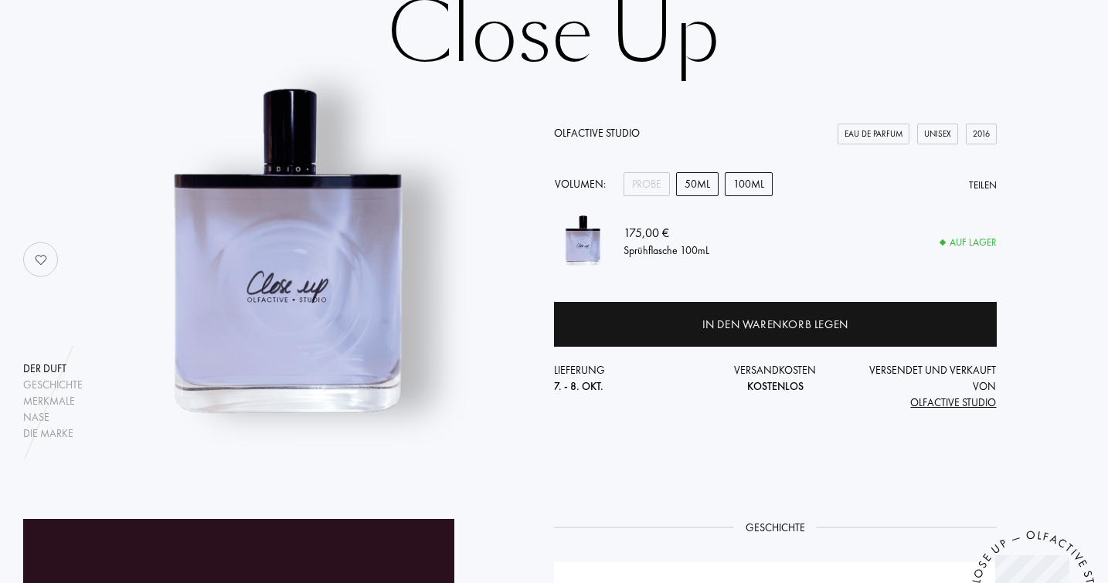
click at [701, 175] on div "50mL" at bounding box center [697, 184] width 42 height 24
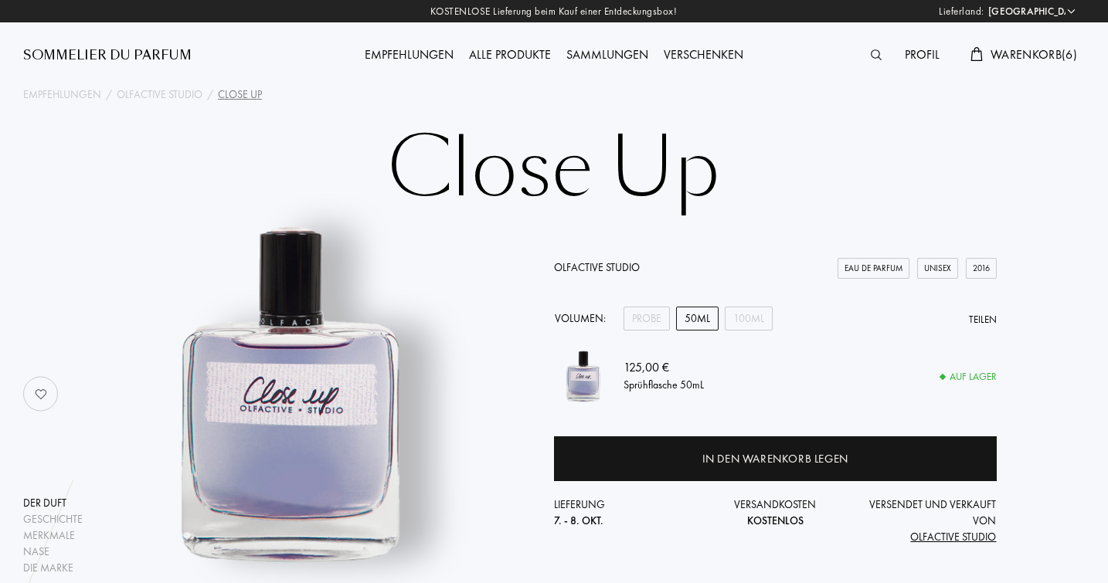
scroll to position [0, 0]
click at [653, 314] on div "Probe" at bounding box center [646, 319] width 46 height 24
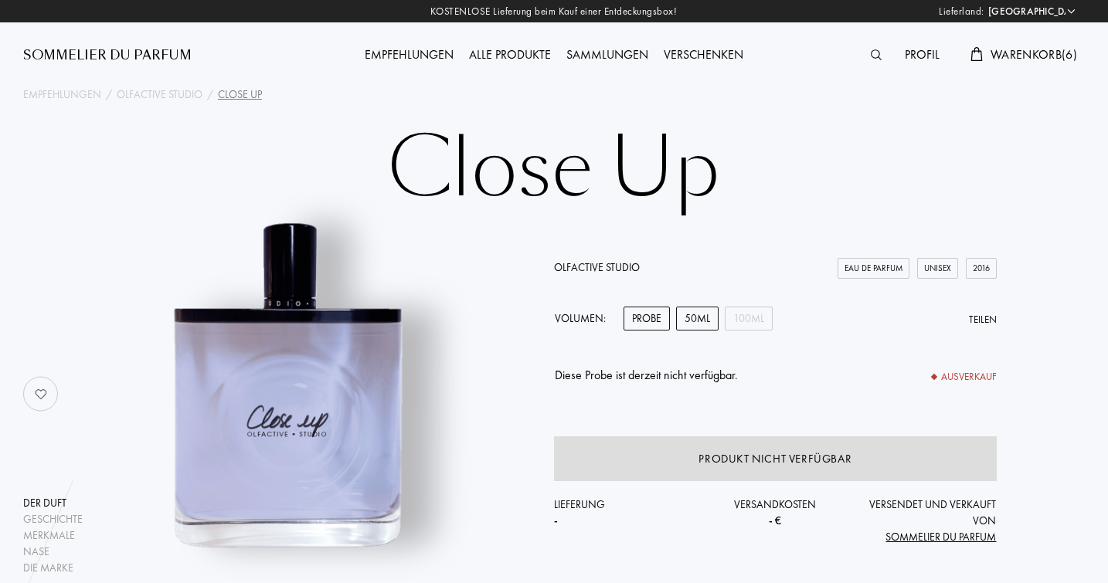
click at [681, 314] on div "50mL" at bounding box center [697, 319] width 42 height 24
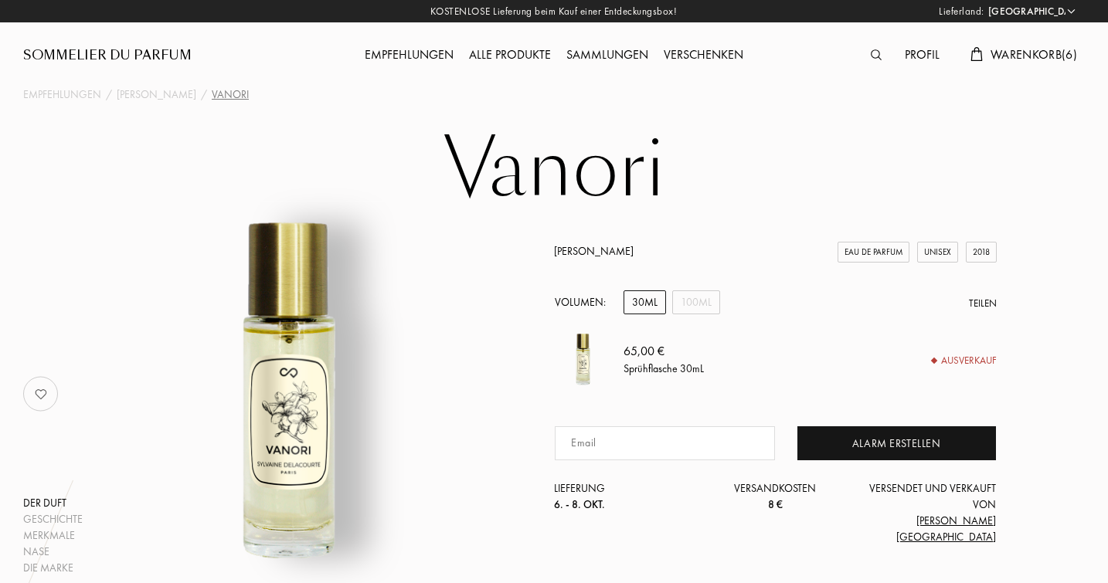
select select "DE"
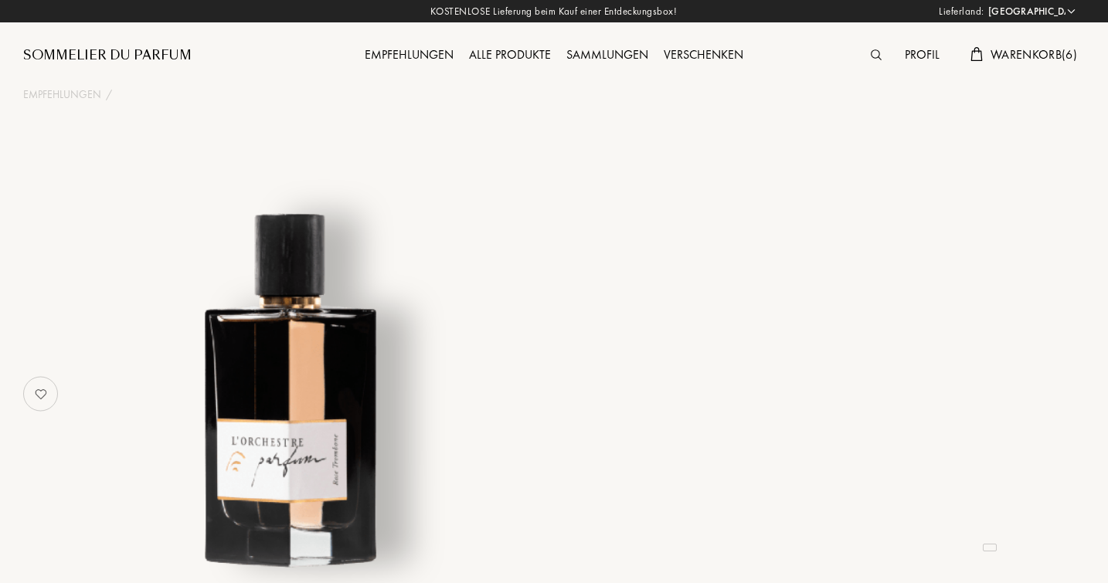
select select "DE"
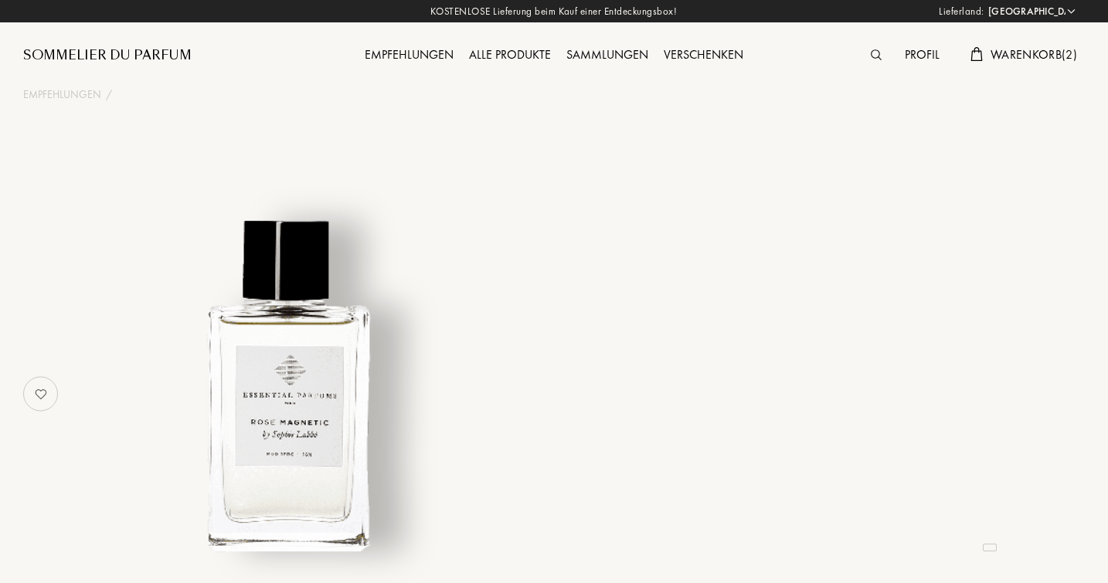
select select "DE"
select select "3"
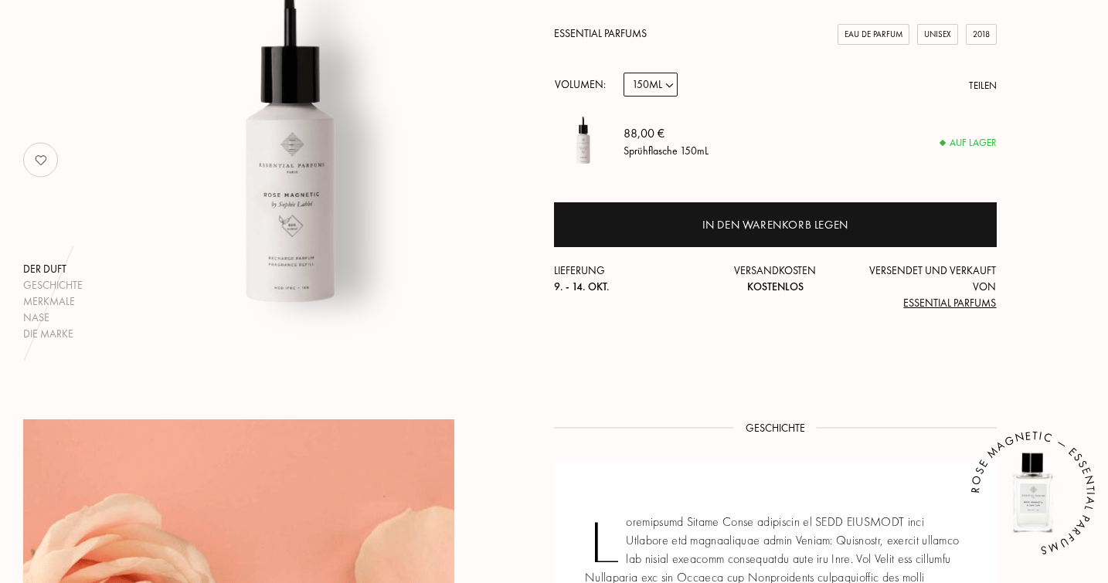
scroll to position [16, 0]
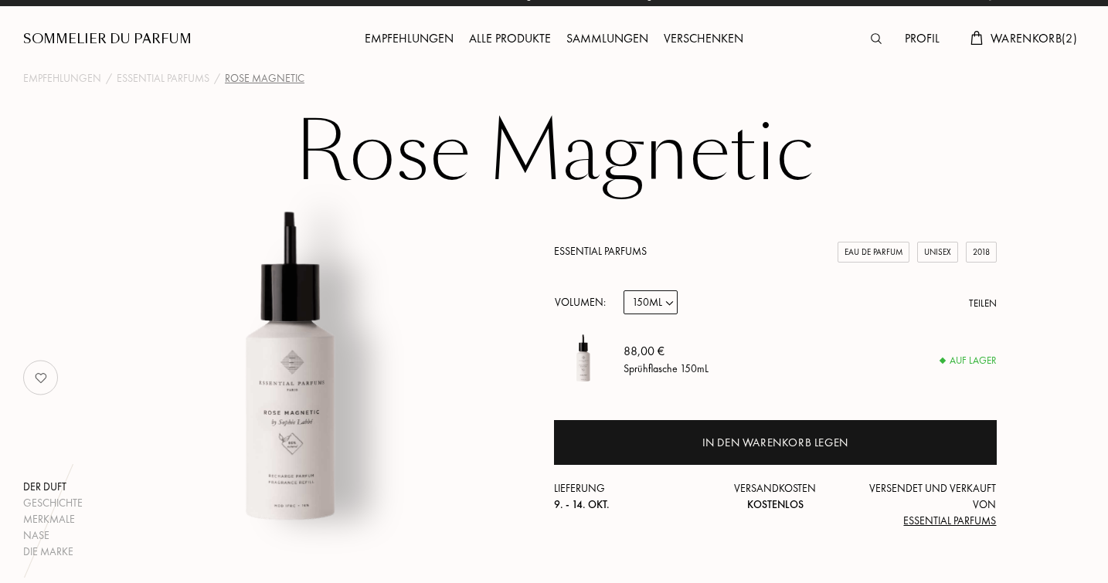
select select "2"
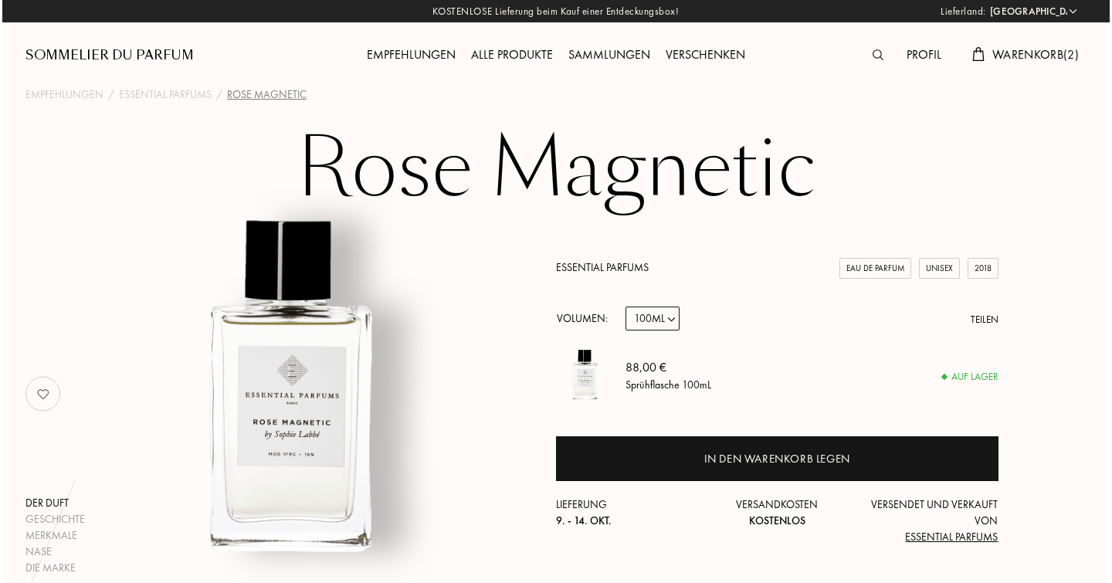
scroll to position [0, 0]
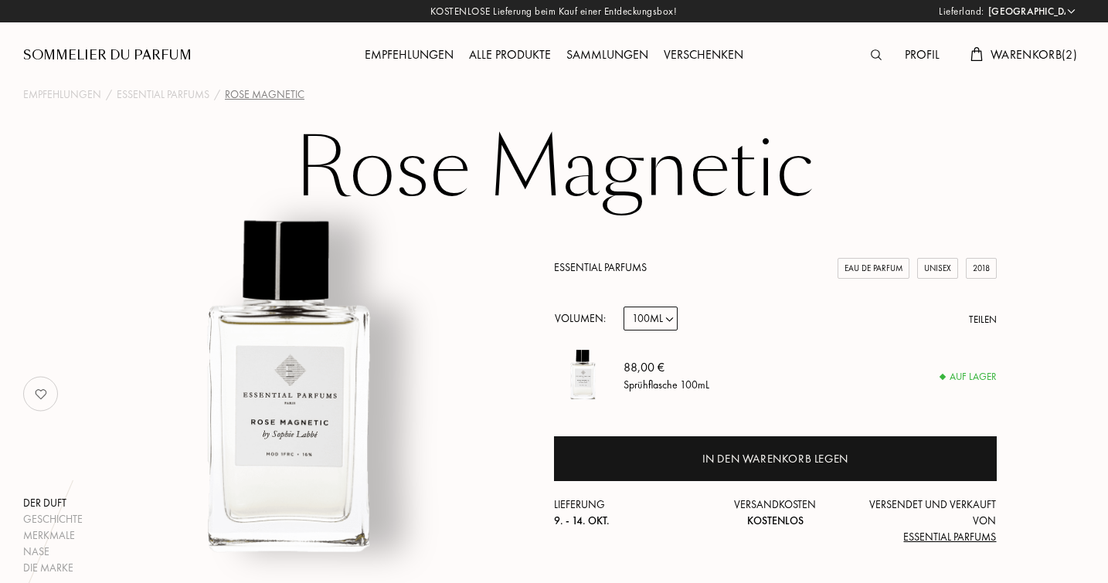
click at [1007, 58] on span "Warenkorb ( 2 )" at bounding box center [1033, 54] width 87 height 16
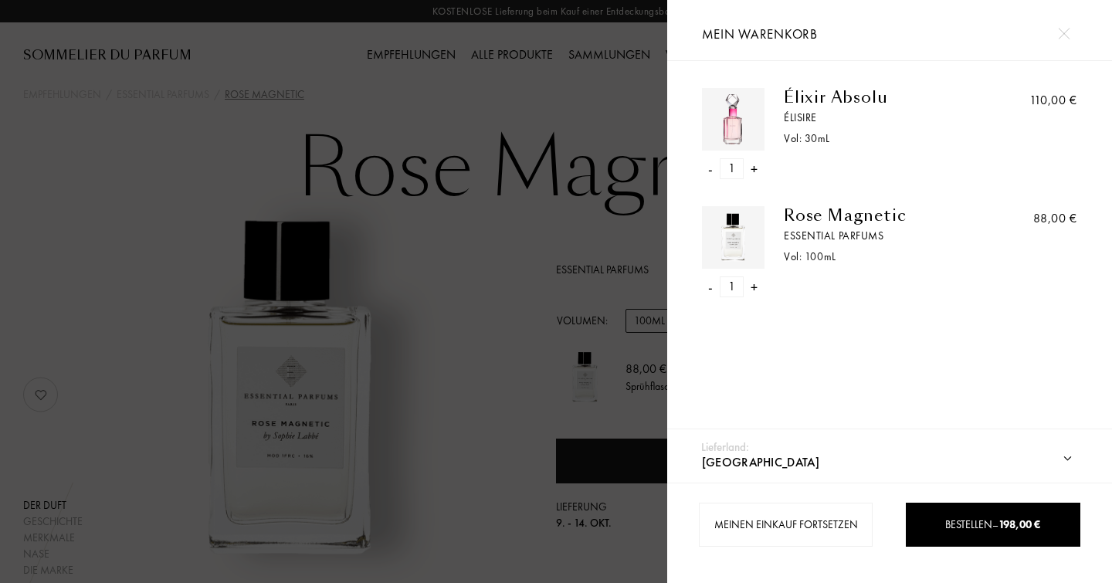
click at [801, 89] on div "Élixir Absolu" at bounding box center [884, 97] width 200 height 19
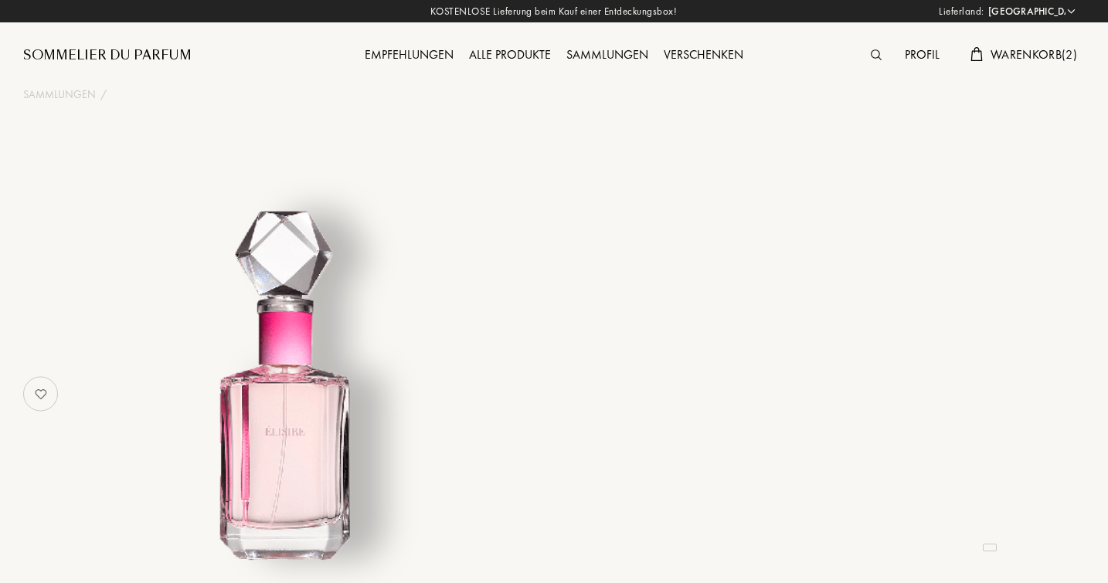
select select "DE"
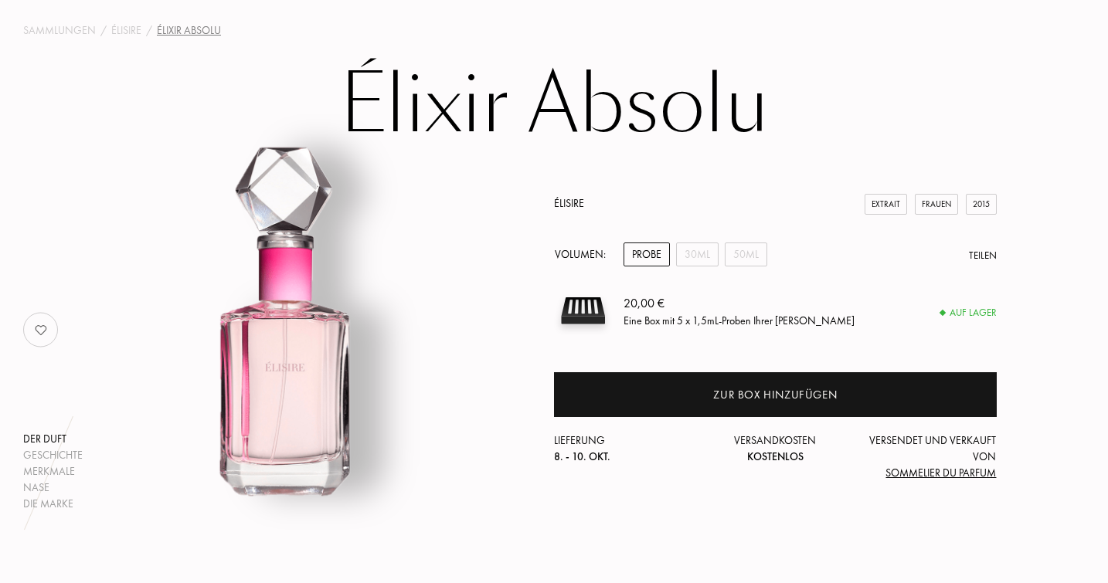
scroll to position [63, 0]
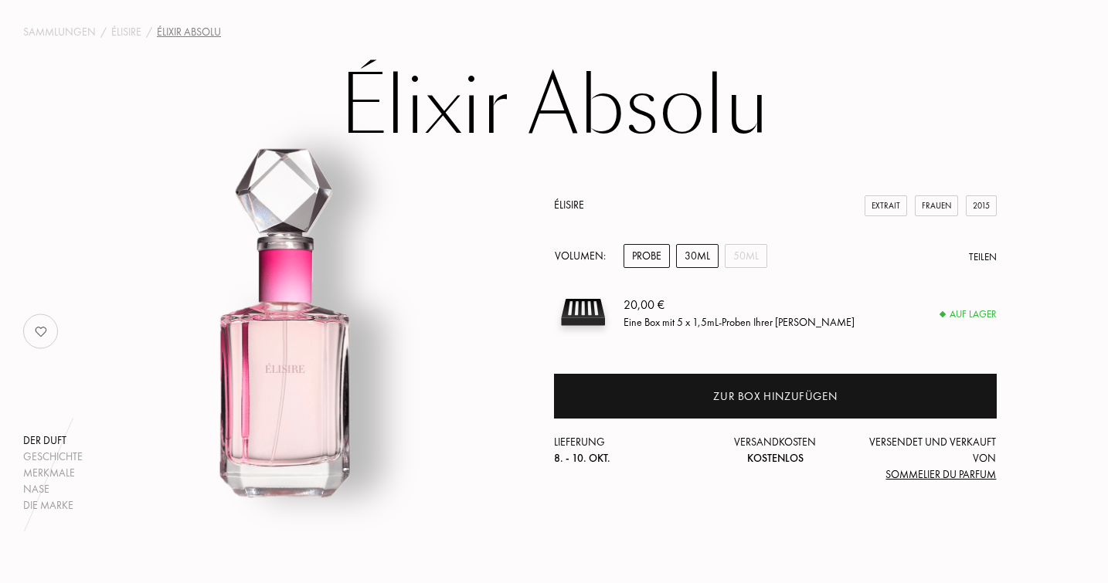
click at [701, 255] on div "30mL" at bounding box center [697, 256] width 42 height 24
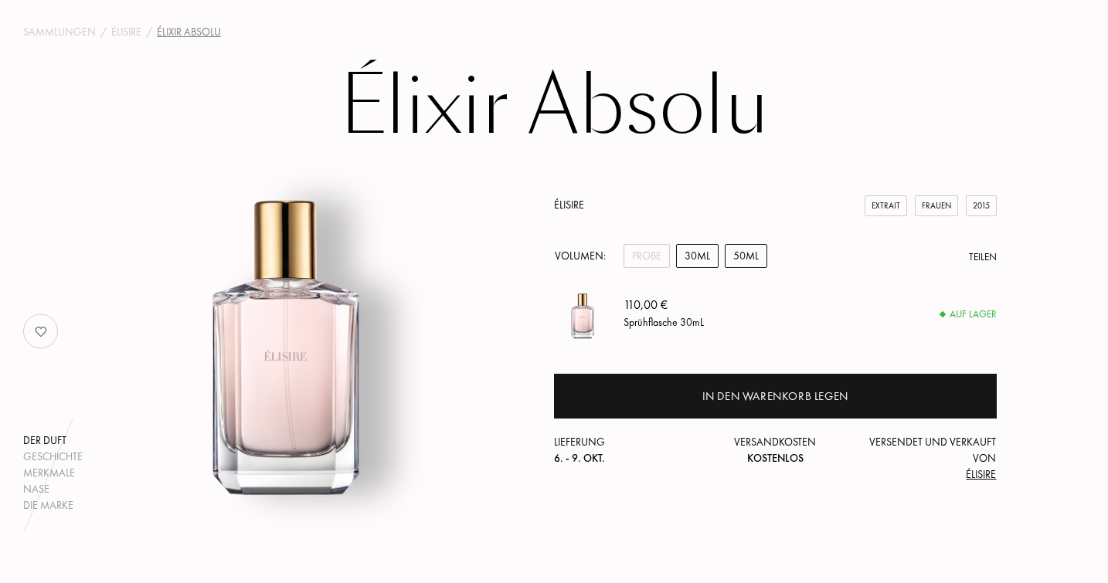
click at [743, 258] on div "50mL" at bounding box center [746, 256] width 42 height 24
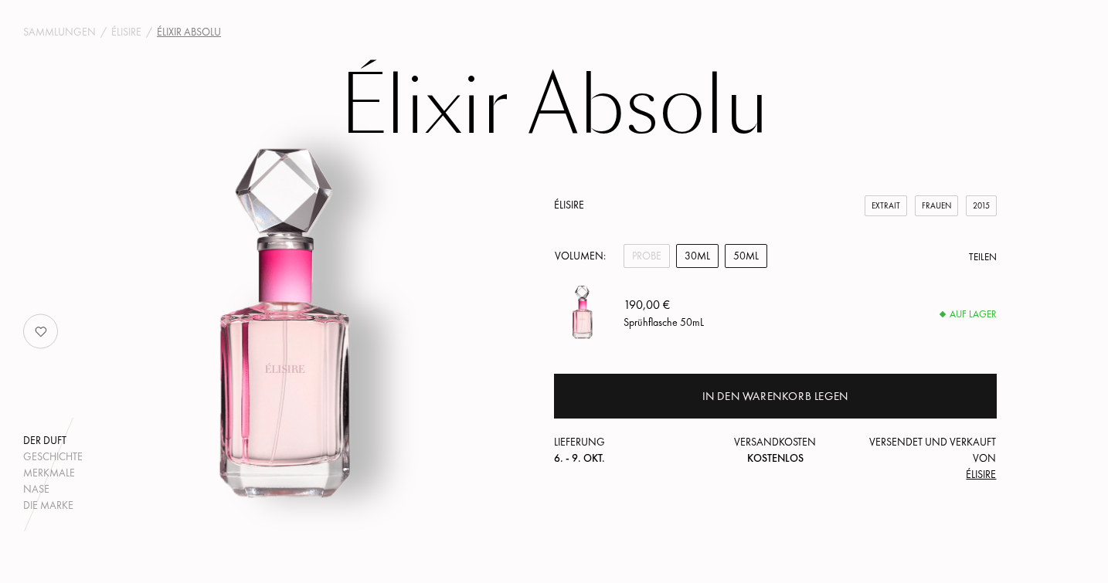
click at [707, 256] on div "30mL" at bounding box center [697, 256] width 42 height 24
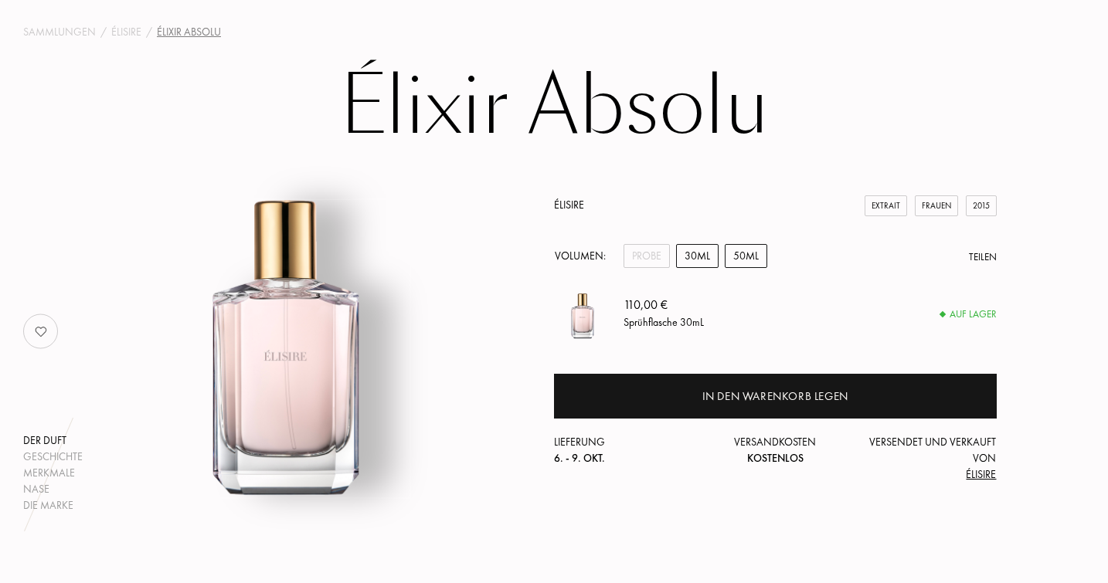
click at [744, 253] on div "50mL" at bounding box center [746, 256] width 42 height 24
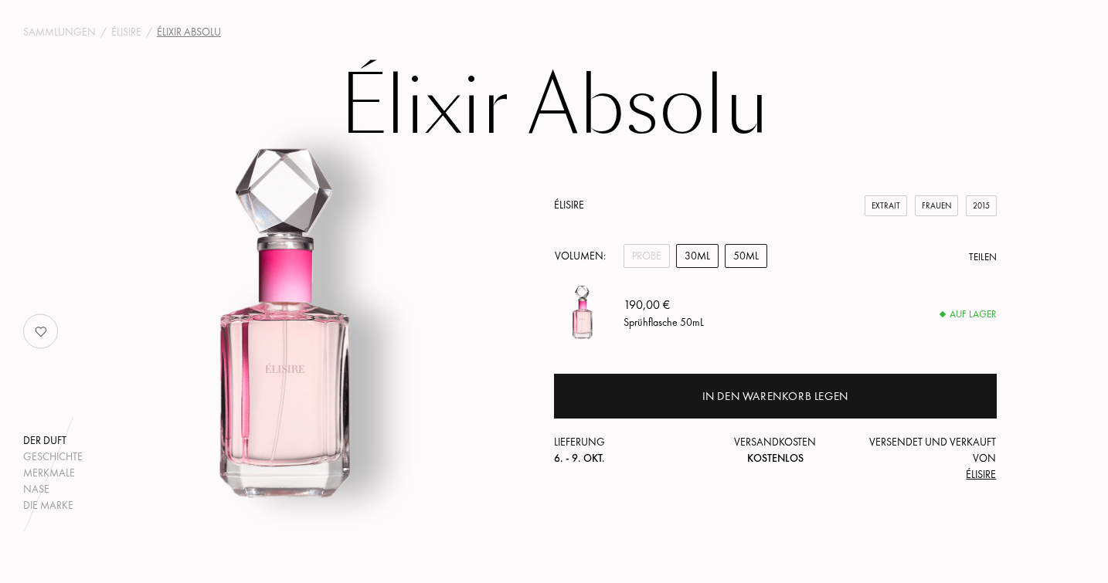
click at [706, 259] on div "30mL" at bounding box center [697, 256] width 42 height 24
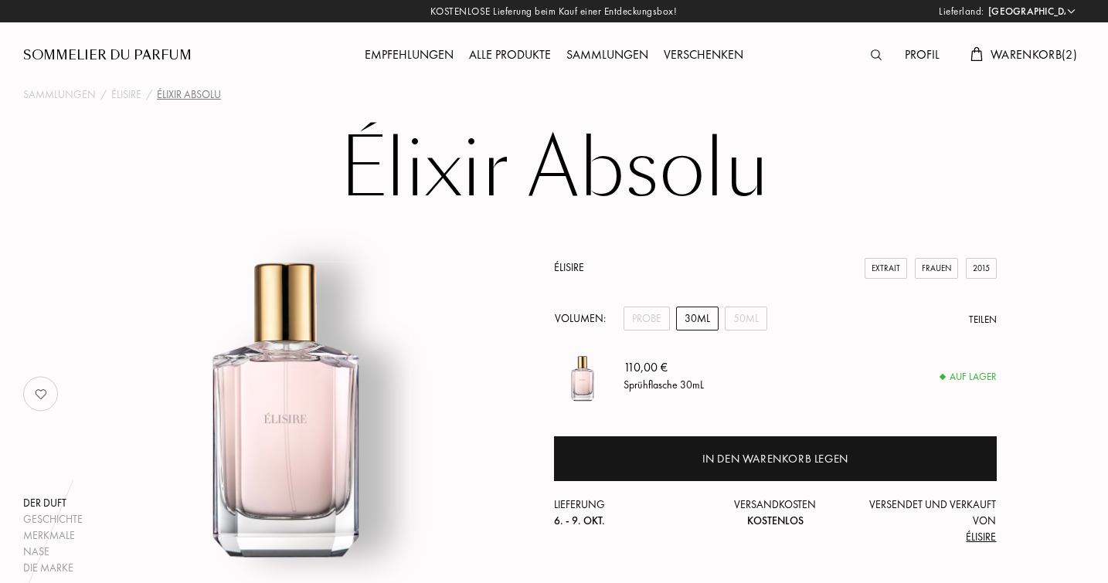
scroll to position [0, 0]
